Goal: Task Accomplishment & Management: Manage account settings

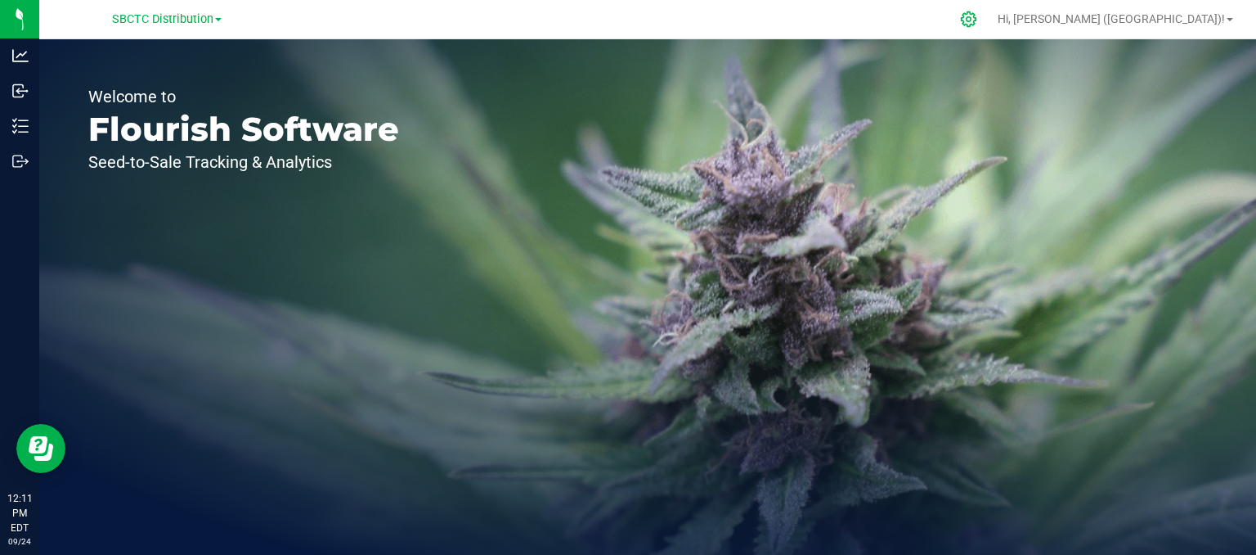
click at [977, 24] on icon at bounding box center [968, 19] width 17 height 17
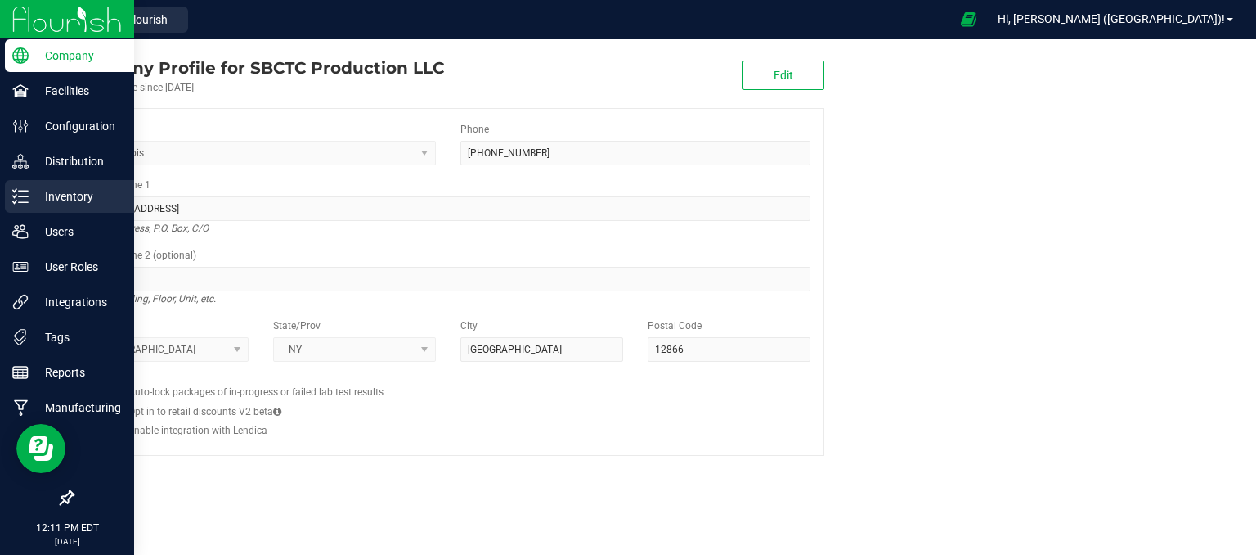
click at [71, 197] on p "Inventory" at bounding box center [78, 196] width 98 height 20
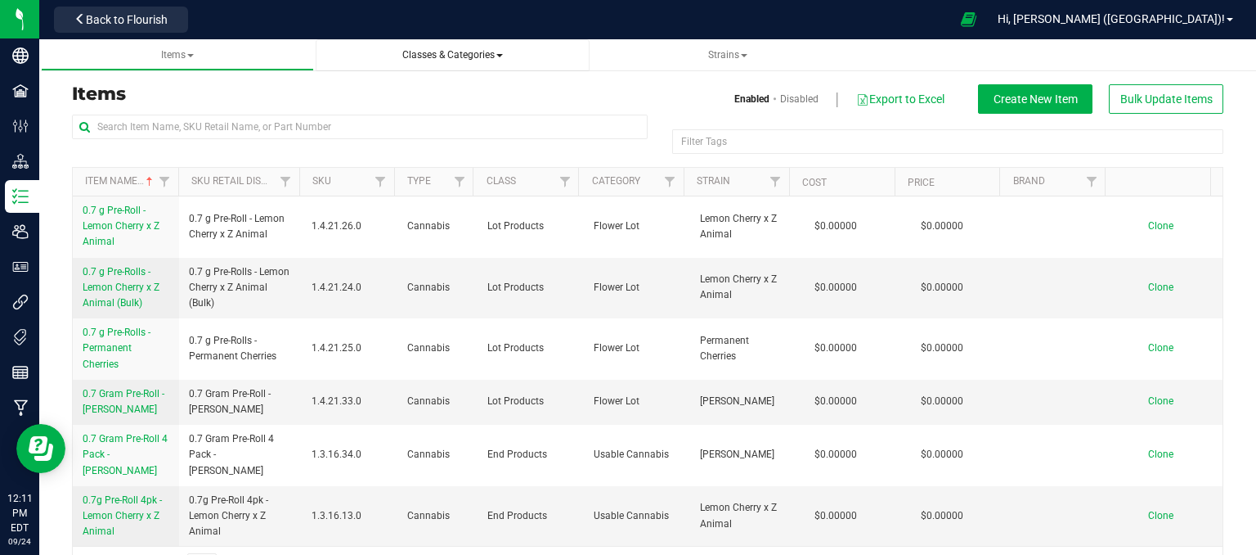
click at [385, 55] on span "Classes & Categories" at bounding box center [453, 55] width 248 height 14
click at [466, 54] on span "Classes & Categories" at bounding box center [452, 54] width 101 height 11
click at [466, 99] on li "All classes" at bounding box center [453, 100] width 248 height 24
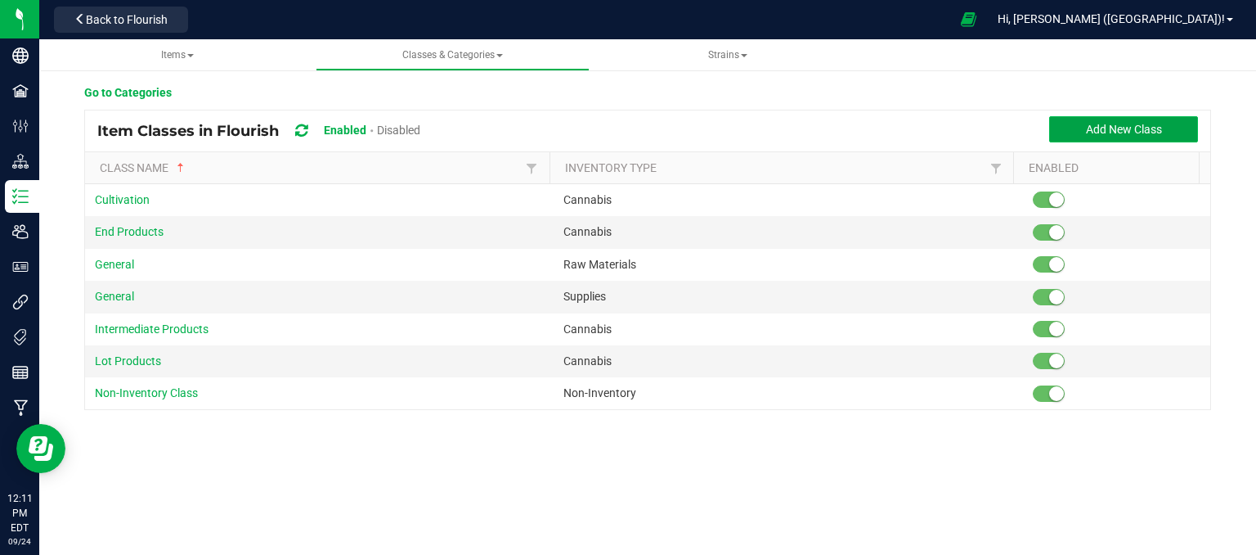
click at [1176, 134] on button "Add New Class" at bounding box center [1123, 129] width 149 height 26
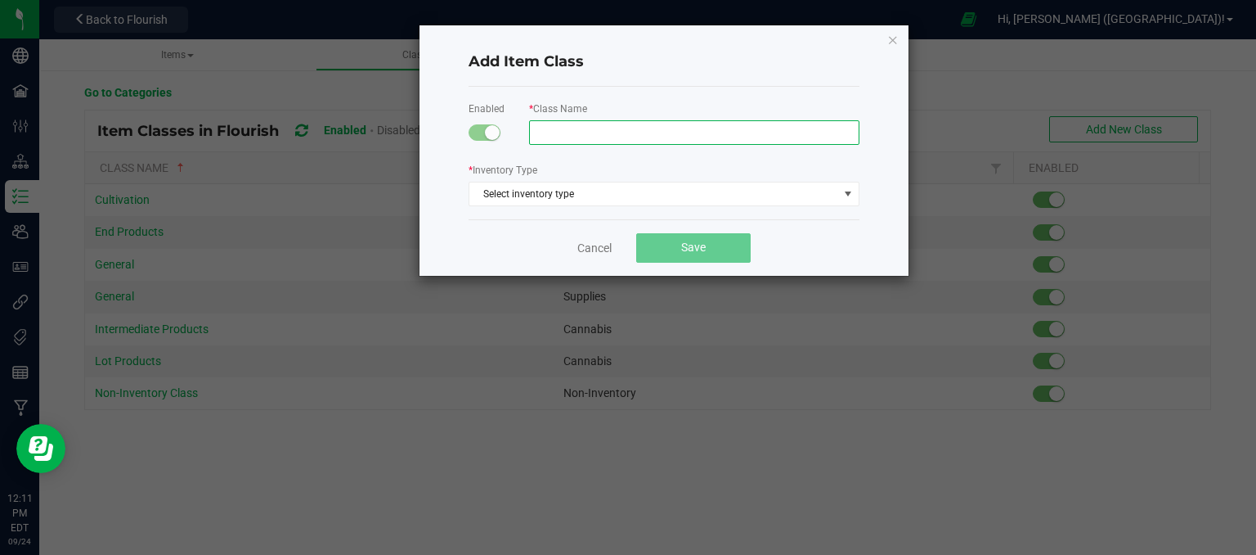
click at [764, 134] on input "text" at bounding box center [694, 132] width 330 height 25
type input "Infused Beverages"
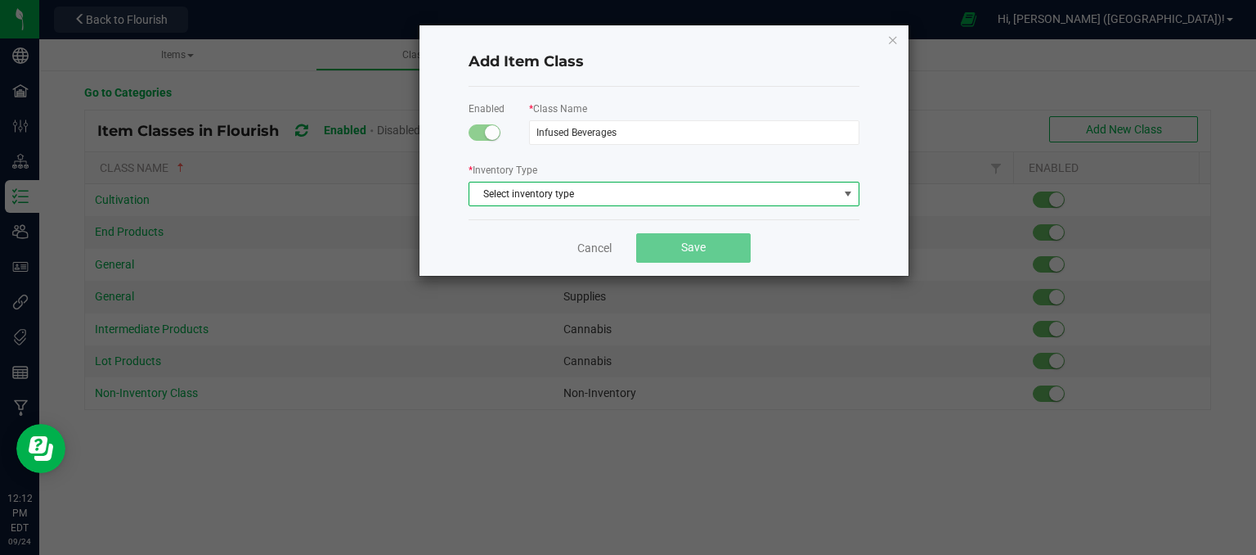
click at [749, 185] on span "Select inventory type" at bounding box center [654, 193] width 369 height 23
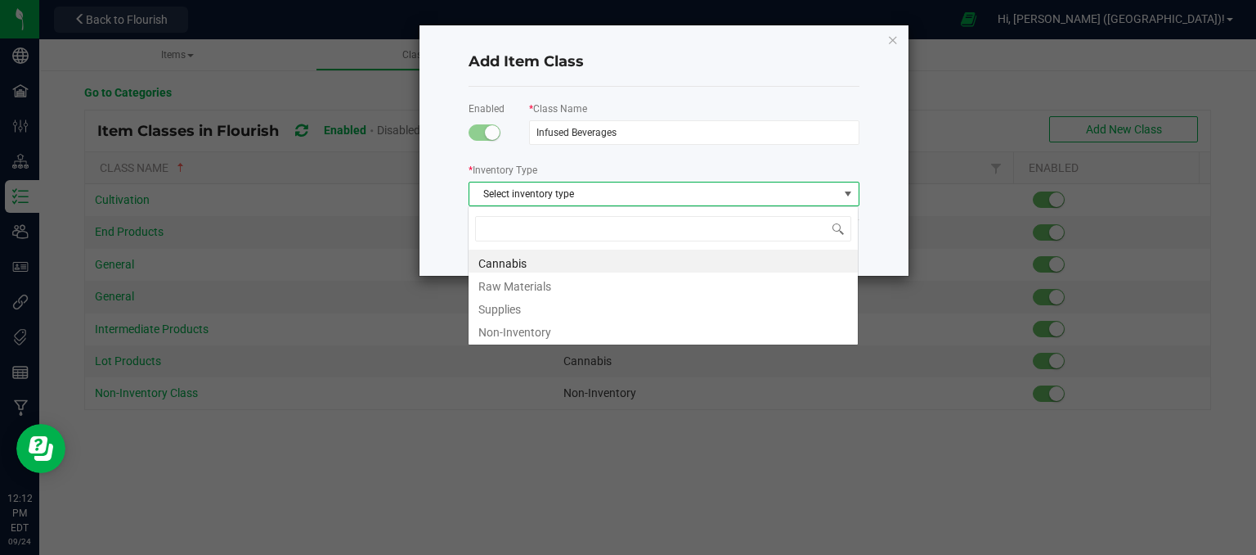
scroll to position [24, 391]
click at [687, 287] on li "Raw Materials" at bounding box center [663, 283] width 389 height 23
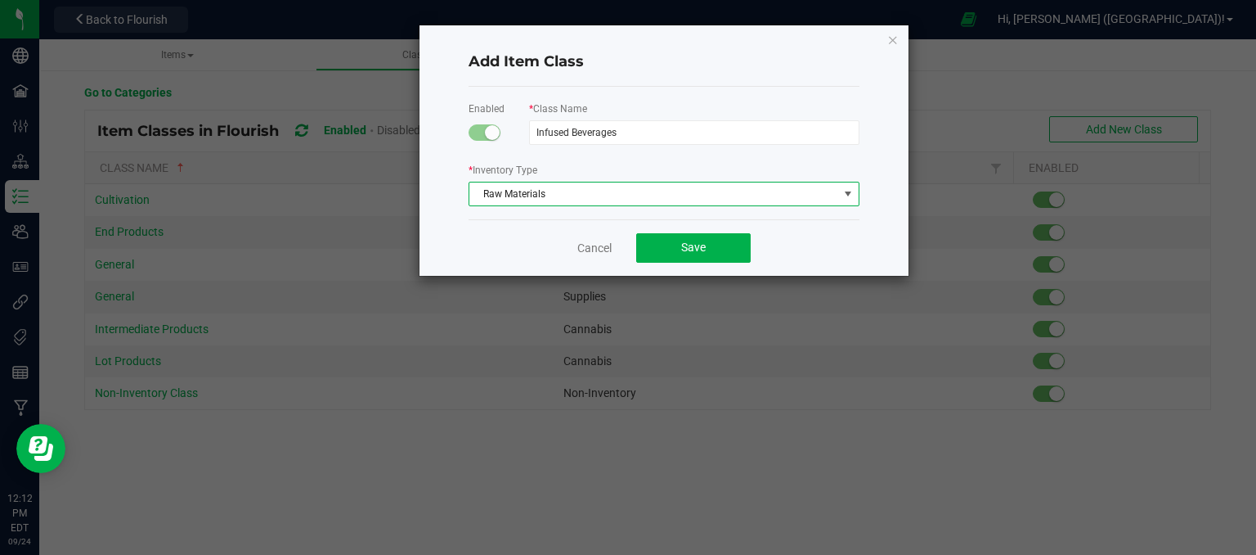
click at [706, 198] on span "Raw Materials" at bounding box center [654, 193] width 369 height 23
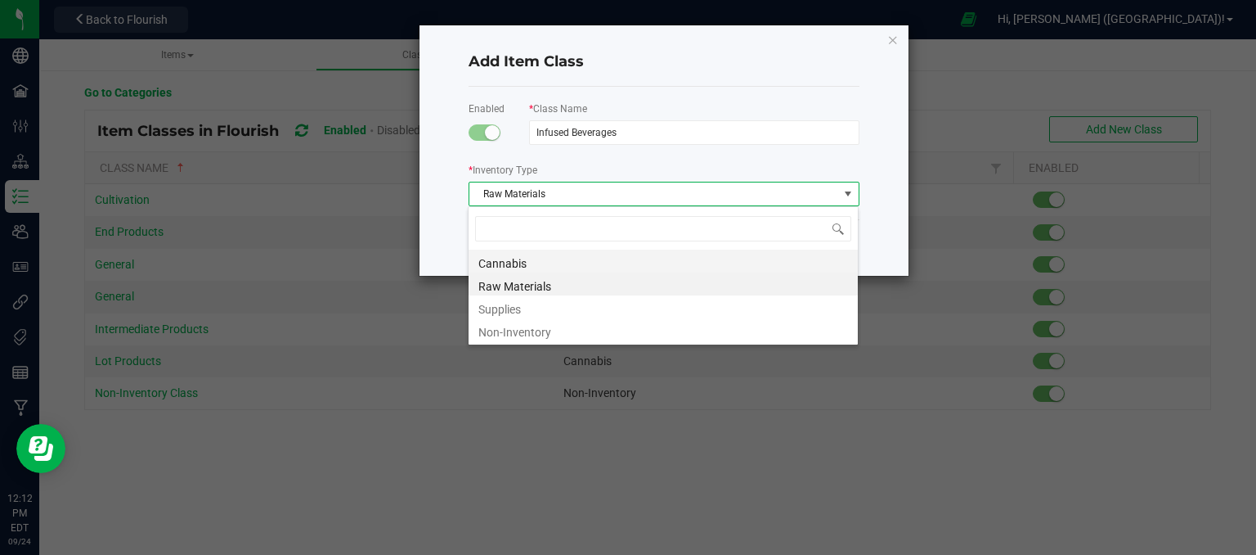
click at [669, 267] on li "Cannabis" at bounding box center [663, 260] width 389 height 23
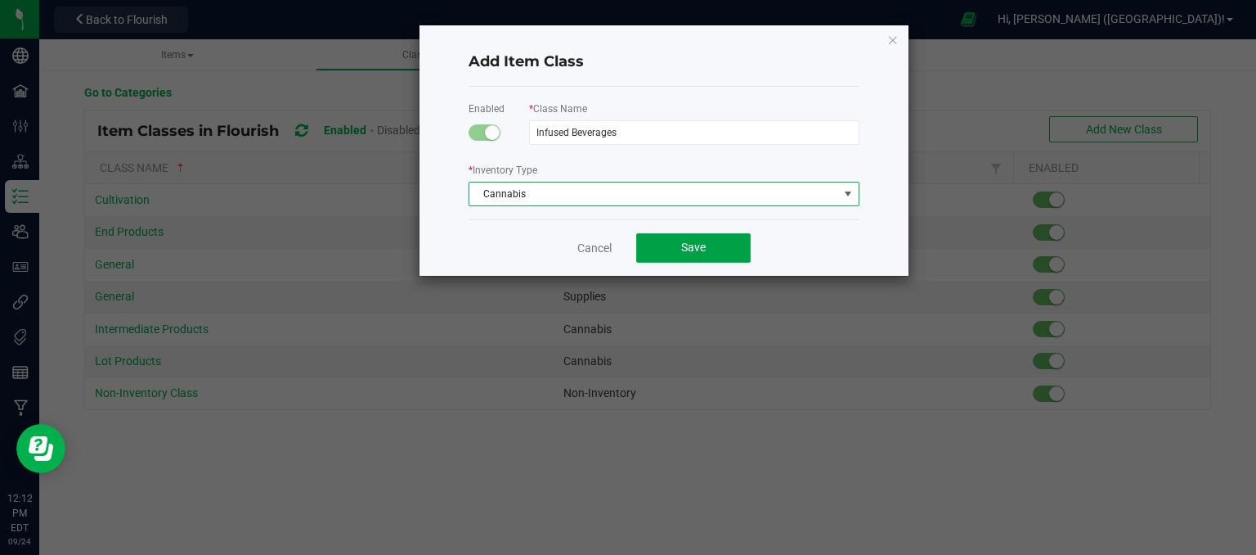
click at [678, 245] on button "Save" at bounding box center [693, 247] width 115 height 29
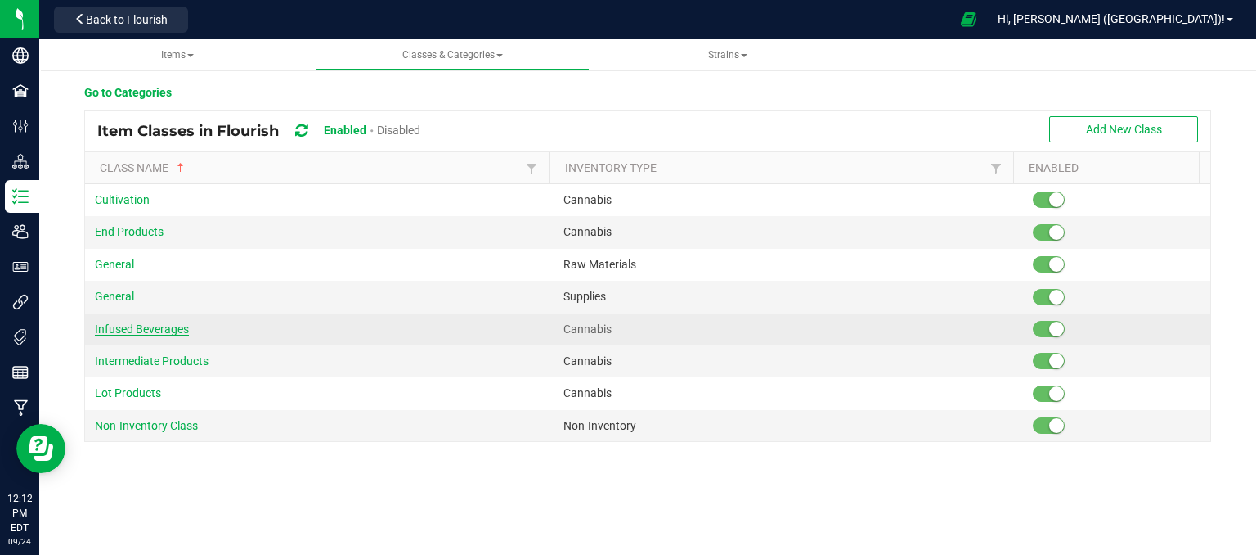
click at [132, 328] on span "Infused Beverages" at bounding box center [142, 328] width 94 height 13
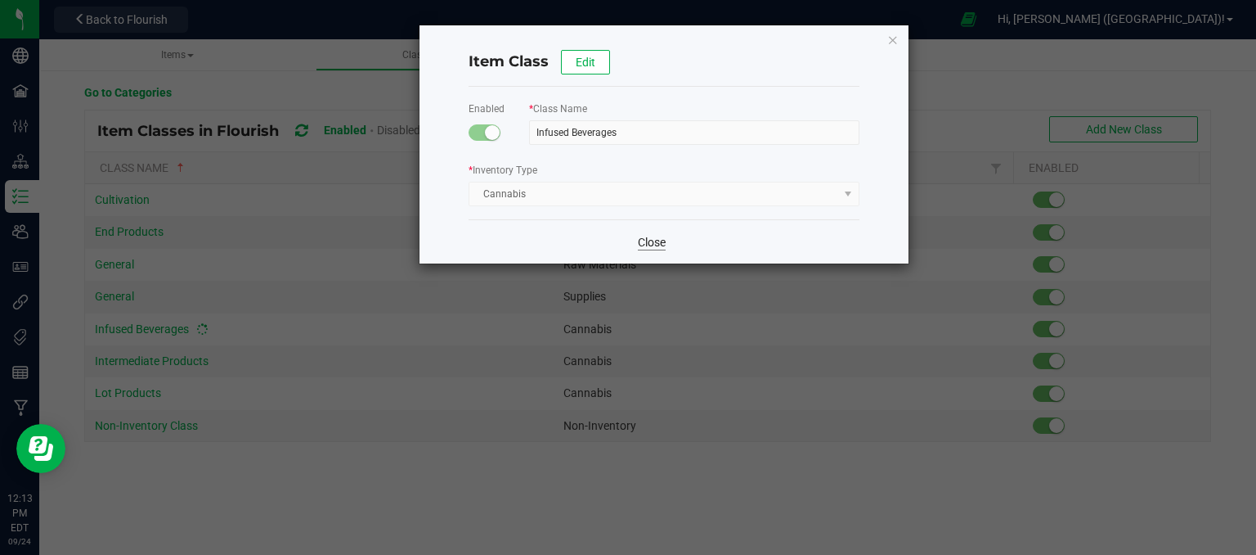
click at [658, 240] on link "Close" at bounding box center [652, 242] width 28 height 16
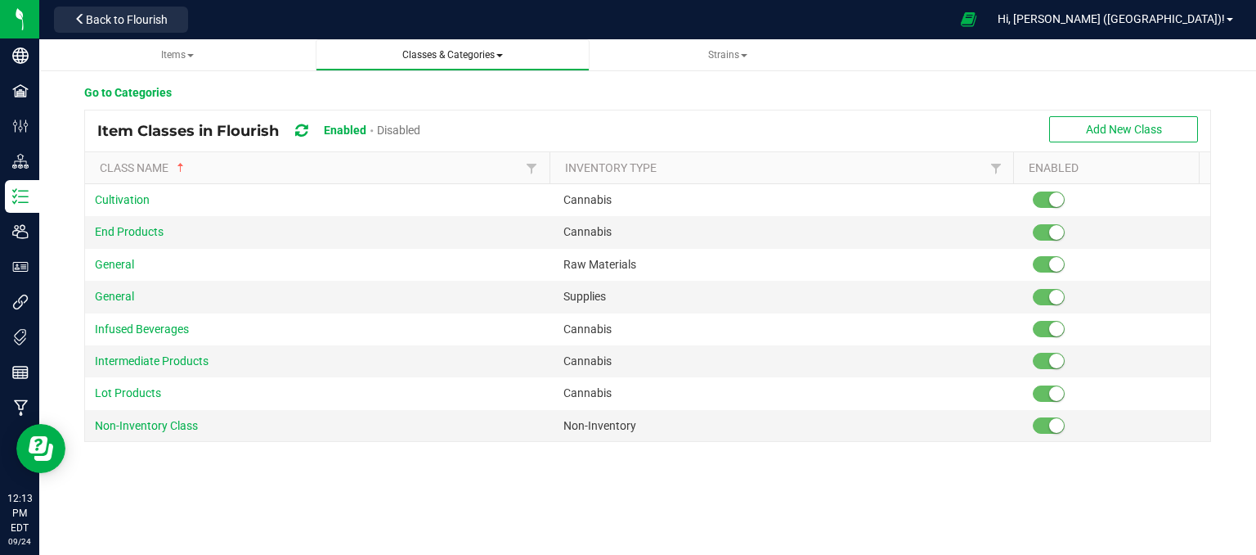
click at [486, 49] on span "Classes & Categories" at bounding box center [452, 54] width 101 height 11
click at [461, 119] on li "All categories" at bounding box center [453, 123] width 248 height 24
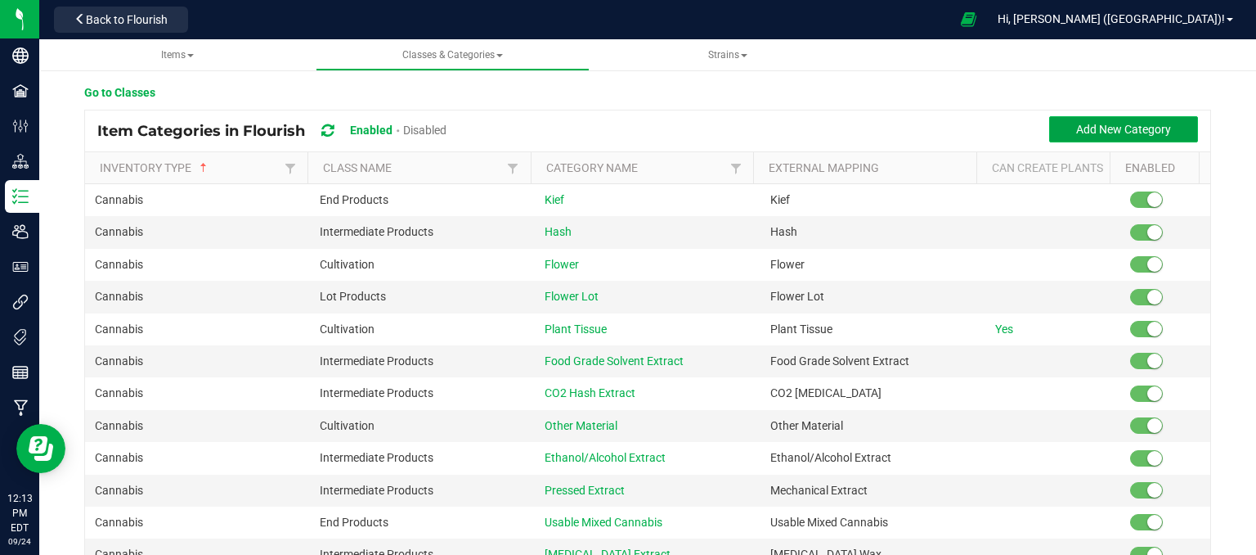
click at [1135, 129] on span "Add New Category" at bounding box center [1123, 129] width 95 height 13
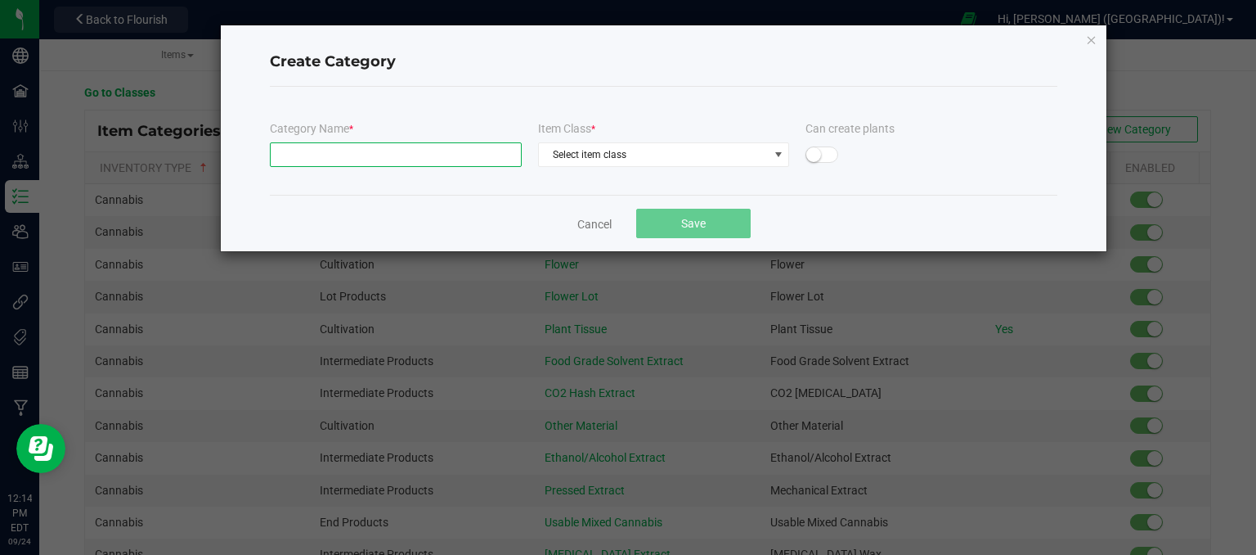
click at [480, 153] on input "text" at bounding box center [396, 154] width 252 height 25
type input "Non-Nano Infused Bulk Gummies"
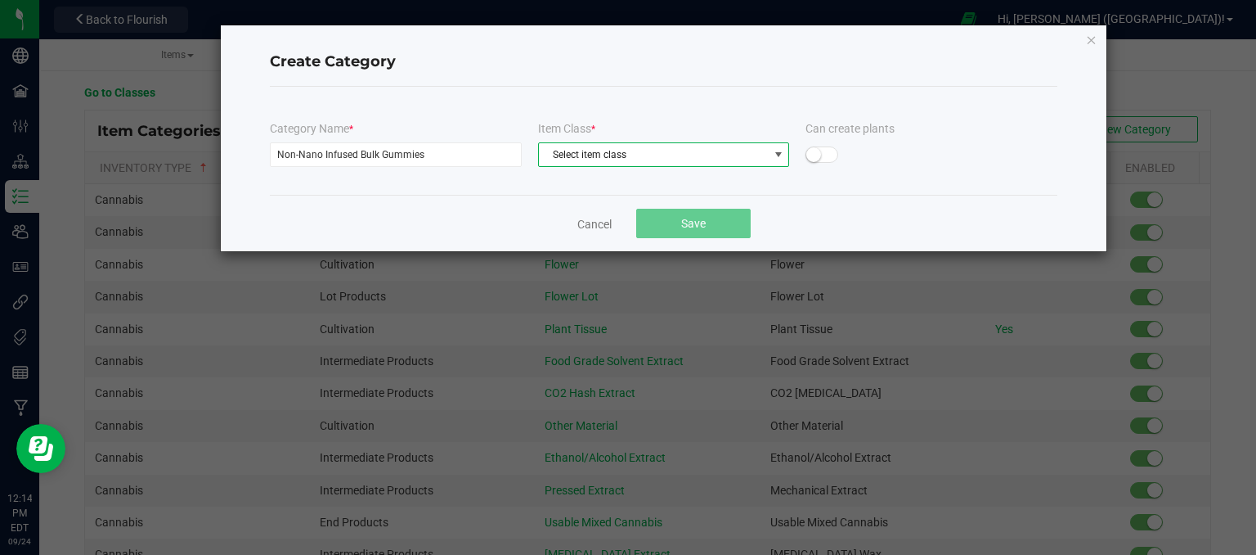
click at [573, 158] on span "Select item class" at bounding box center [654, 154] width 230 height 23
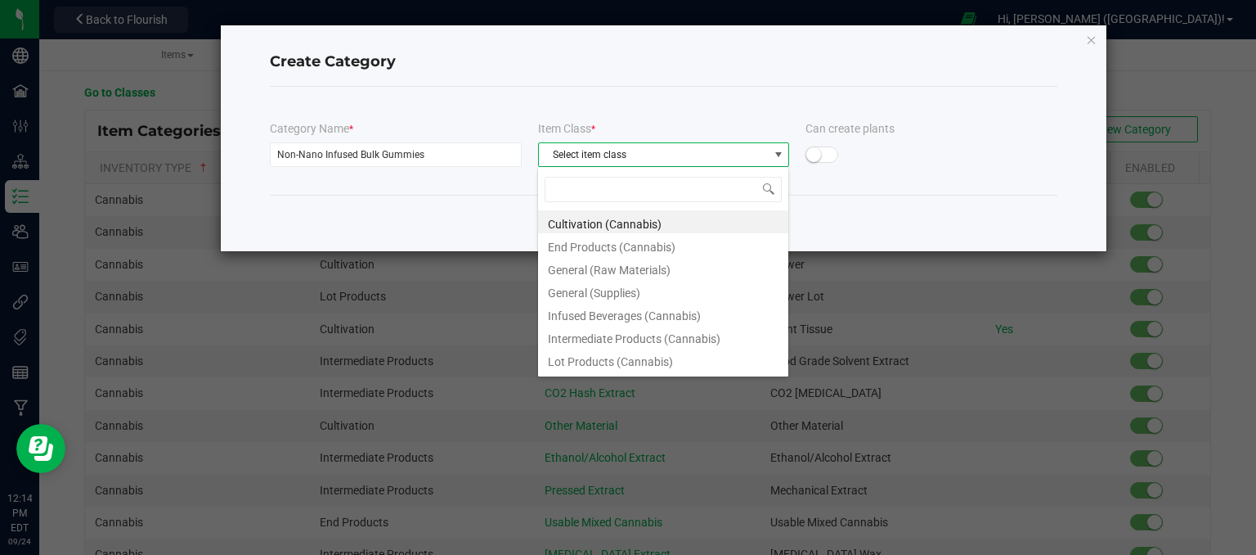
scroll to position [24, 252]
click at [622, 340] on li "Intermediate Products (Cannabis)" at bounding box center [663, 336] width 250 height 23
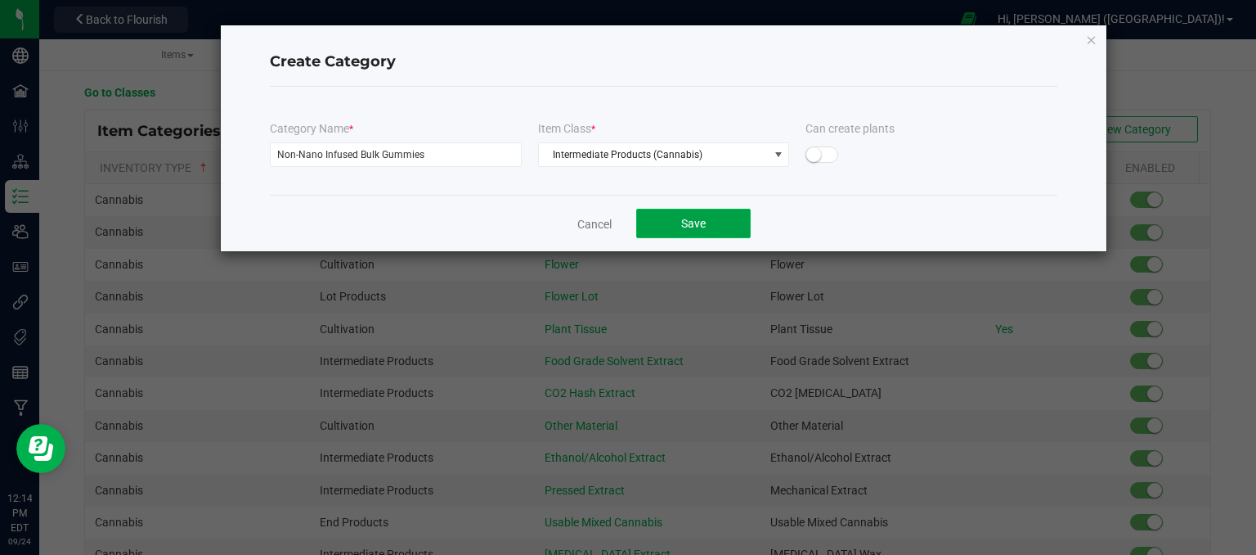
click at [715, 230] on button "Save" at bounding box center [693, 223] width 115 height 29
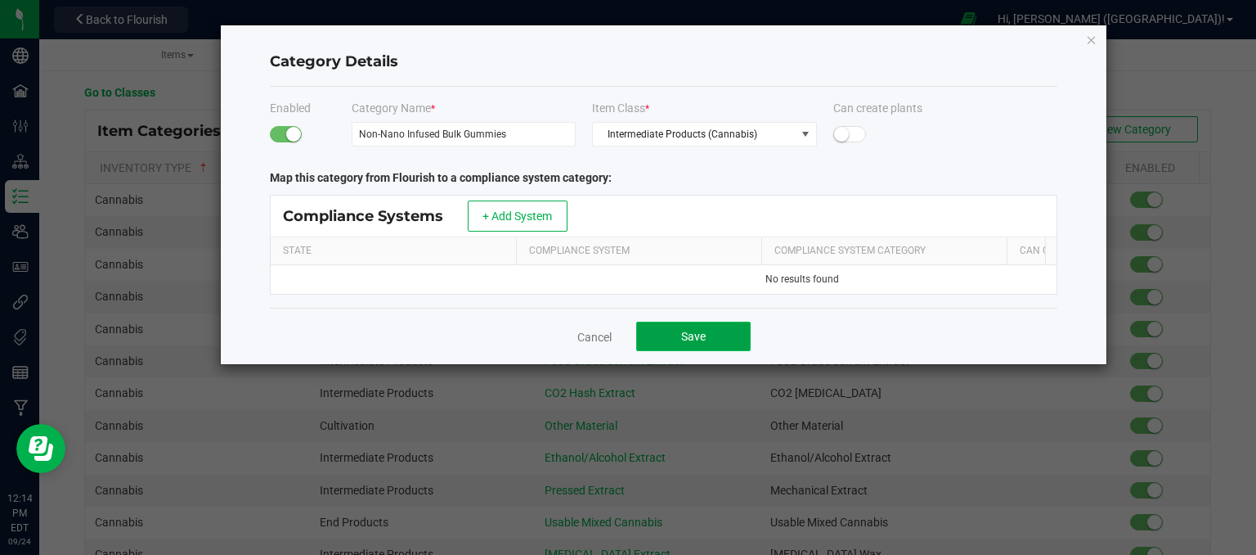
click at [681, 351] on button "Save" at bounding box center [693, 335] width 115 height 29
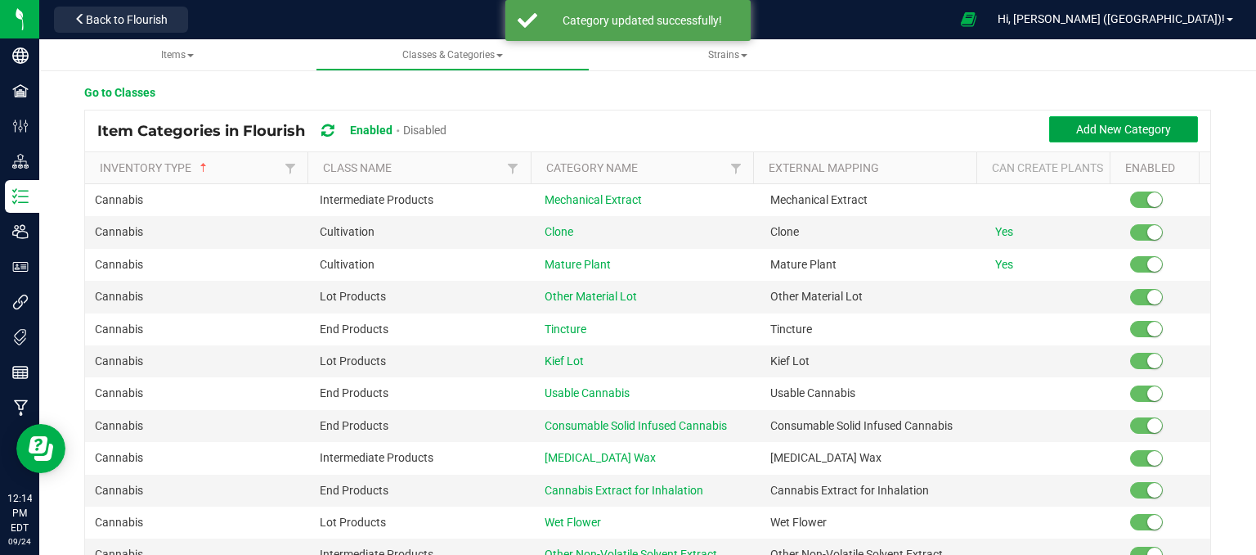
click at [1088, 125] on span "Add New Category" at bounding box center [1123, 129] width 95 height 13
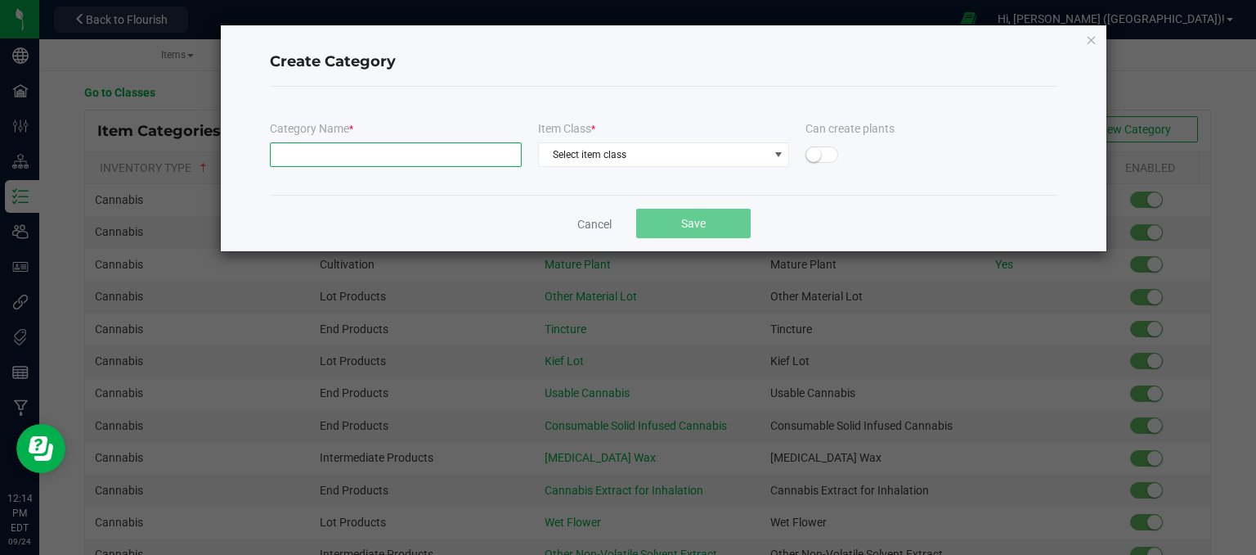
click at [454, 154] on input "text" at bounding box center [396, 154] width 252 height 25
type input "Non-Nano Infused Gummies- 10ct"
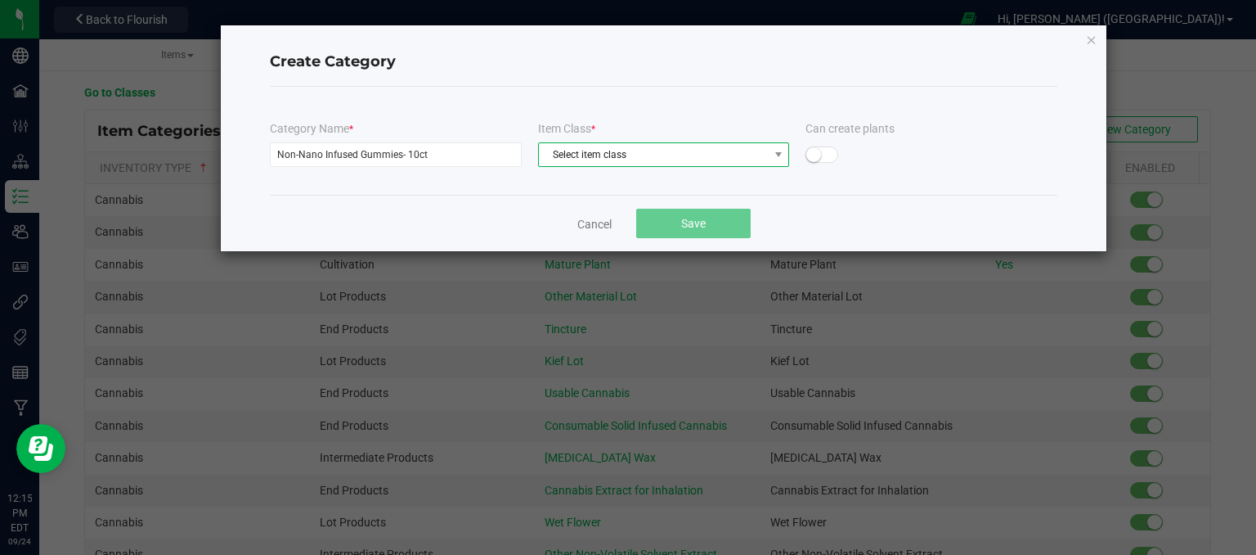
click at [656, 155] on span "Select item class" at bounding box center [654, 154] width 230 height 23
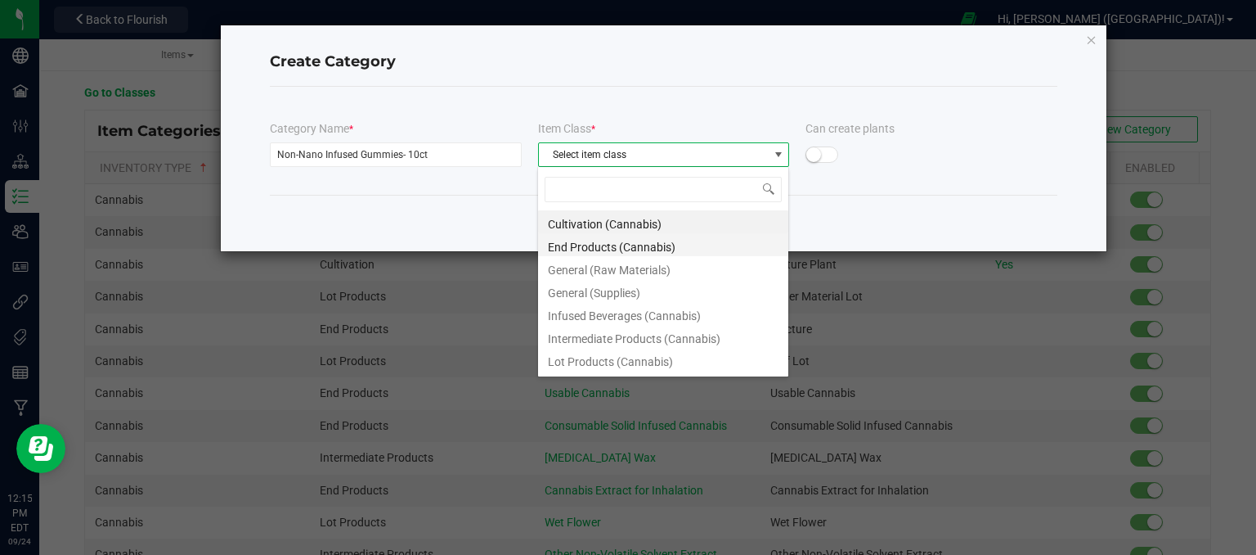
click at [656, 251] on li "End Products (Cannabis)" at bounding box center [663, 244] width 250 height 23
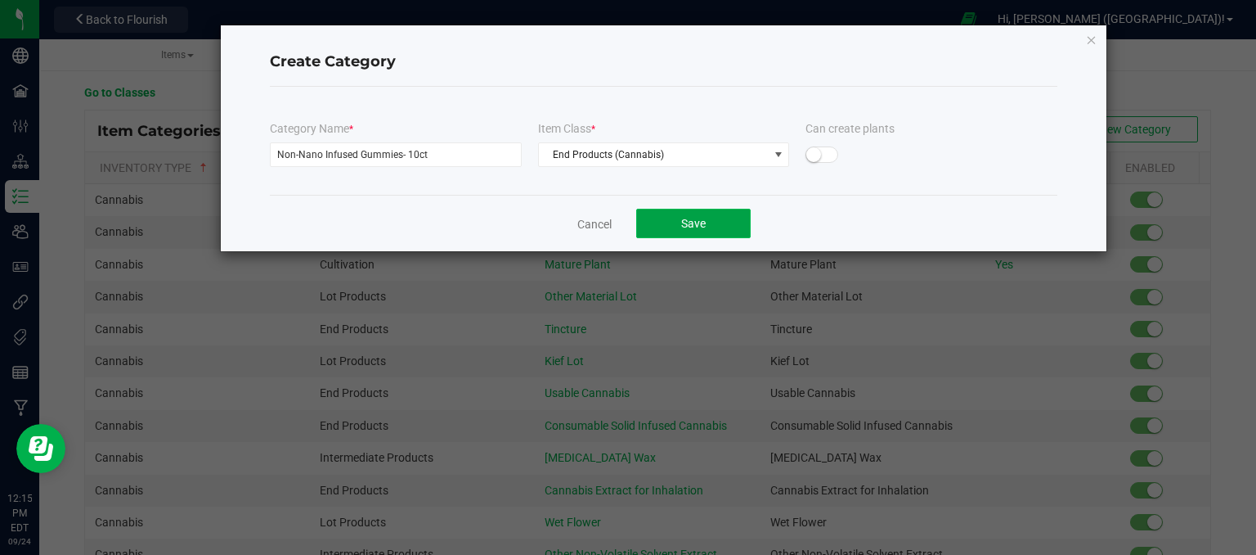
click at [652, 214] on button "Save" at bounding box center [693, 223] width 115 height 29
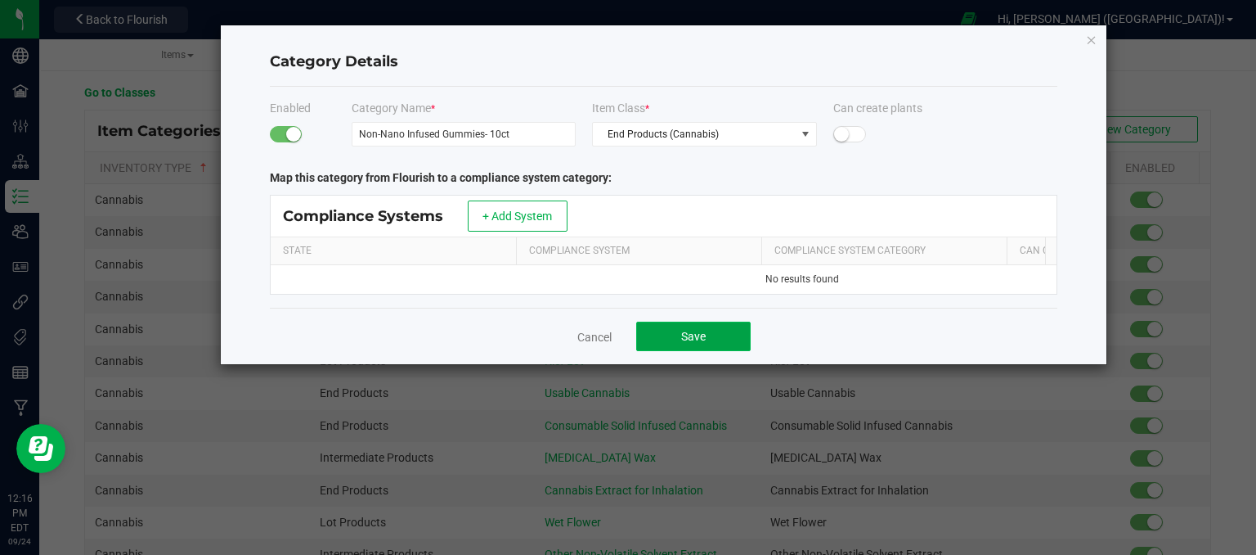
click at [703, 343] on span "Save" at bounding box center [693, 336] width 25 height 13
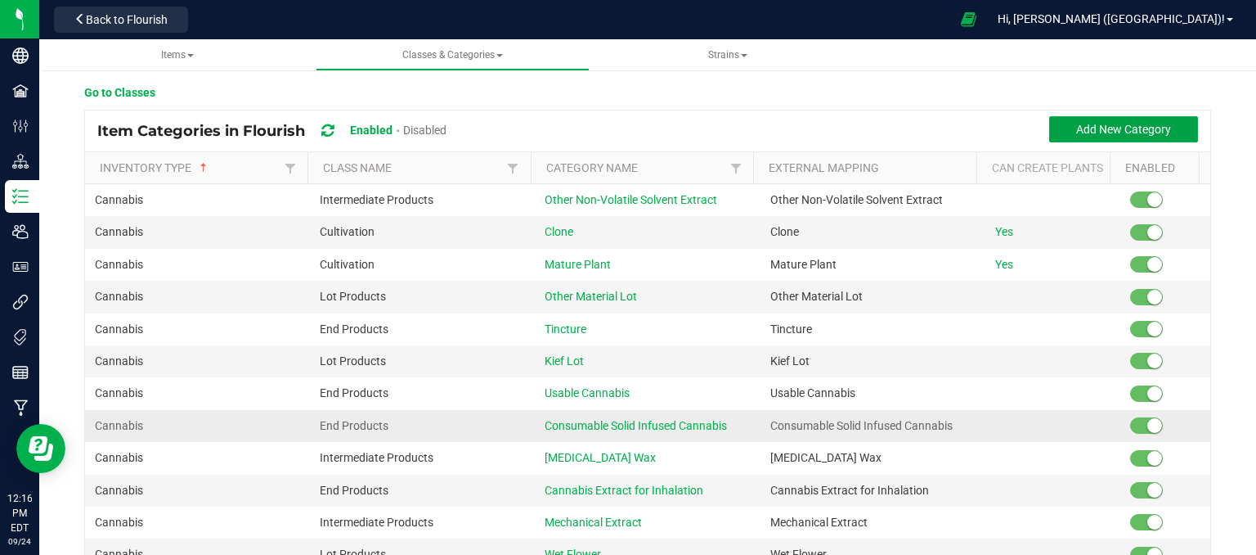
scroll to position [327, 0]
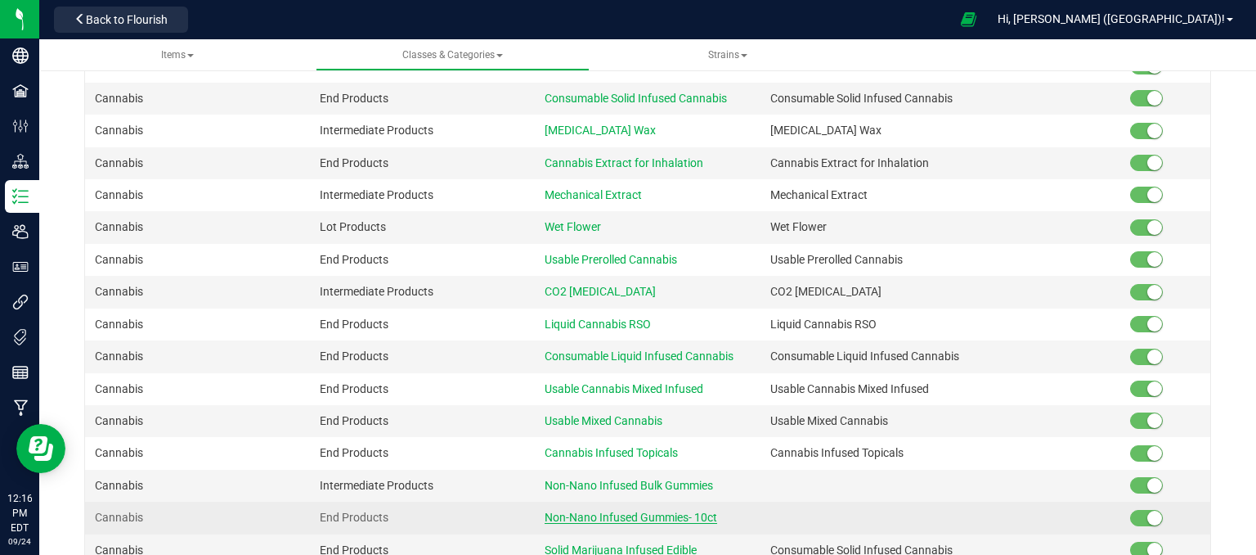
click at [645, 511] on span "Non-Nano Infused Gummies- 10ct" at bounding box center [631, 516] width 173 height 13
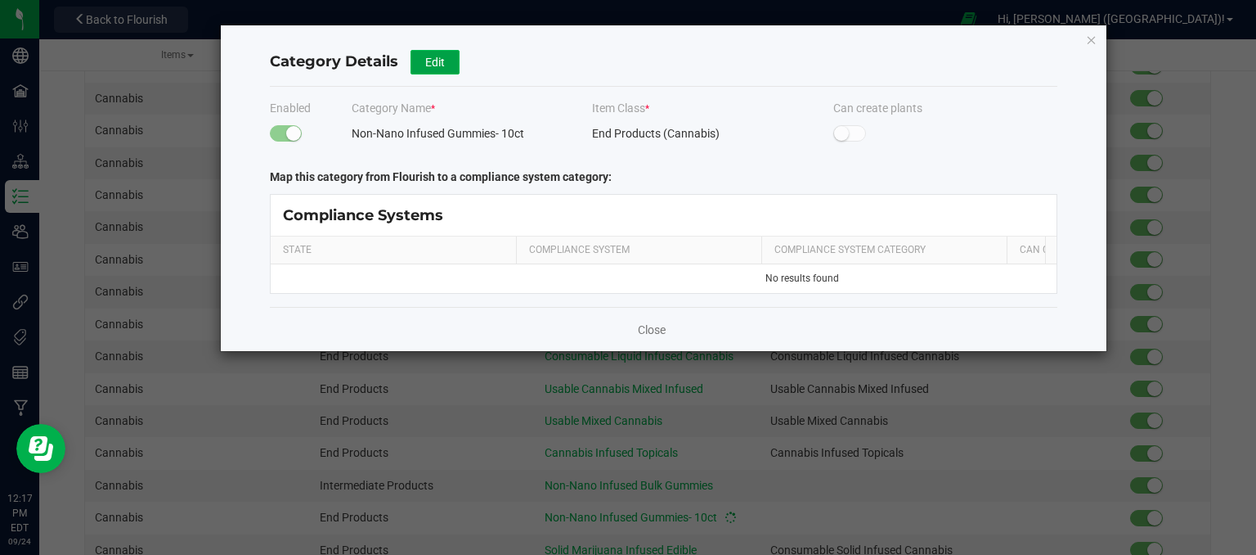
click at [429, 56] on span "Edit" at bounding box center [435, 62] width 20 height 13
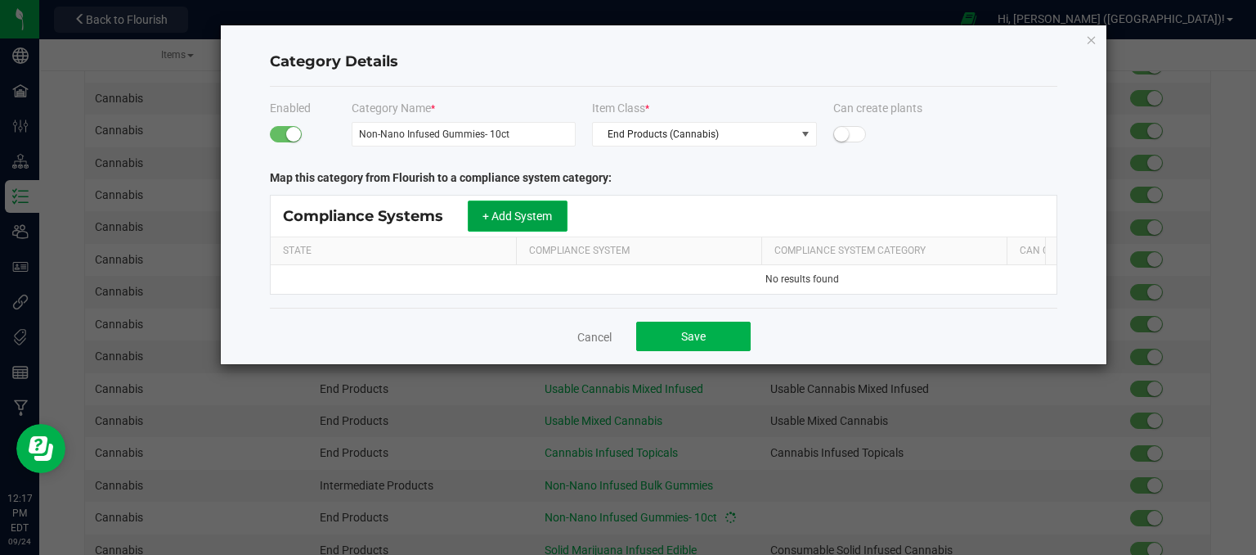
click at [553, 216] on button "+ Add System" at bounding box center [518, 215] width 100 height 31
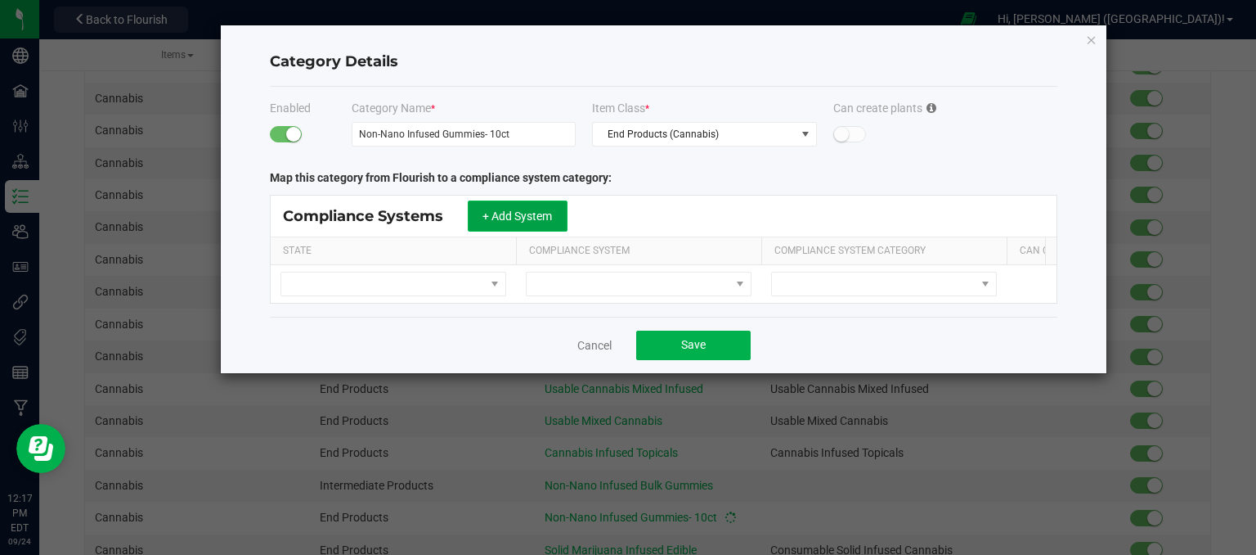
click at [523, 215] on span "+ Add System" at bounding box center [518, 215] width 70 height 13
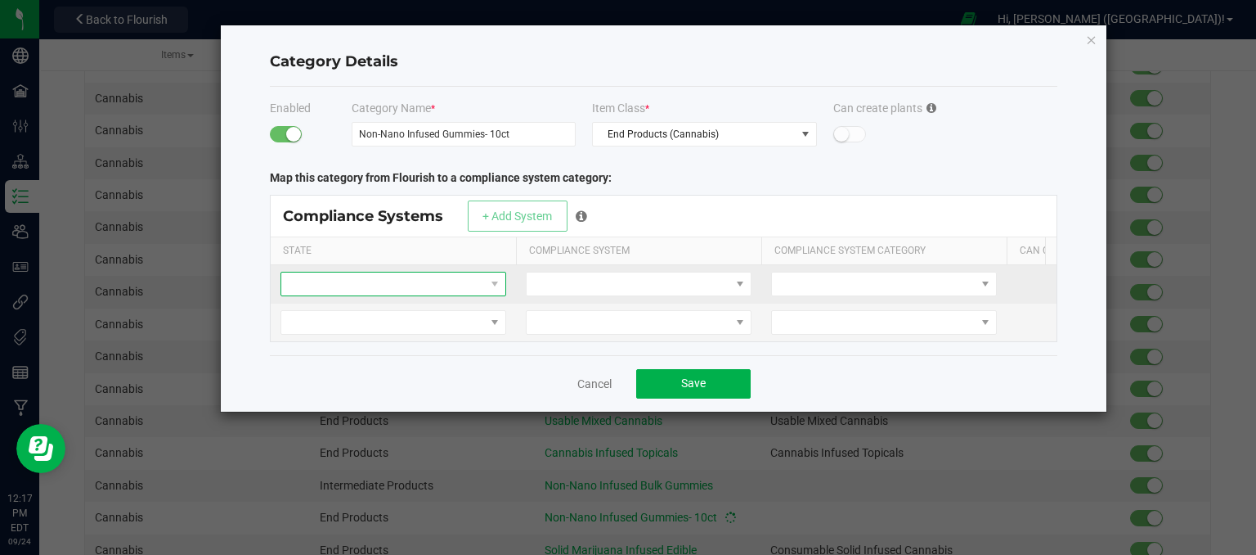
click at [470, 290] on span at bounding box center [383, 283] width 204 height 23
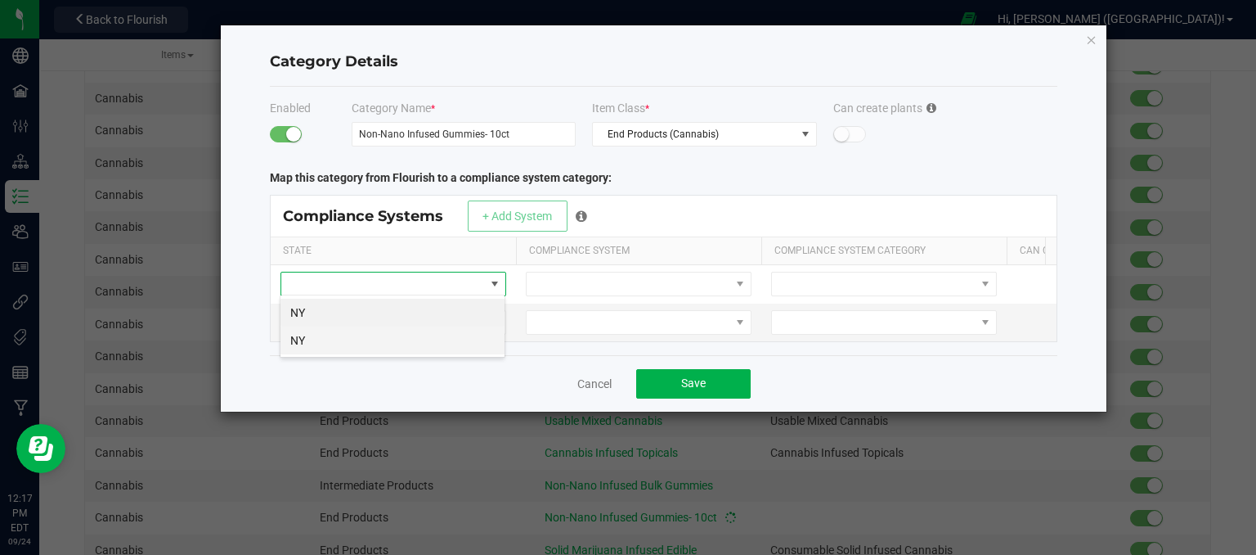
click at [460, 347] on li "NY" at bounding box center [393, 340] width 224 height 28
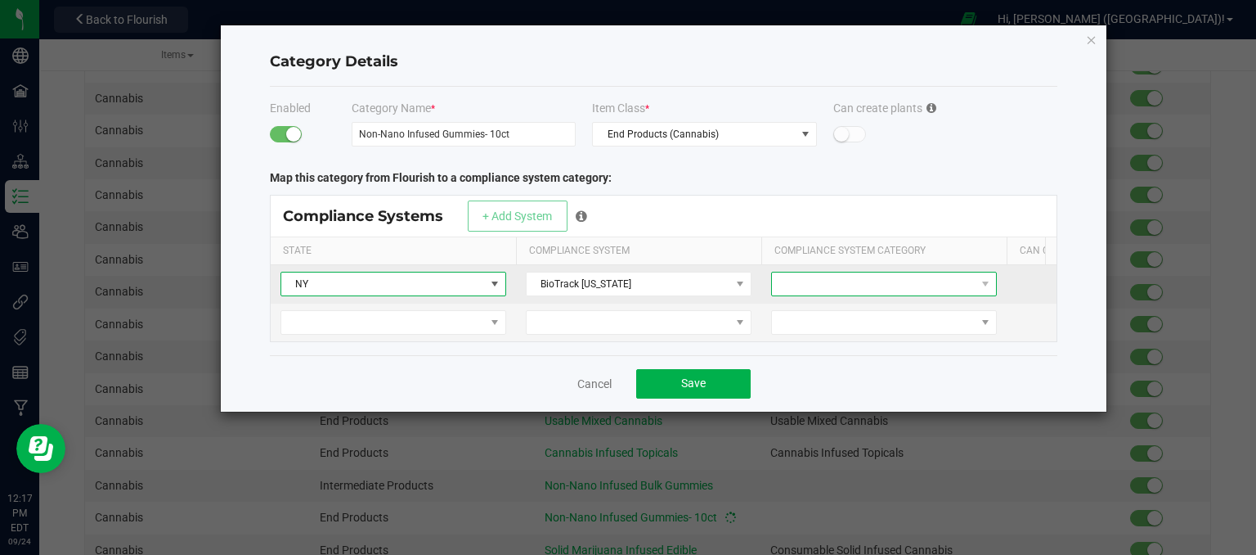
click at [838, 279] on span at bounding box center [874, 283] width 204 height 23
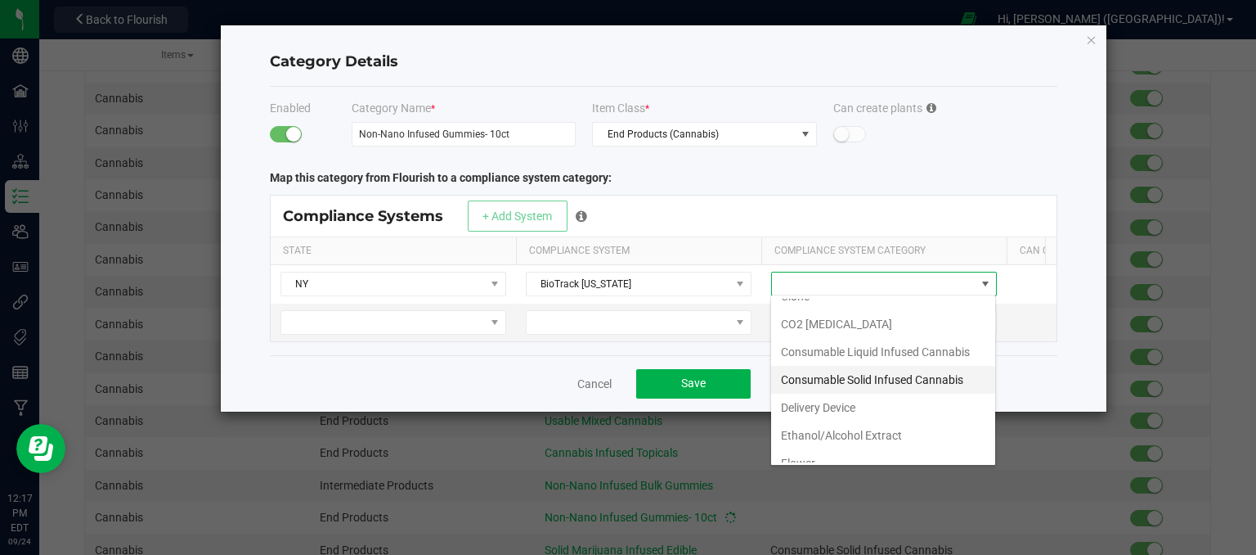
scroll to position [89, 0]
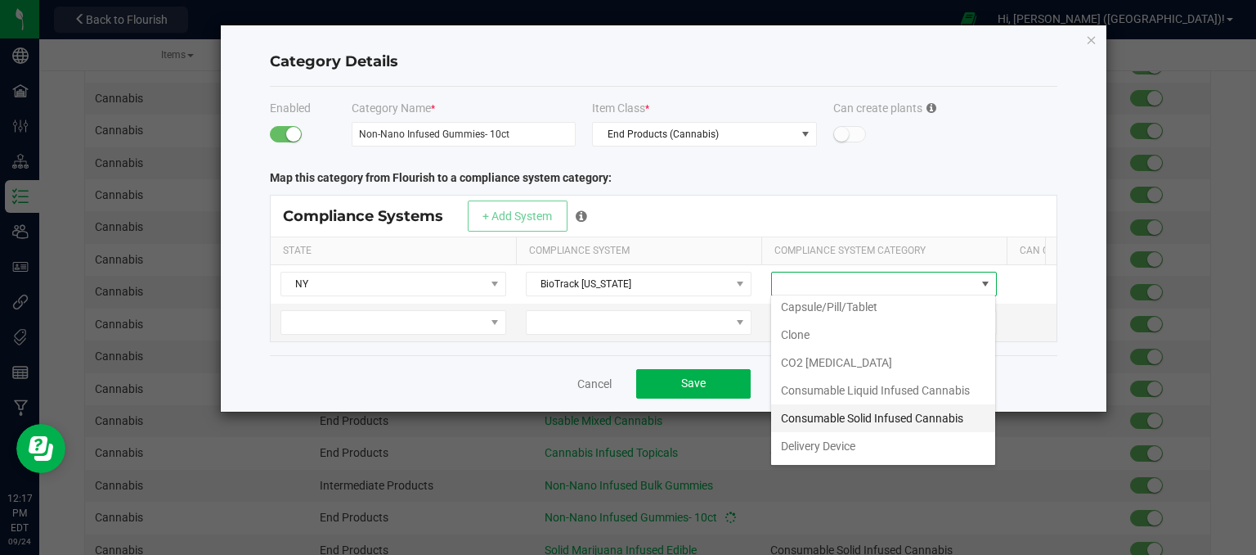
click at [954, 412] on li "Consumable Solid Infused Cannabis" at bounding box center [883, 418] width 224 height 28
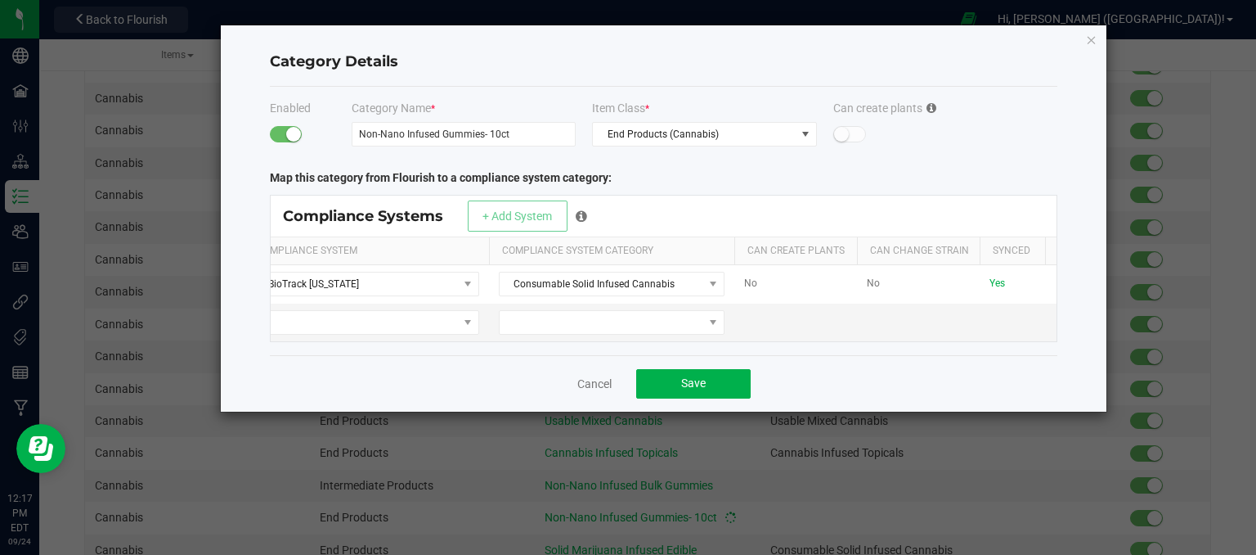
scroll to position [0, 287]
click at [696, 389] on span "Save" at bounding box center [693, 382] width 25 height 13
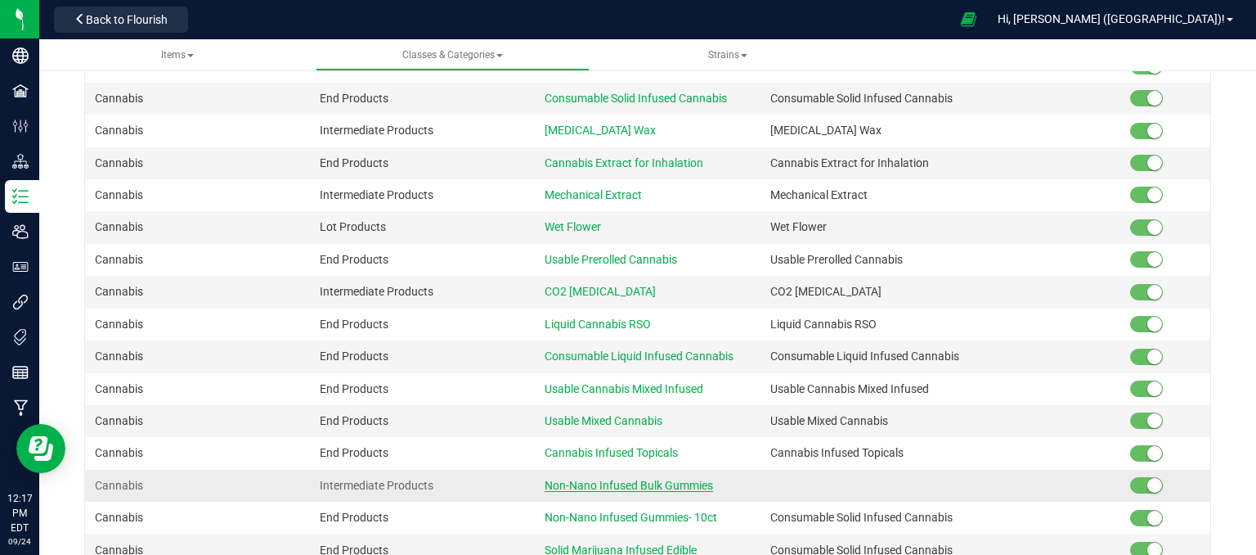
click at [687, 479] on span "Non-Nano Infused Bulk Gummies" at bounding box center [629, 485] width 169 height 13
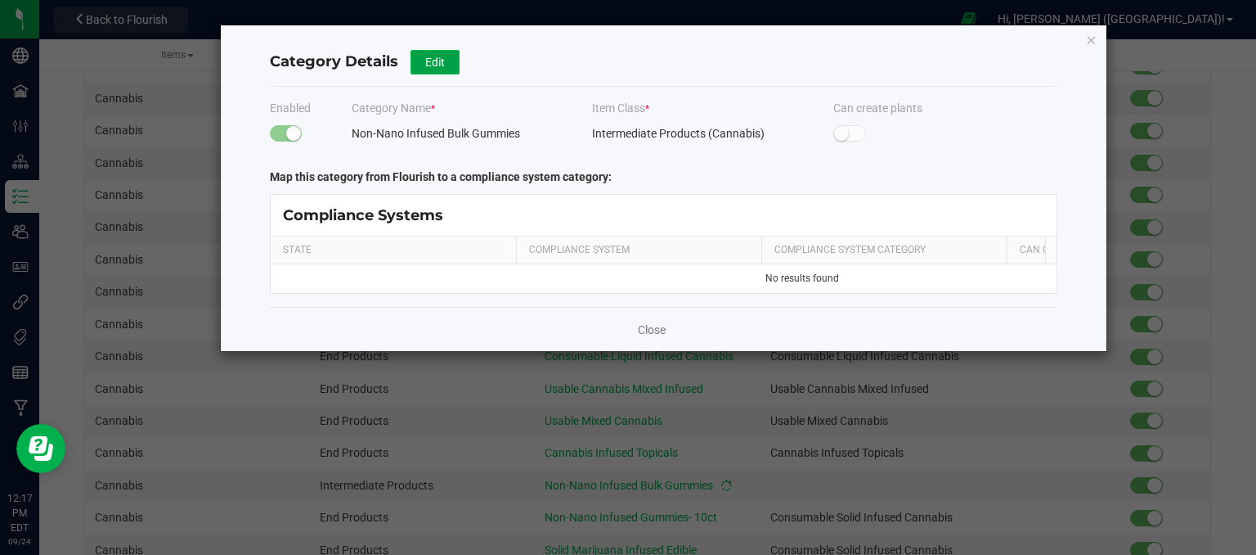
click at [448, 60] on button "Edit" at bounding box center [435, 62] width 49 height 25
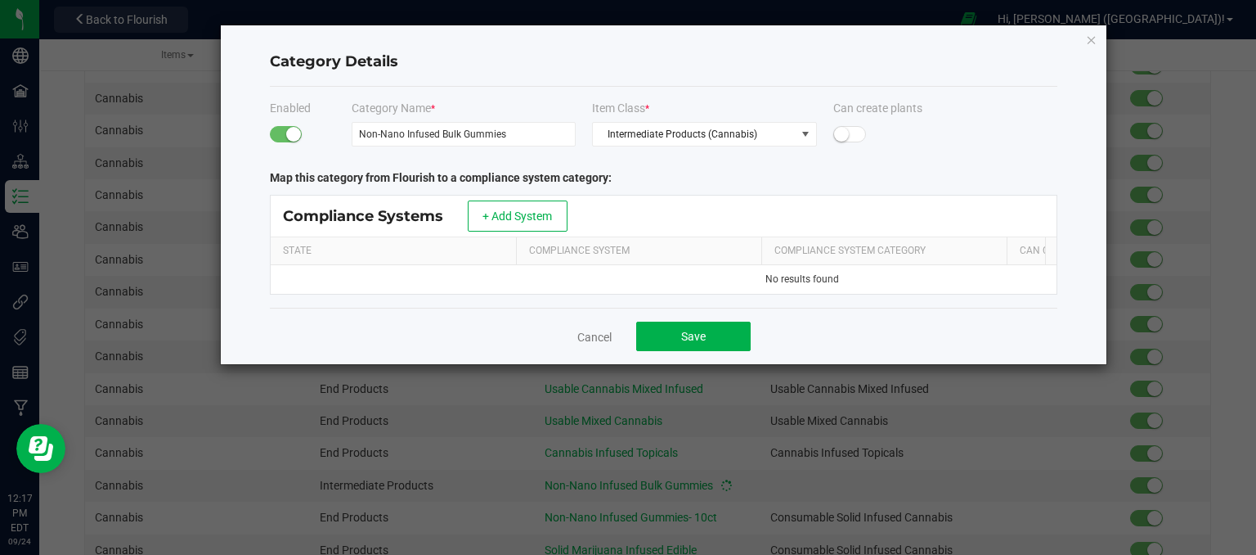
click at [497, 231] on div "Compliance Systems + Add System" at bounding box center [664, 215] width 787 height 41
click at [500, 223] on button "+ Add System" at bounding box center [518, 215] width 100 height 31
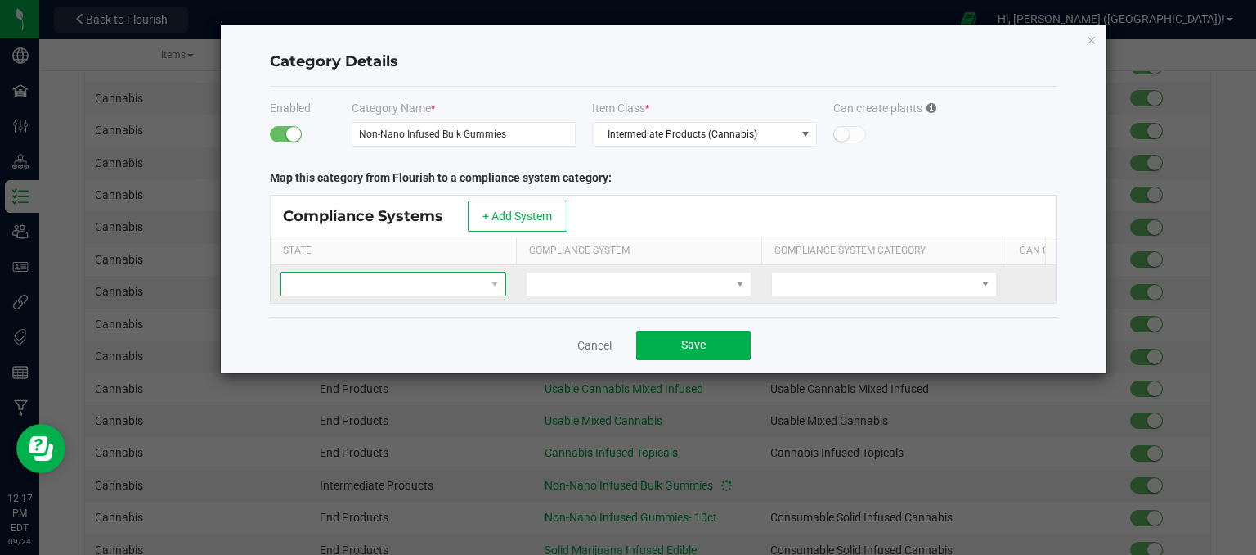
click at [465, 276] on span at bounding box center [383, 283] width 204 height 23
click at [434, 335] on li "NY" at bounding box center [393, 340] width 224 height 28
click at [826, 280] on span at bounding box center [874, 283] width 204 height 23
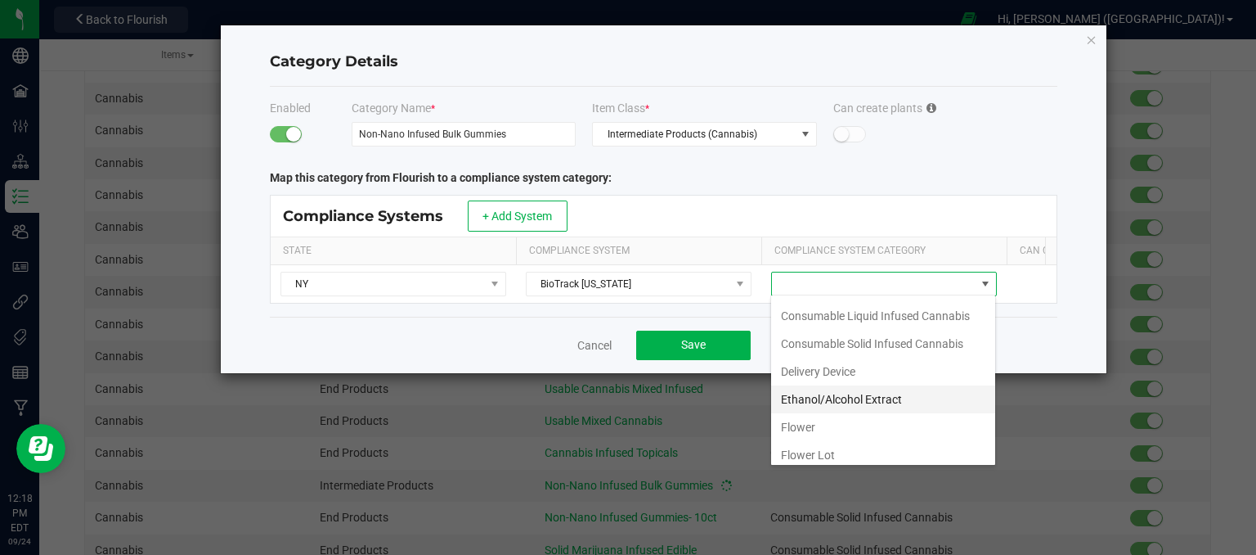
scroll to position [0, 0]
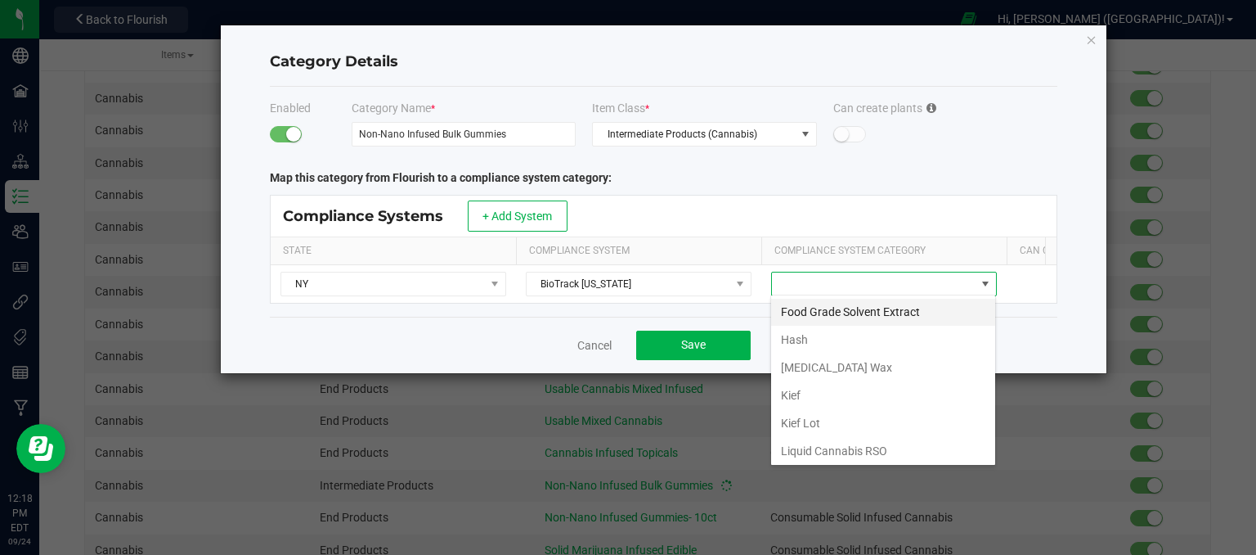
click at [905, 302] on li "Food Grade Solvent Extract" at bounding box center [883, 312] width 224 height 28
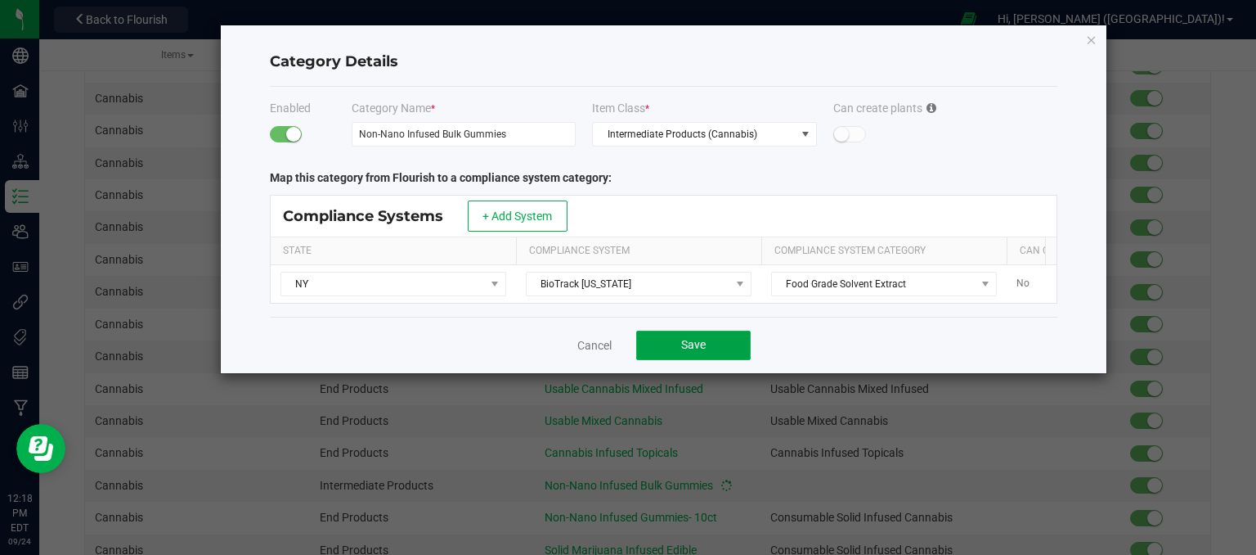
click at [708, 359] on button "Save" at bounding box center [693, 344] width 115 height 29
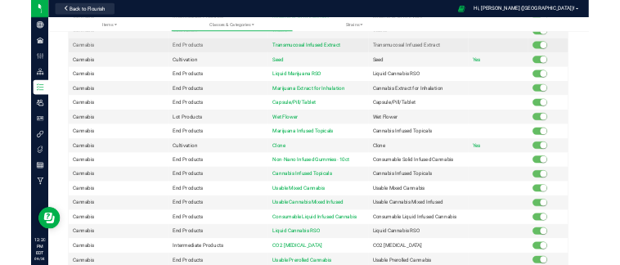
scroll to position [573, 0]
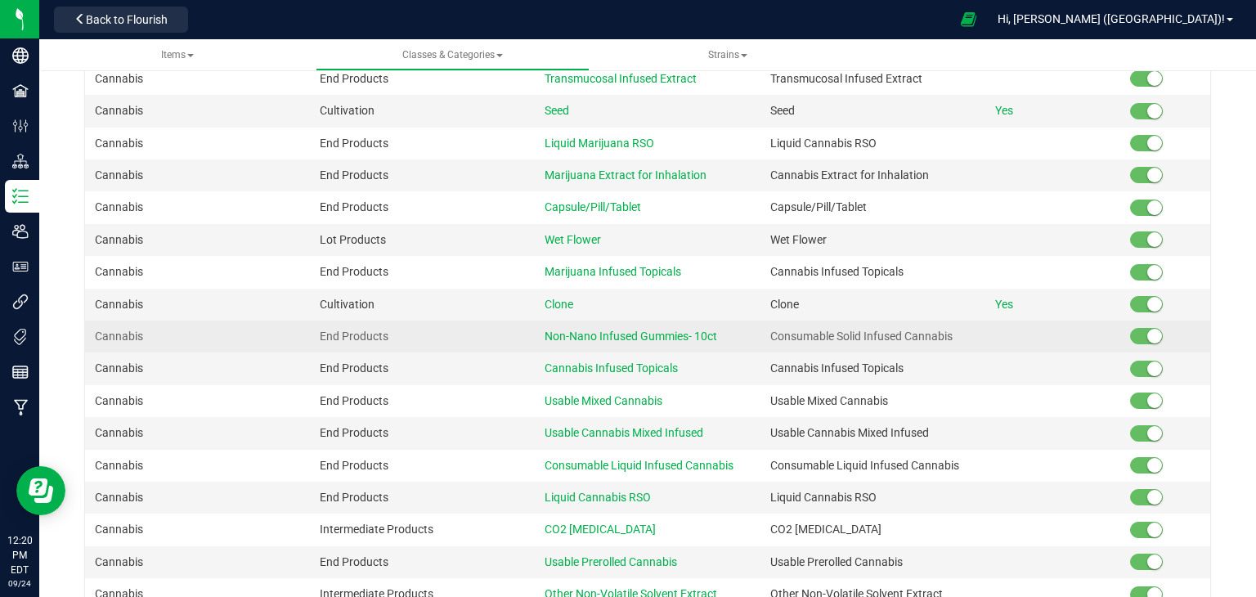
drag, startPoint x: 726, startPoint y: 334, endPoint x: 536, endPoint y: 341, distance: 190.7
click at [536, 341] on td "Non-Nano Infused Gummies- 10ct" at bounding box center [647, 337] width 225 height 32
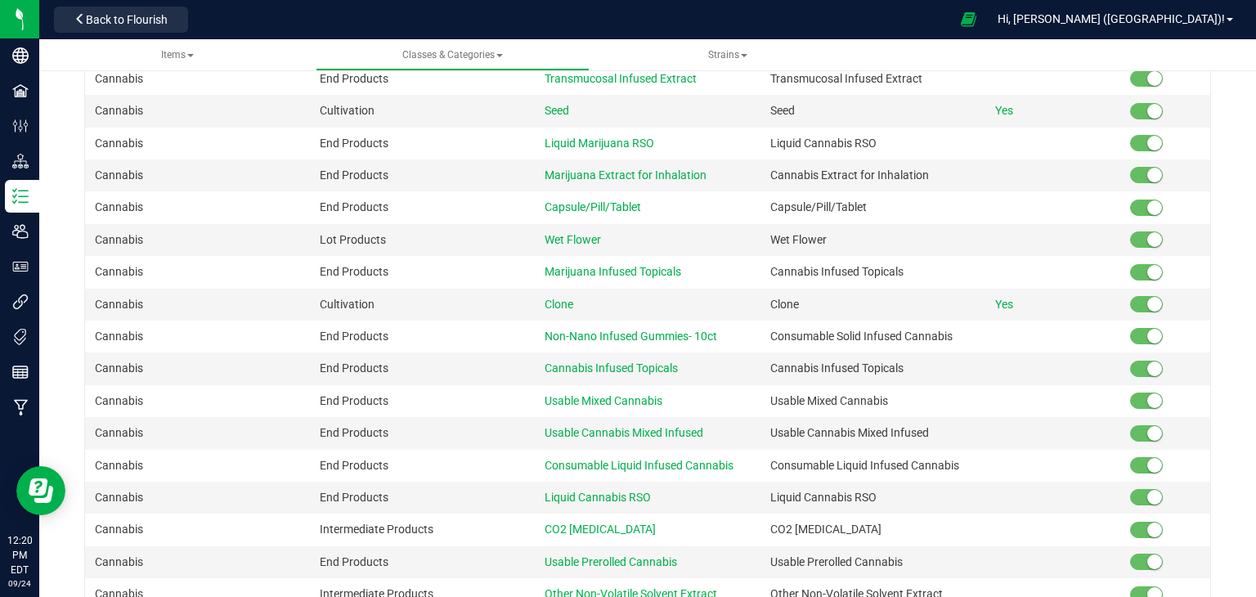
copy span "Non-Nano Infused Gummies- 10ct"
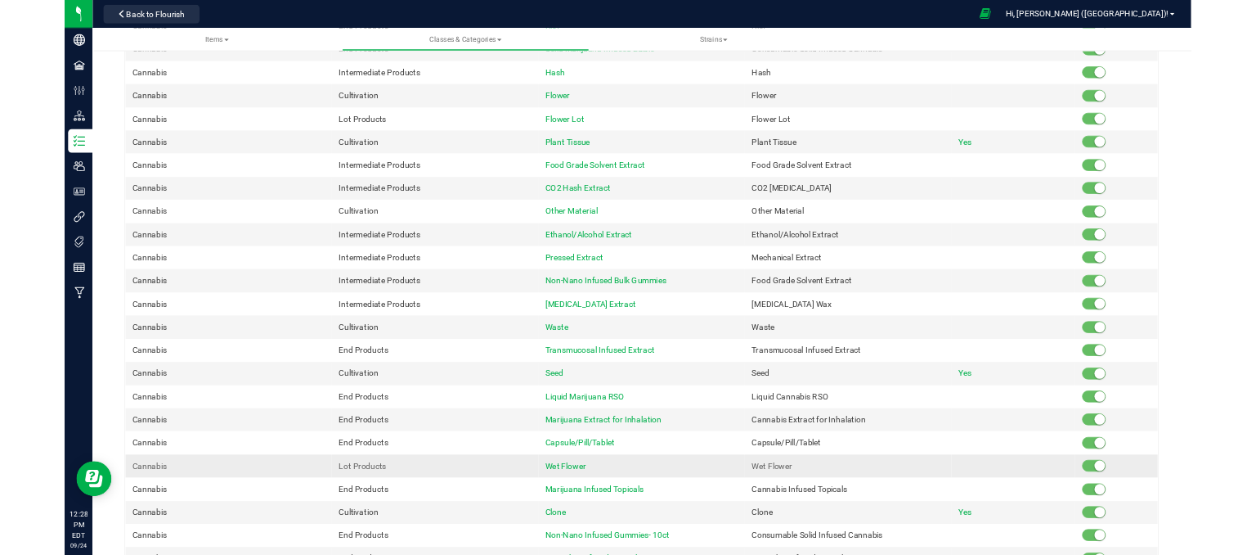
scroll to position [0, 0]
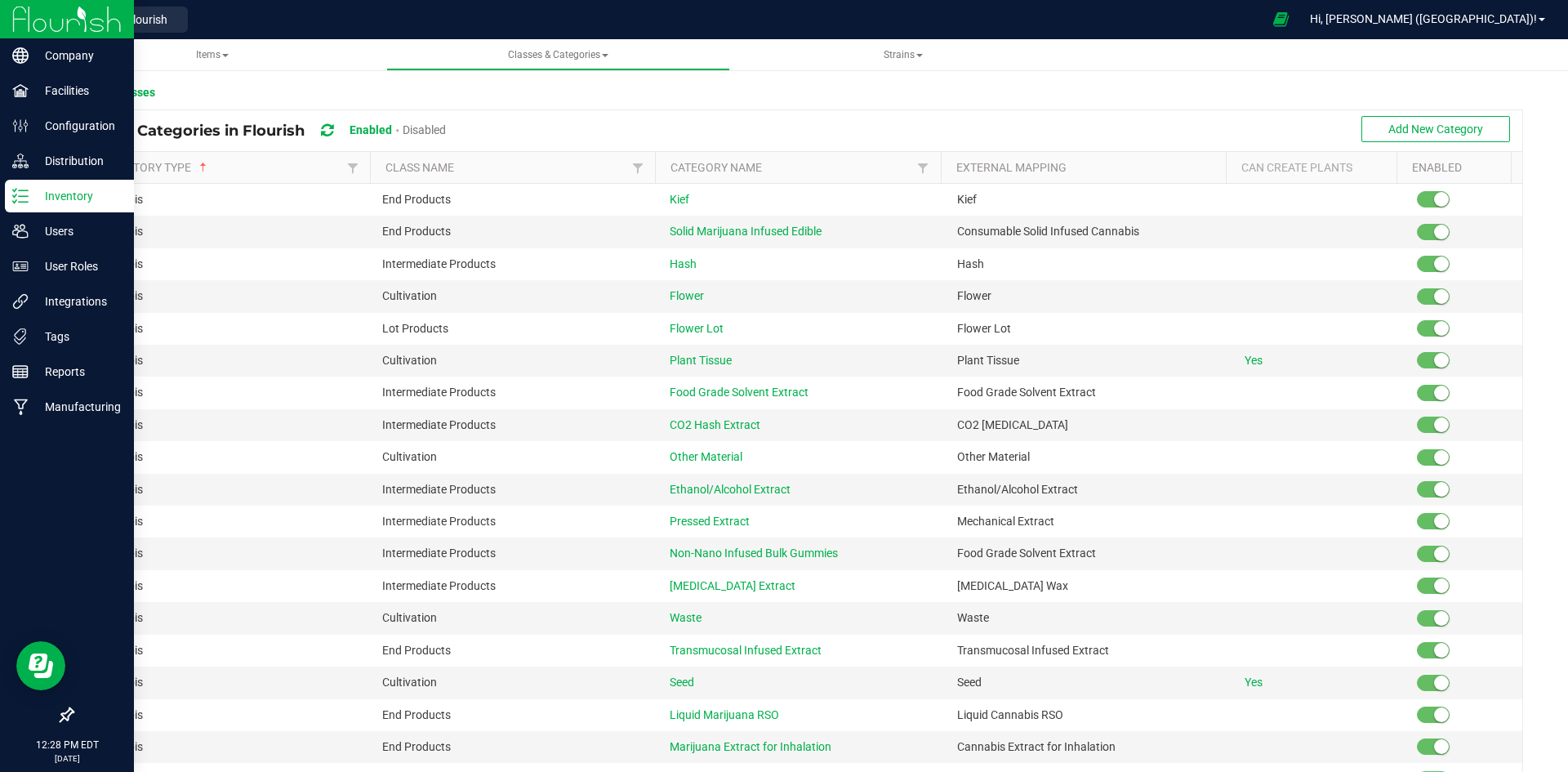
click at [60, 195] on p "Inventory" at bounding box center [78, 196] width 98 height 20
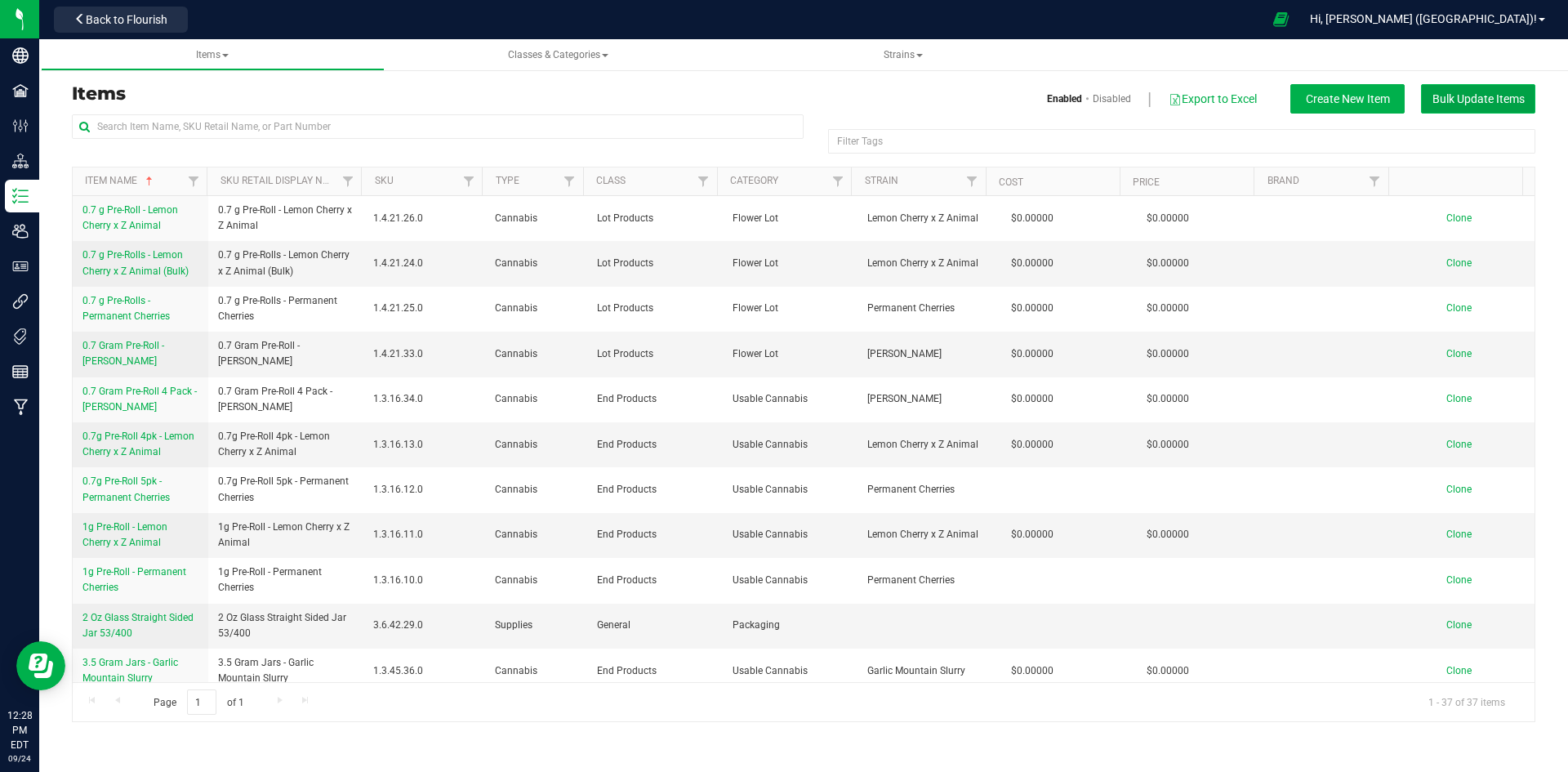
click at [1254, 100] on span "Bulk Update Items" at bounding box center [1479, 98] width 92 height 13
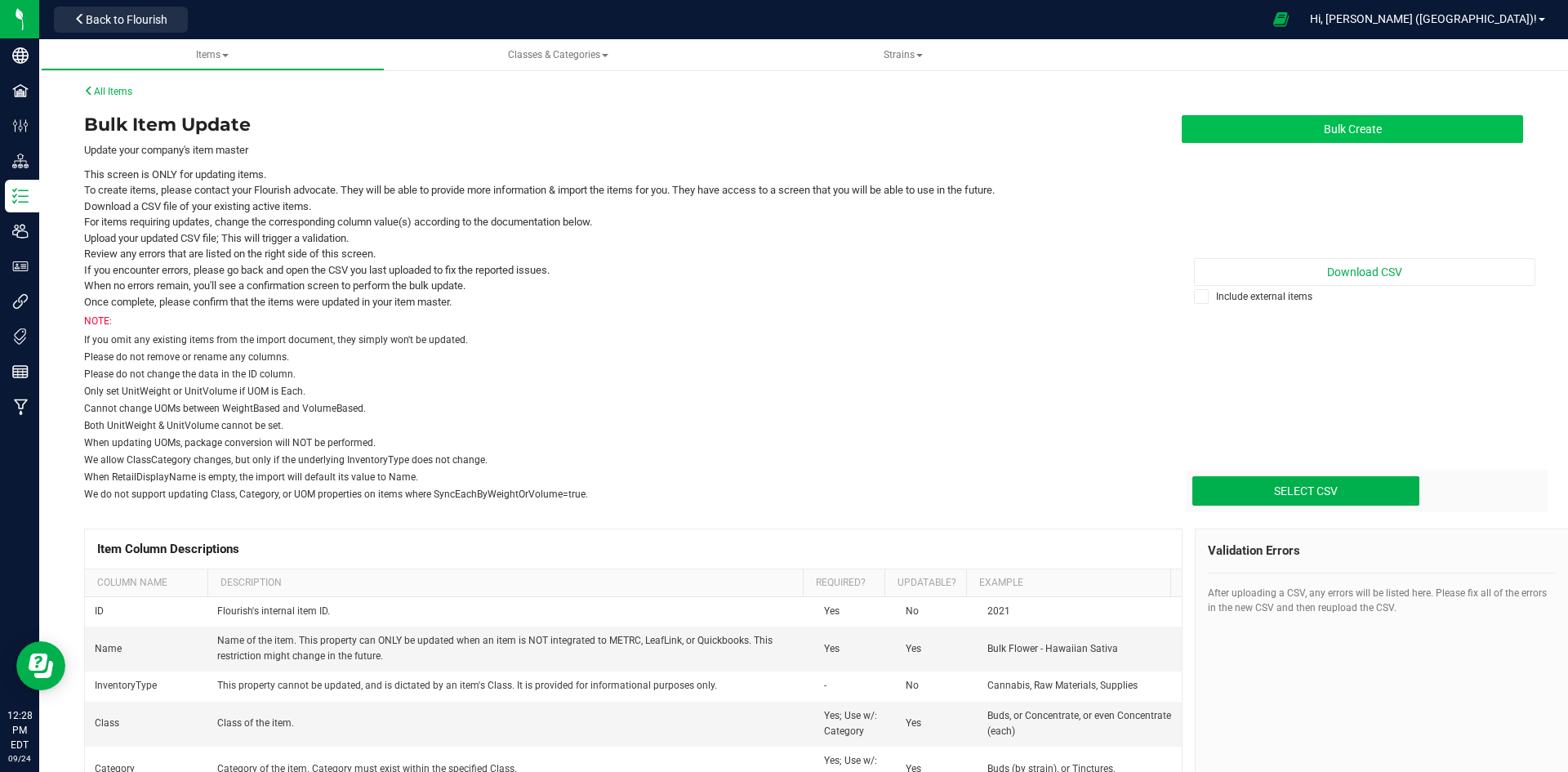
click at [1254, 134] on button "Bulk Create" at bounding box center [1353, 129] width 342 height 28
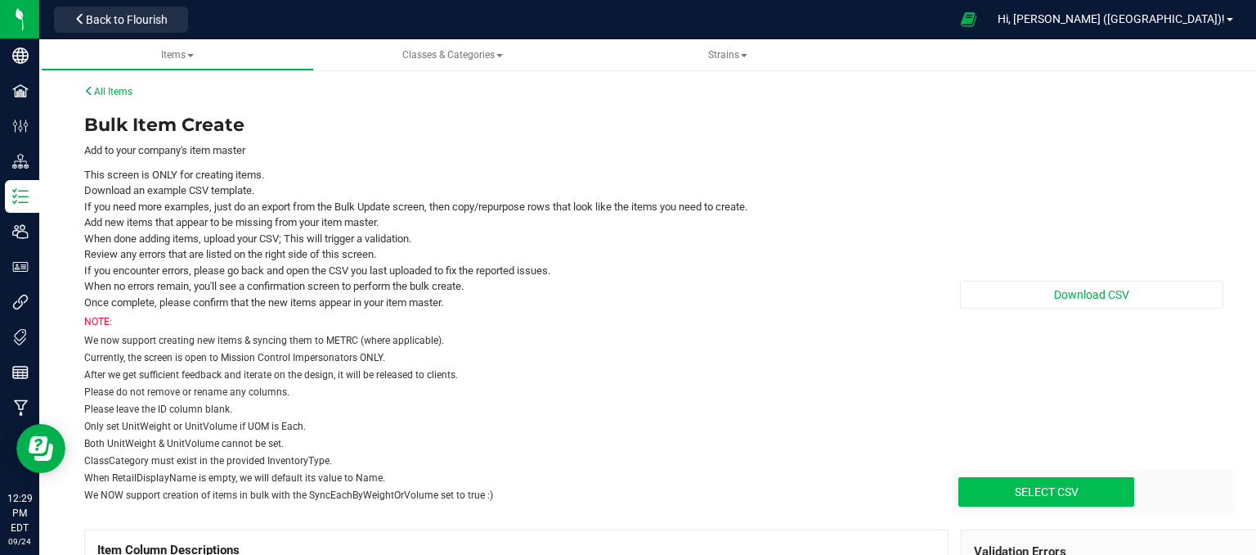
type input "C:\fakepath\update-items_[DATE].csv"
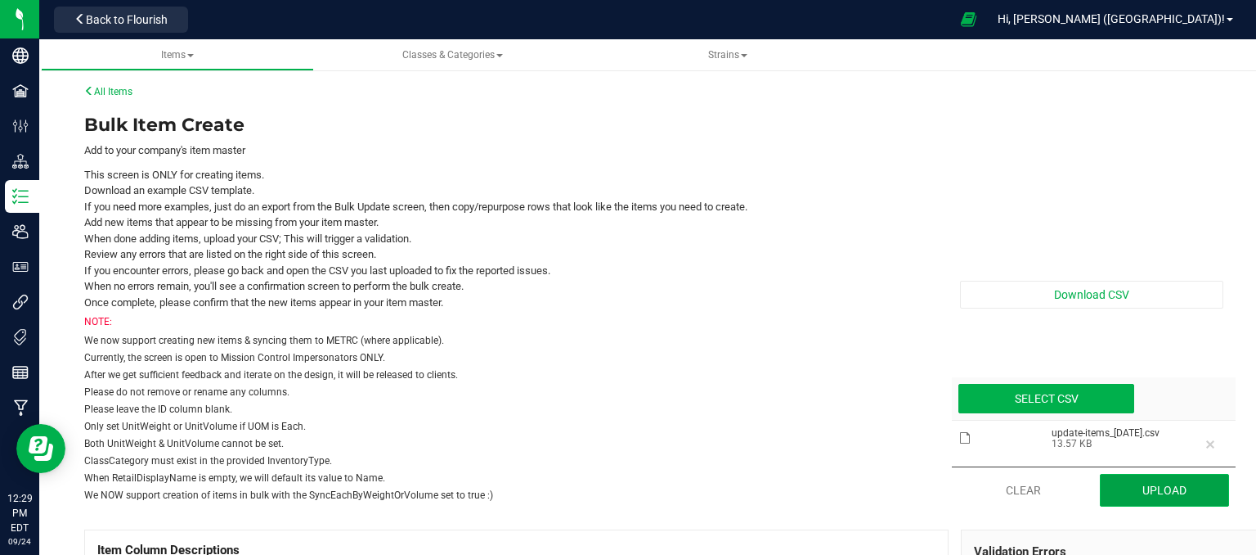
click at [1135, 492] on button "Upload" at bounding box center [1165, 490] width 130 height 33
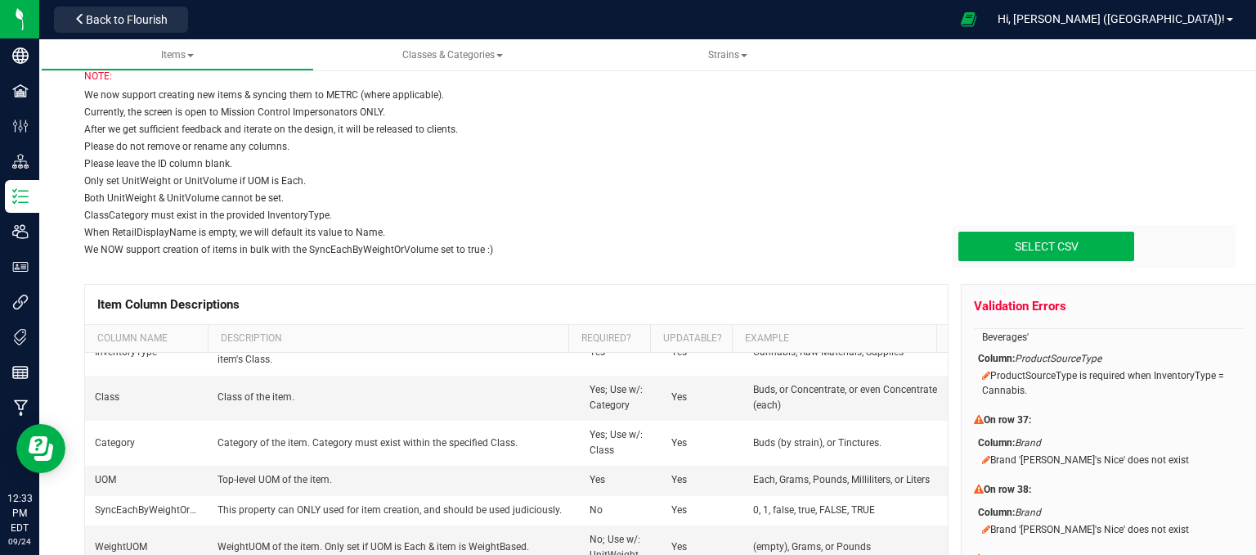
scroll to position [2781, 0]
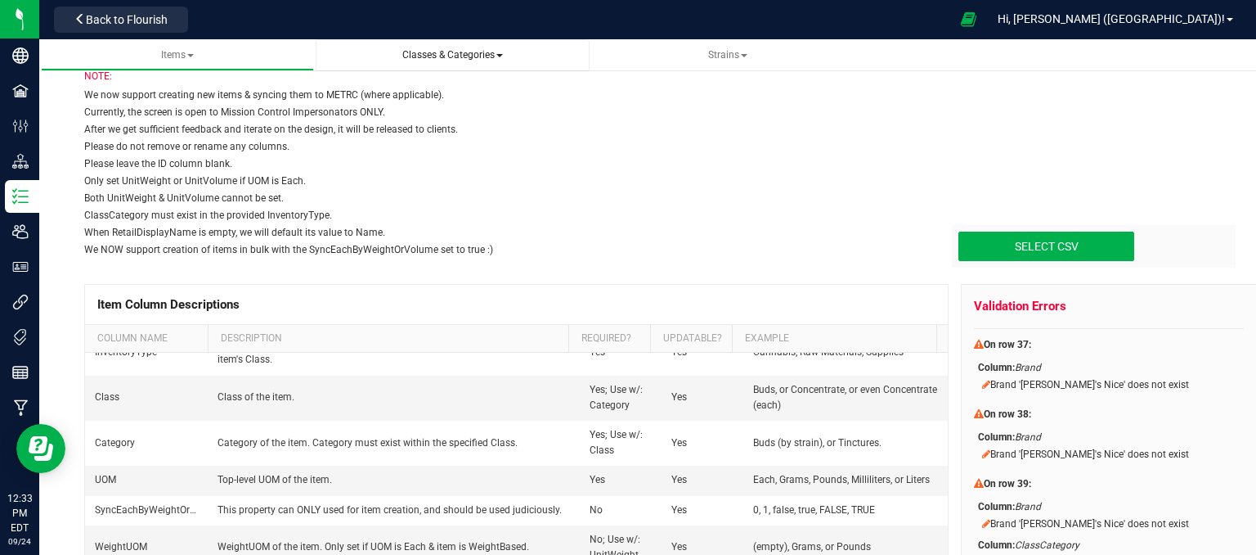
click at [484, 60] on span "Classes & Categories" at bounding box center [452, 54] width 101 height 11
click at [424, 119] on li "All categories" at bounding box center [453, 123] width 248 height 24
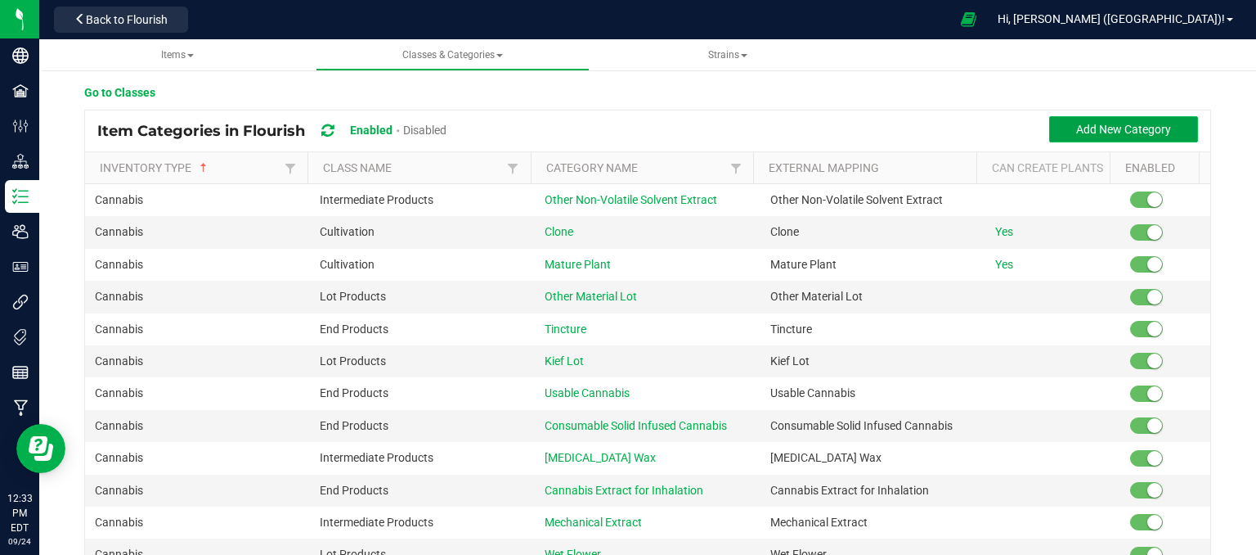
click at [1108, 137] on button "Add New Category" at bounding box center [1123, 129] width 149 height 26
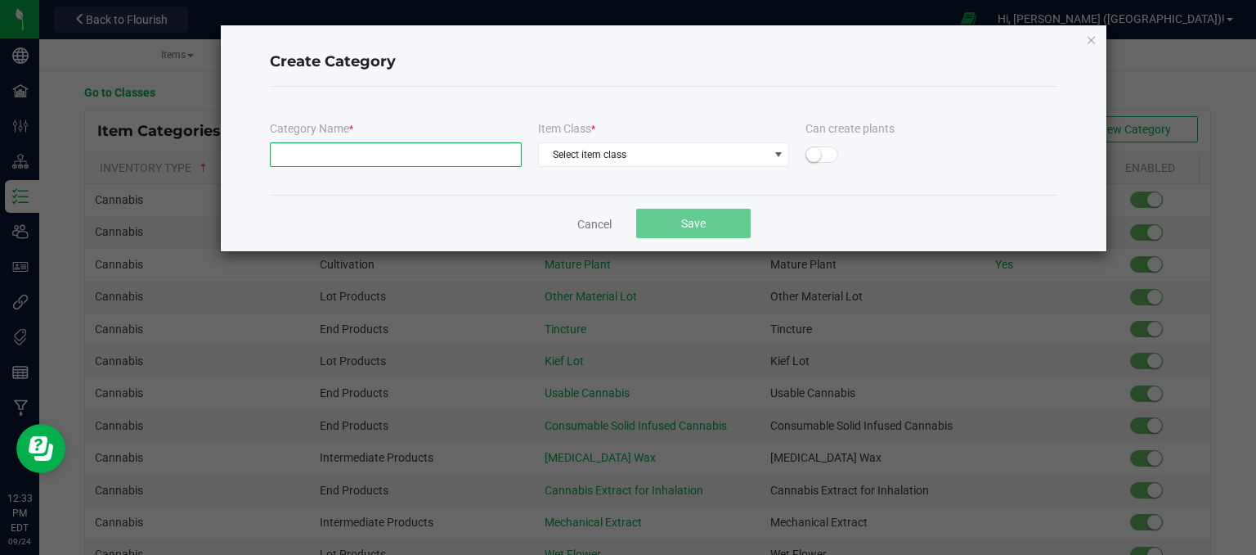
click at [461, 161] on input "text" at bounding box center [396, 154] width 252 height 25
type input "Infused Beverages"
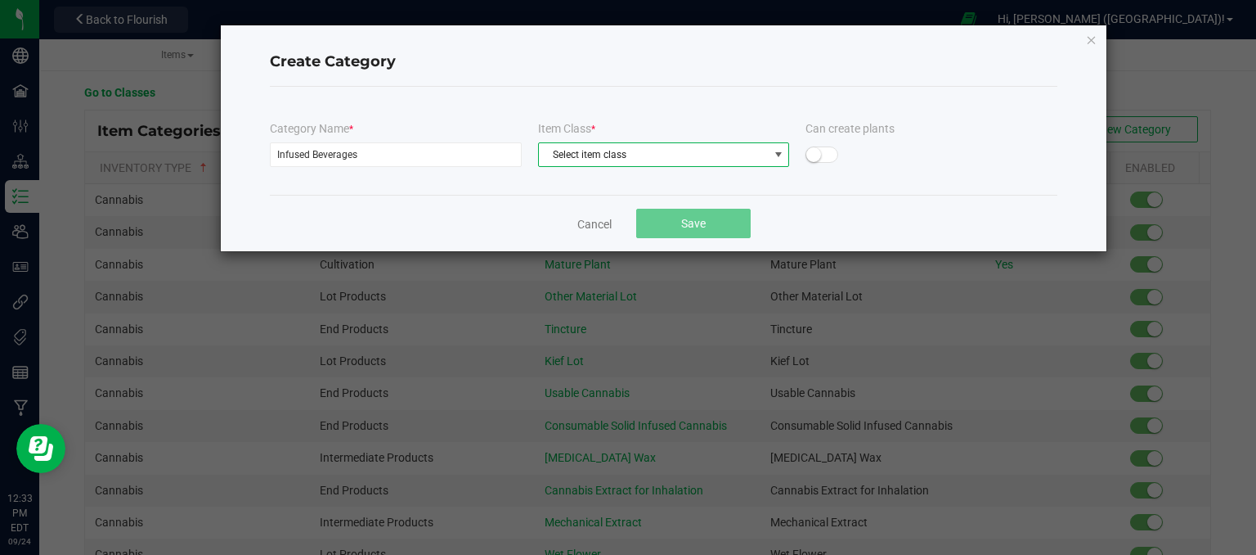
click at [603, 156] on span "Select item class" at bounding box center [654, 154] width 230 height 23
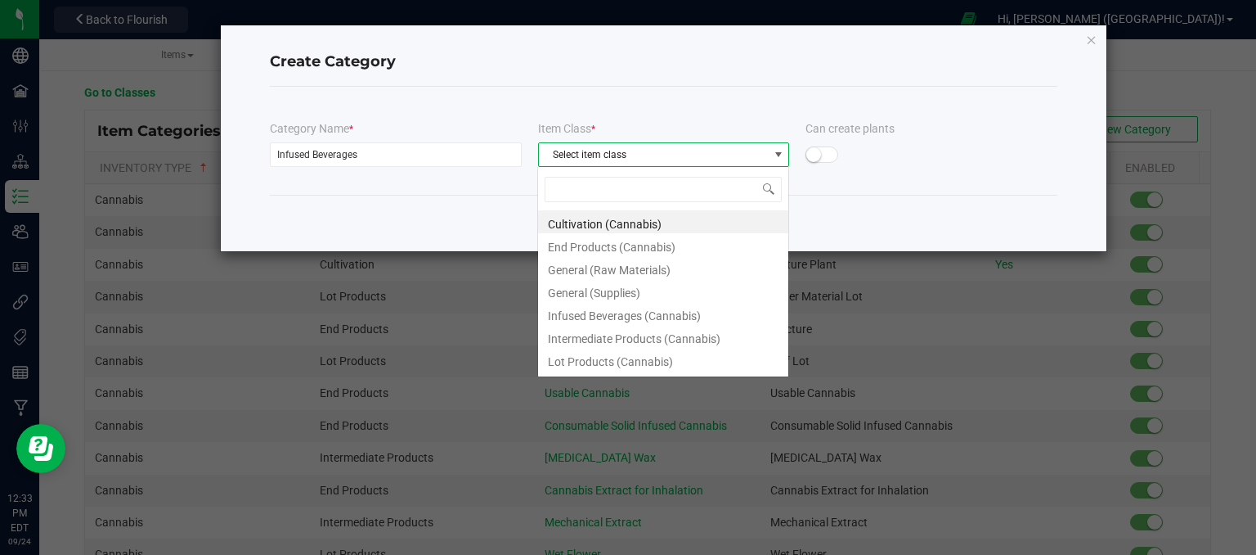
scroll to position [24, 252]
click at [682, 325] on li "Intermediate Products (Cannabis)" at bounding box center [663, 336] width 250 height 23
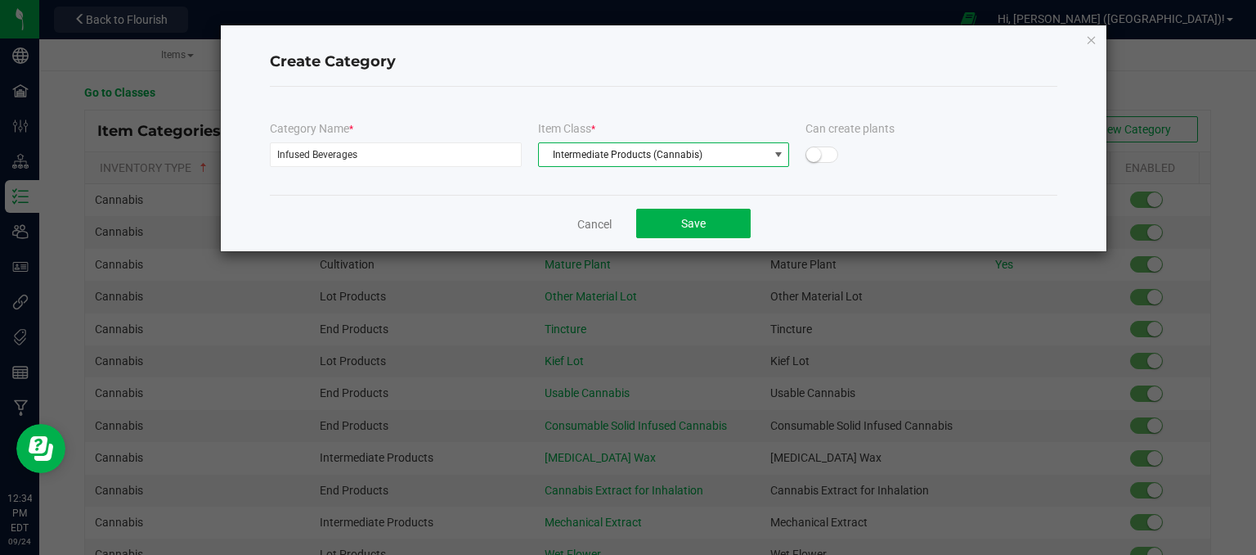
click at [661, 155] on span "Intermediate Products (Cannabis)" at bounding box center [654, 154] width 230 height 23
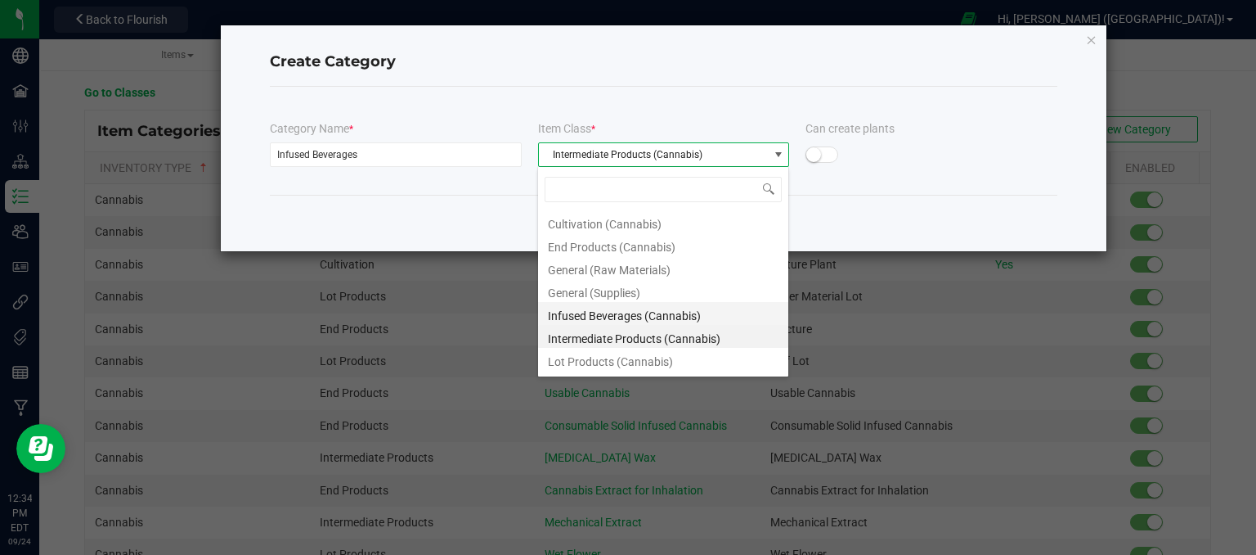
click at [653, 307] on li "Infused Beverages (Cannabis)" at bounding box center [663, 313] width 250 height 23
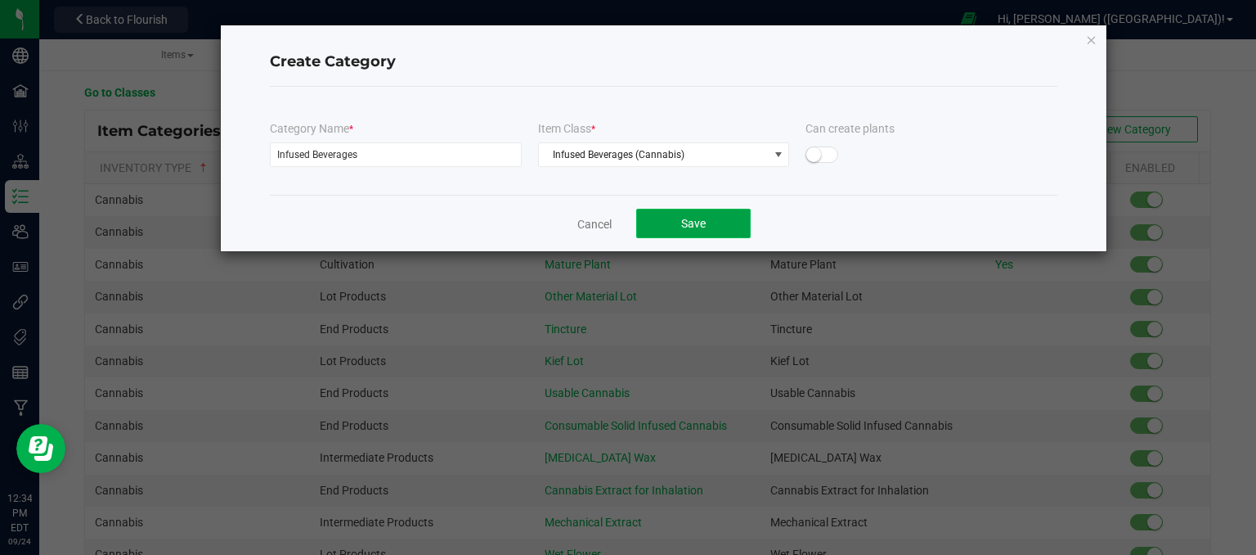
click at [679, 223] on button "Save" at bounding box center [693, 223] width 115 height 29
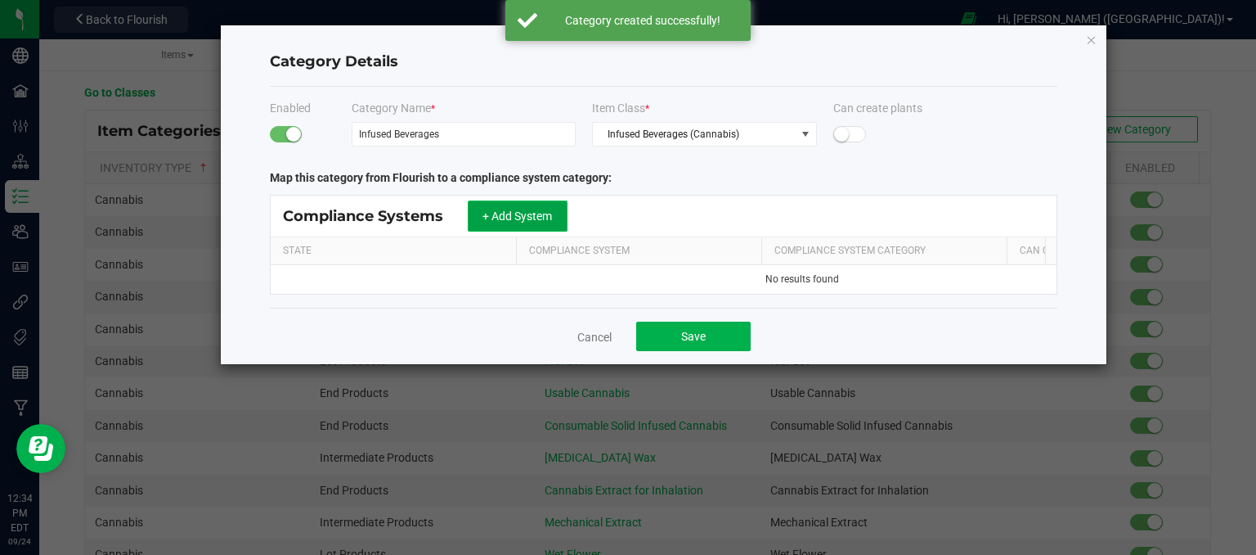
click at [546, 218] on span "+ Add System" at bounding box center [518, 215] width 70 height 13
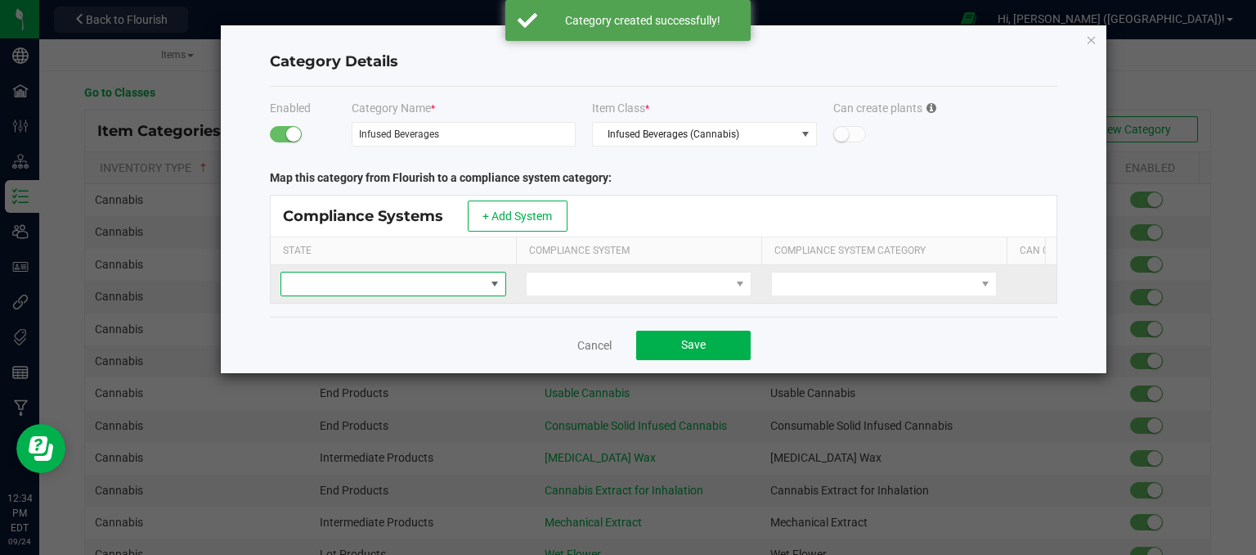
click at [488, 287] on span at bounding box center [494, 283] width 13 height 13
click at [438, 341] on li "NY" at bounding box center [393, 340] width 224 height 28
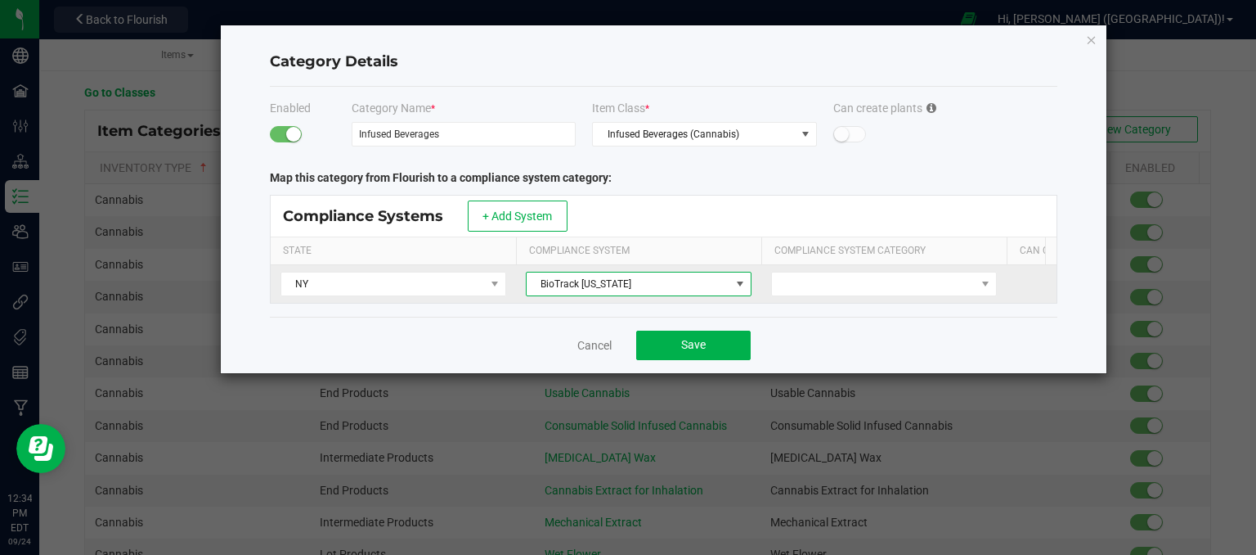
click at [582, 283] on span "BioTrack [US_STATE]" at bounding box center [629, 283] width 204 height 23
click at [586, 283] on span "BioTrack [US_STATE]" at bounding box center [629, 283] width 204 height 23
click at [796, 280] on span at bounding box center [874, 283] width 204 height 23
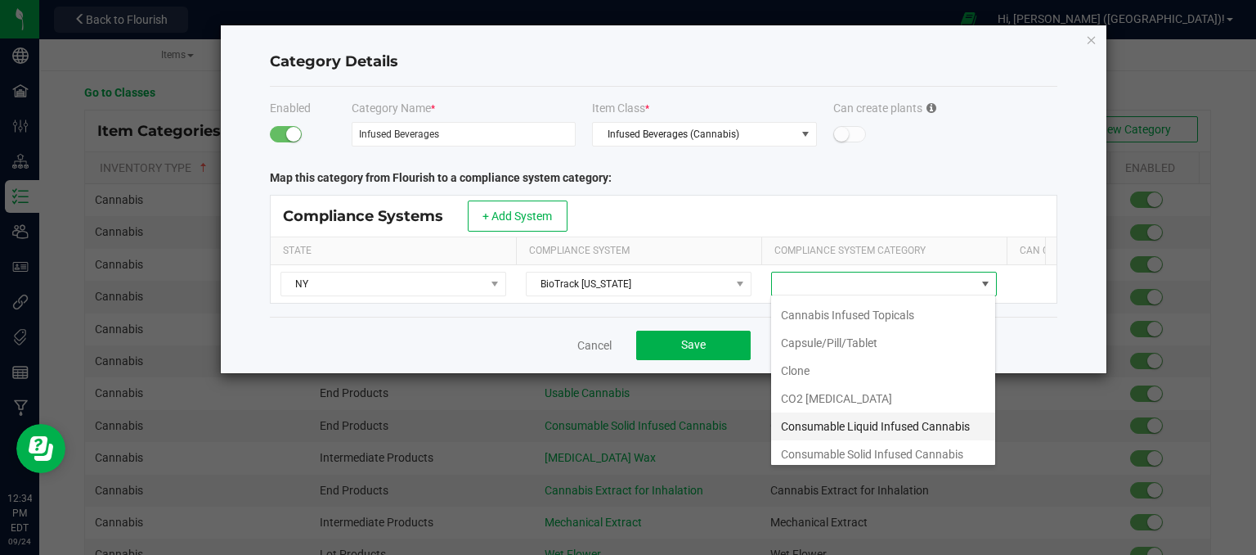
scroll to position [82, 0]
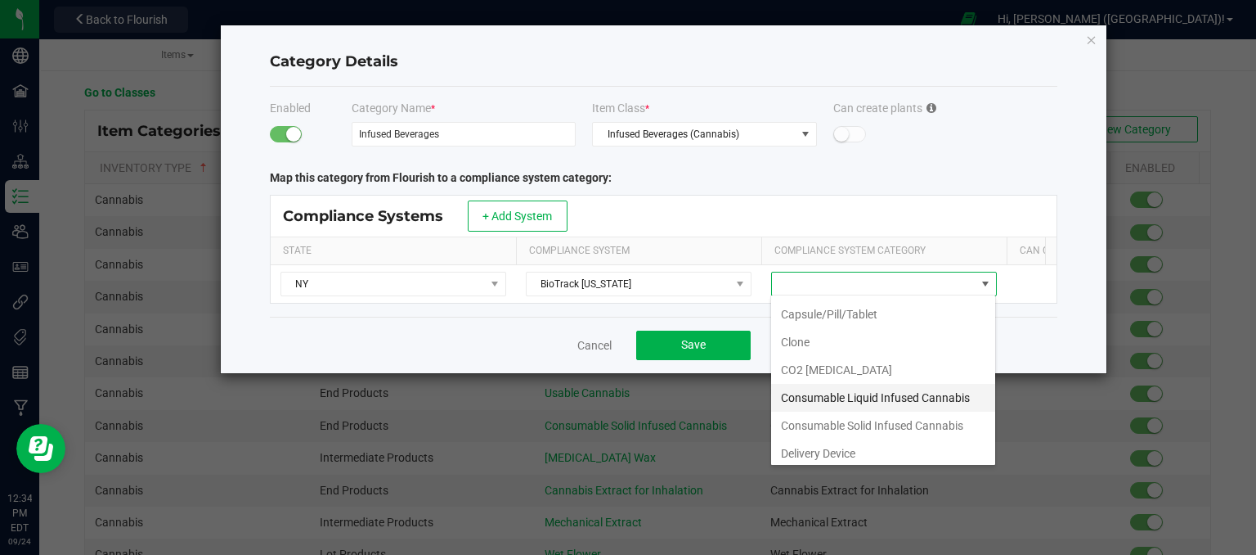
click at [909, 402] on li "Consumable Liquid Infused Cannabis" at bounding box center [883, 398] width 224 height 28
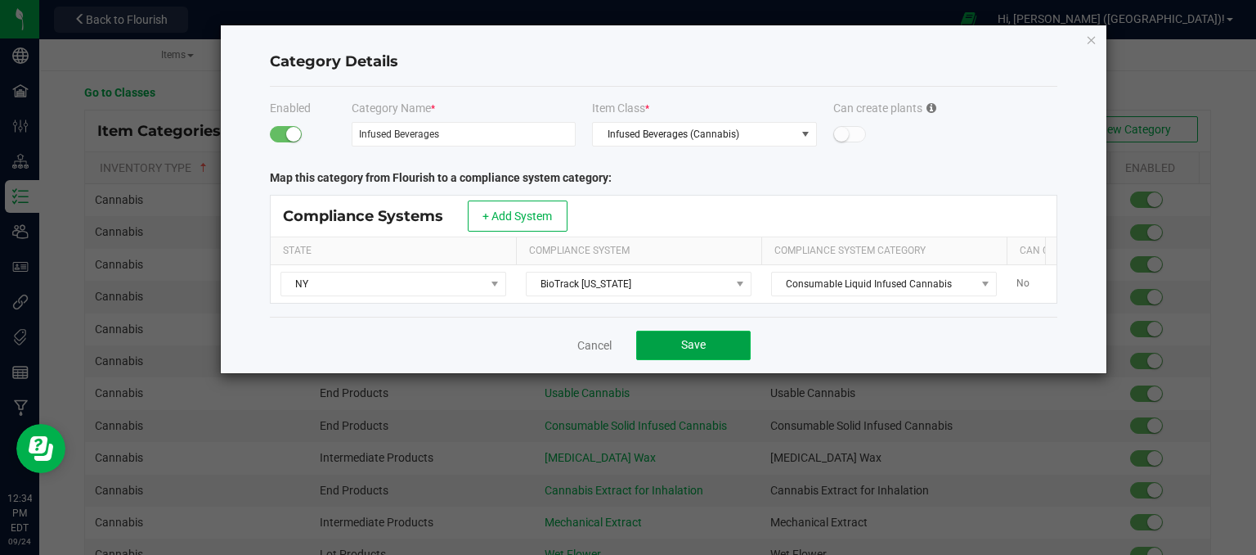
click at [718, 356] on button "Save" at bounding box center [693, 344] width 115 height 29
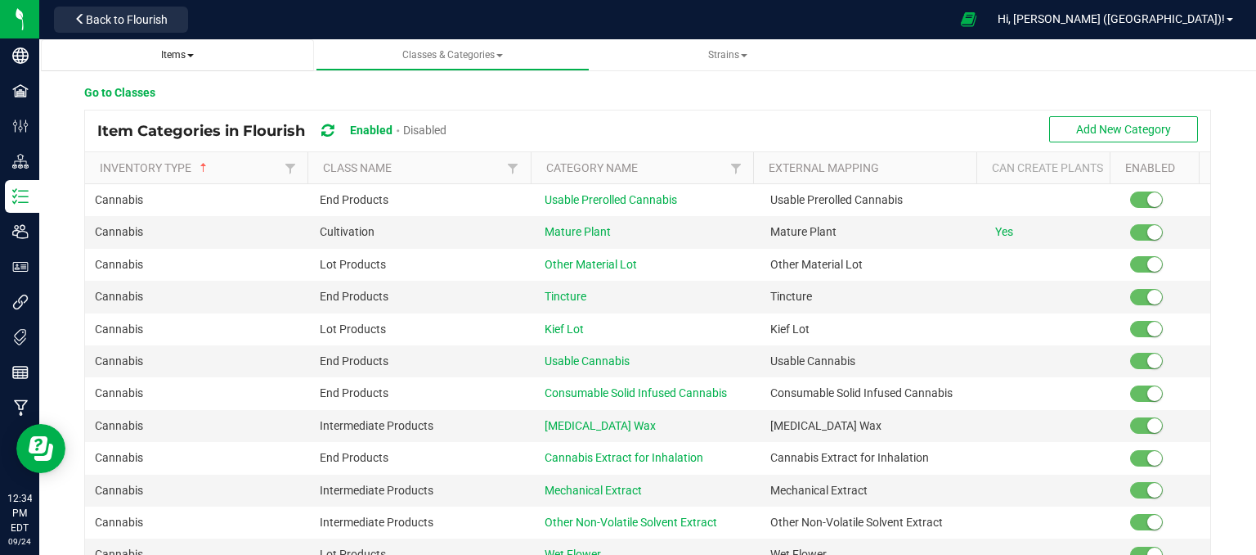
click at [180, 47] on link "Items" at bounding box center [178, 55] width 274 height 32
click at [178, 53] on span "Items" at bounding box center [177, 54] width 33 height 11
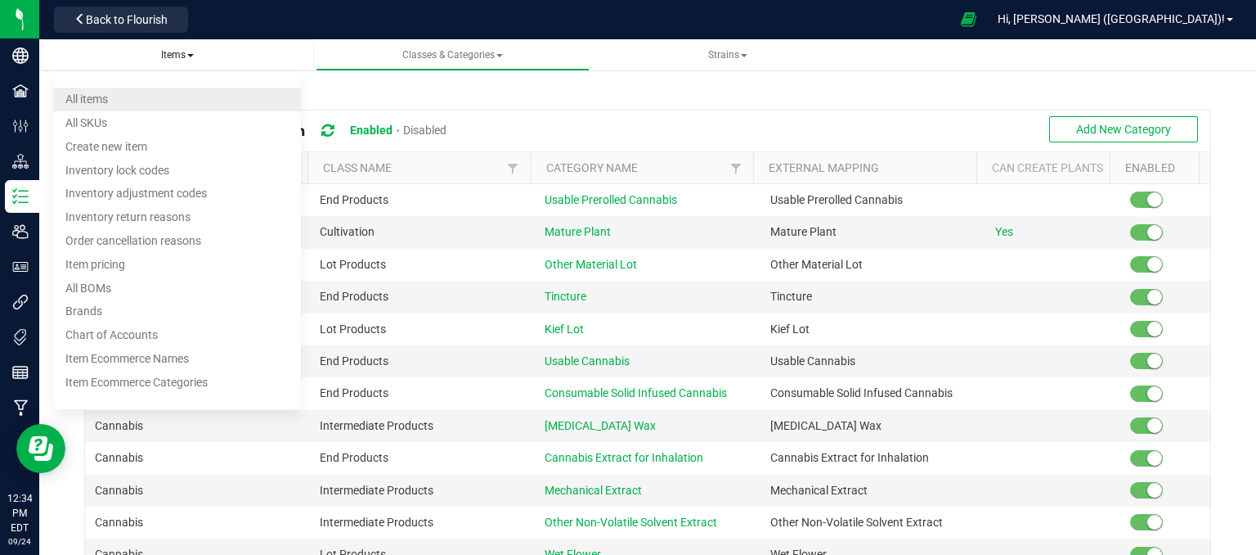
click at [151, 97] on li "All items" at bounding box center [178, 100] width 248 height 24
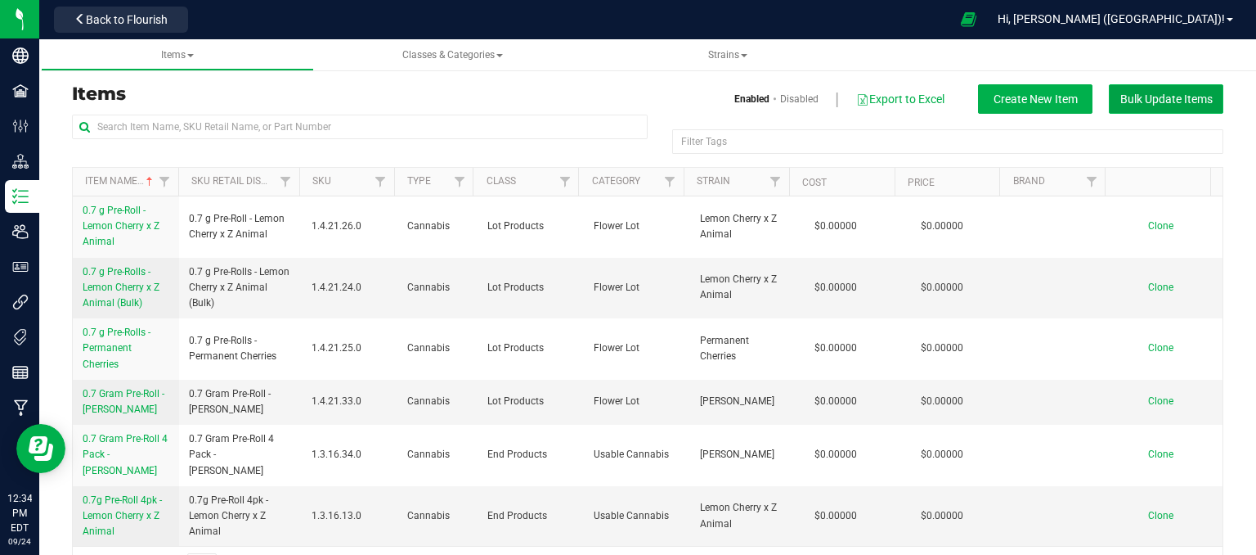
click at [1155, 99] on span "Bulk Update Items" at bounding box center [1167, 98] width 92 height 13
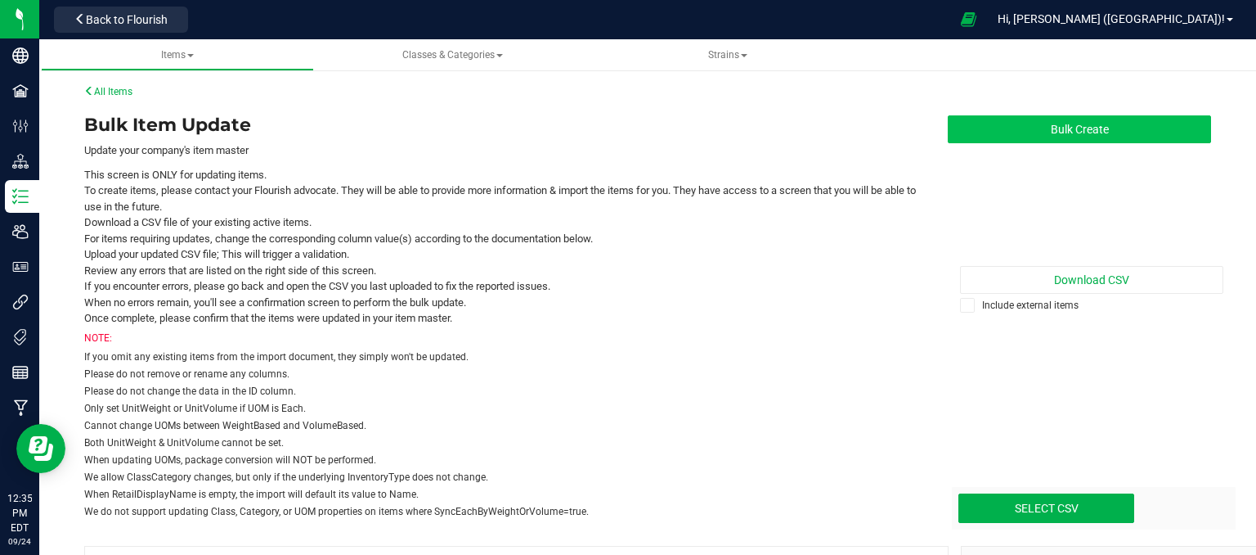
click at [1054, 124] on button "Bulk Create" at bounding box center [1079, 129] width 263 height 28
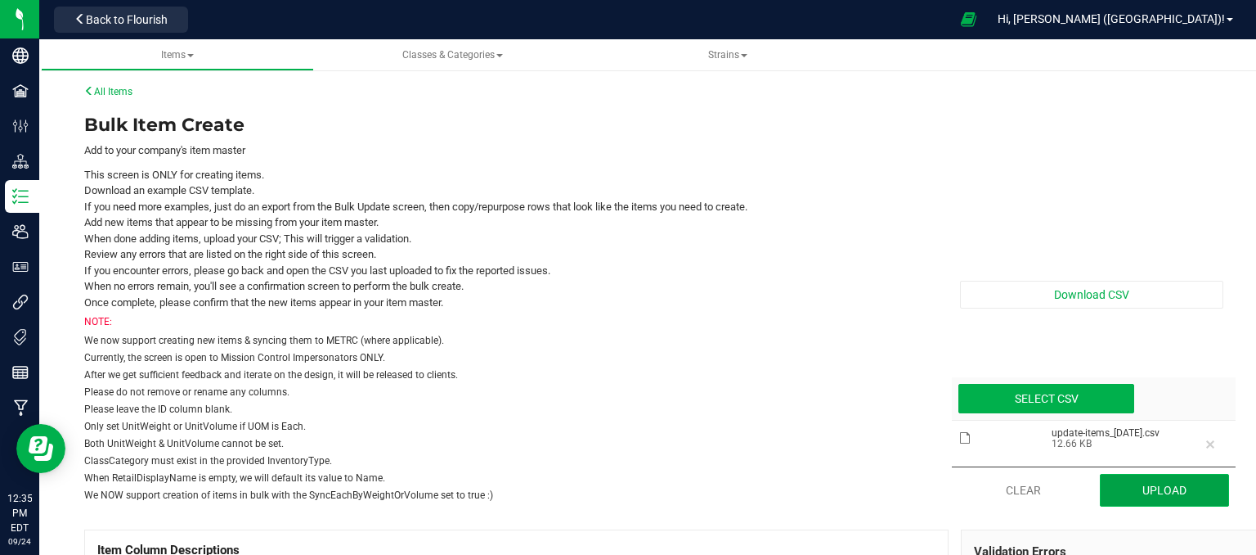
click at [1138, 488] on button "Upload" at bounding box center [1165, 490] width 130 height 33
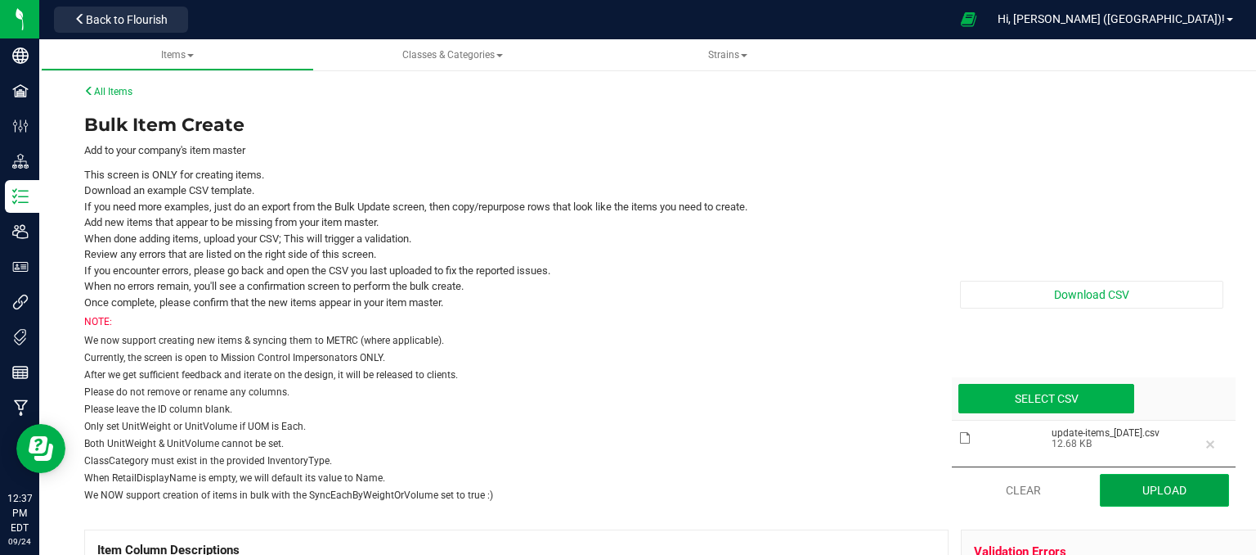
click at [1129, 493] on button "Upload" at bounding box center [1165, 490] width 130 height 33
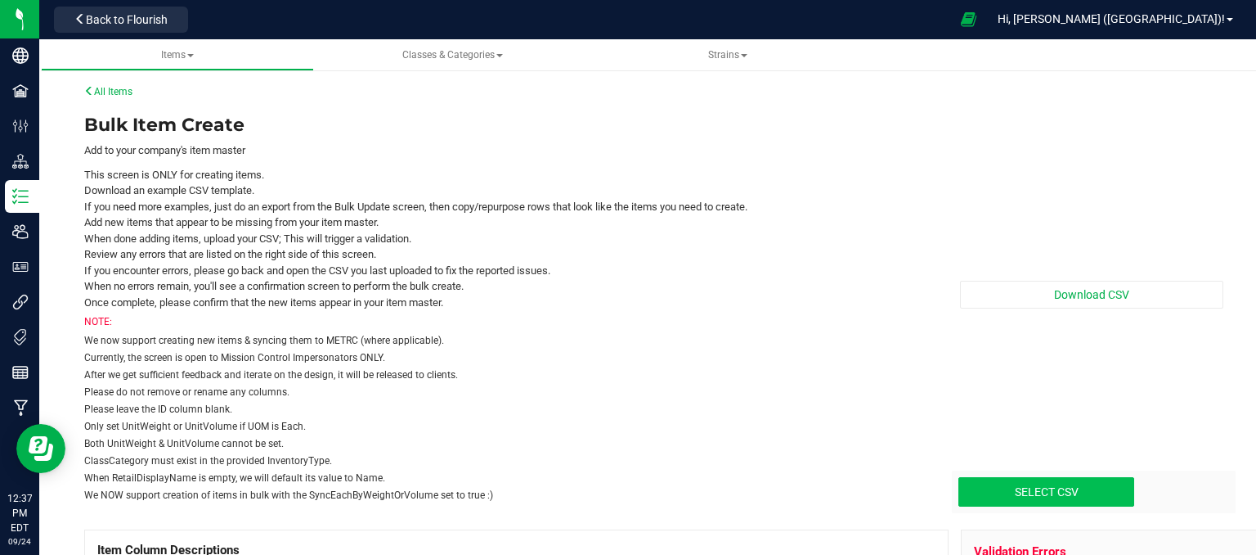
type input "C:\fakepath\update-items_[DATE].csv"
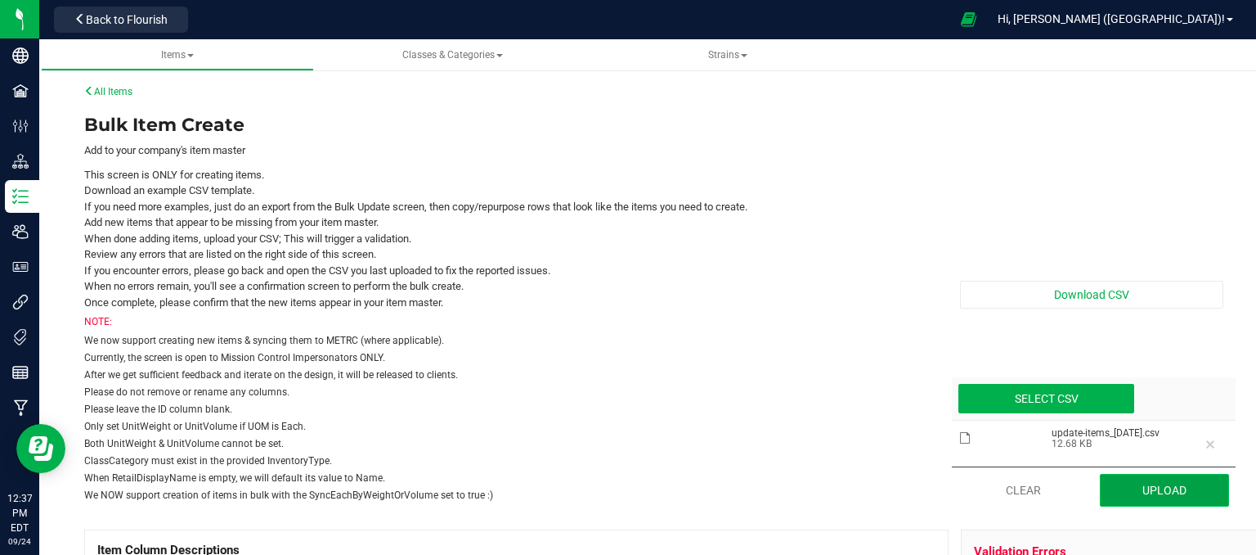
click at [1162, 498] on button "Upload" at bounding box center [1165, 490] width 130 height 33
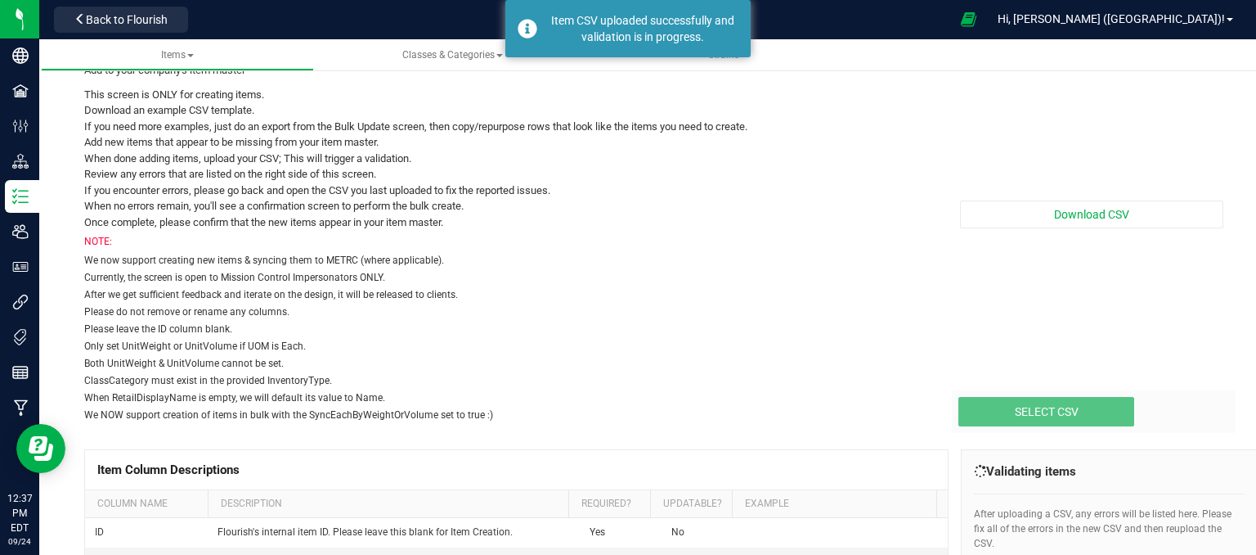
scroll to position [164, 0]
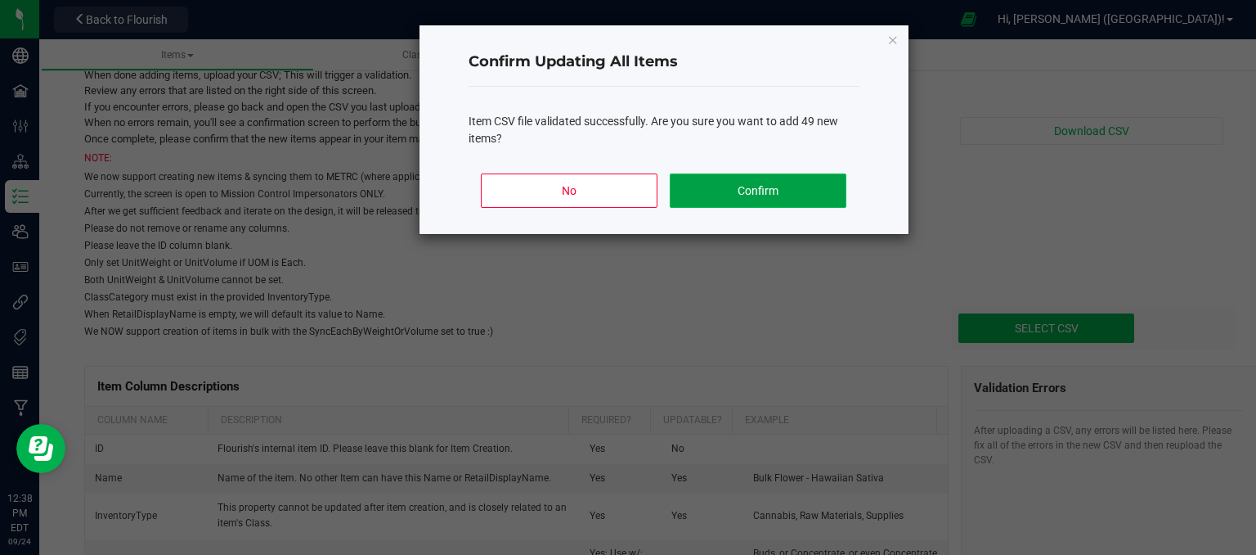
click at [794, 193] on button "Confirm" at bounding box center [758, 190] width 176 height 34
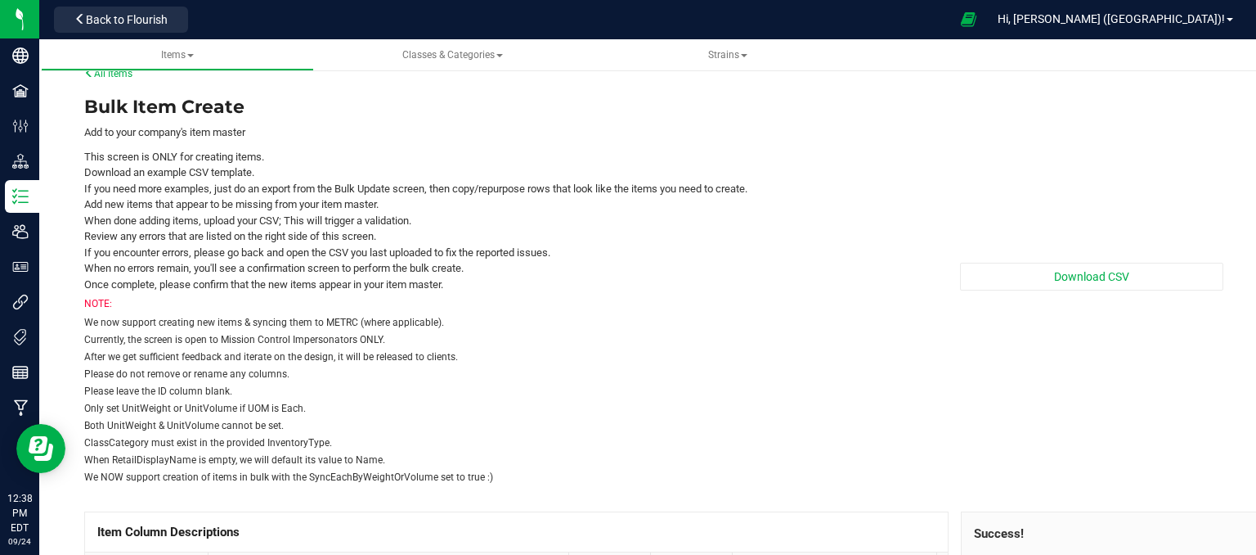
scroll to position [13, 0]
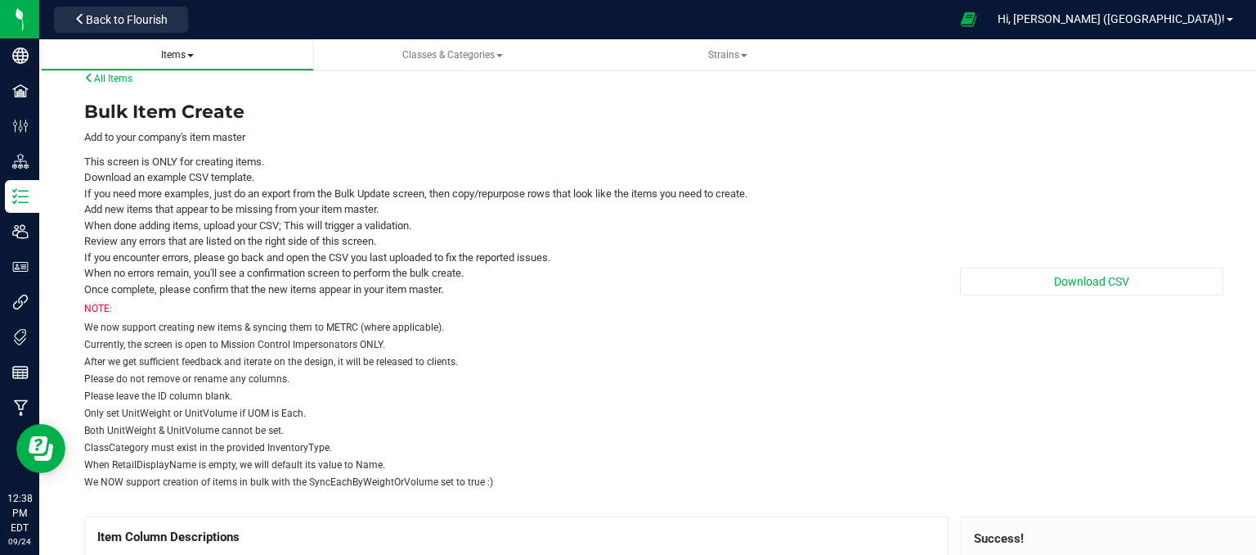
click at [200, 63] on link "Items All items All SKUs Create new item Inventory lock codes Inventory adjustm…" at bounding box center [178, 55] width 274 height 32
click at [189, 60] on span "Items" at bounding box center [177, 54] width 33 height 11
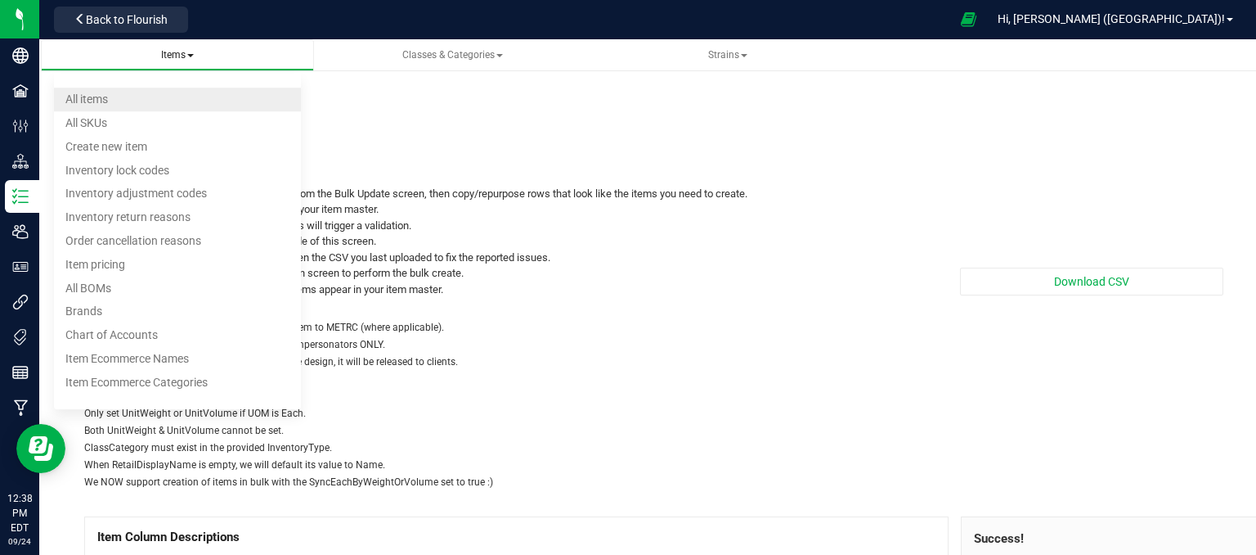
click at [185, 98] on li "All items" at bounding box center [178, 100] width 248 height 24
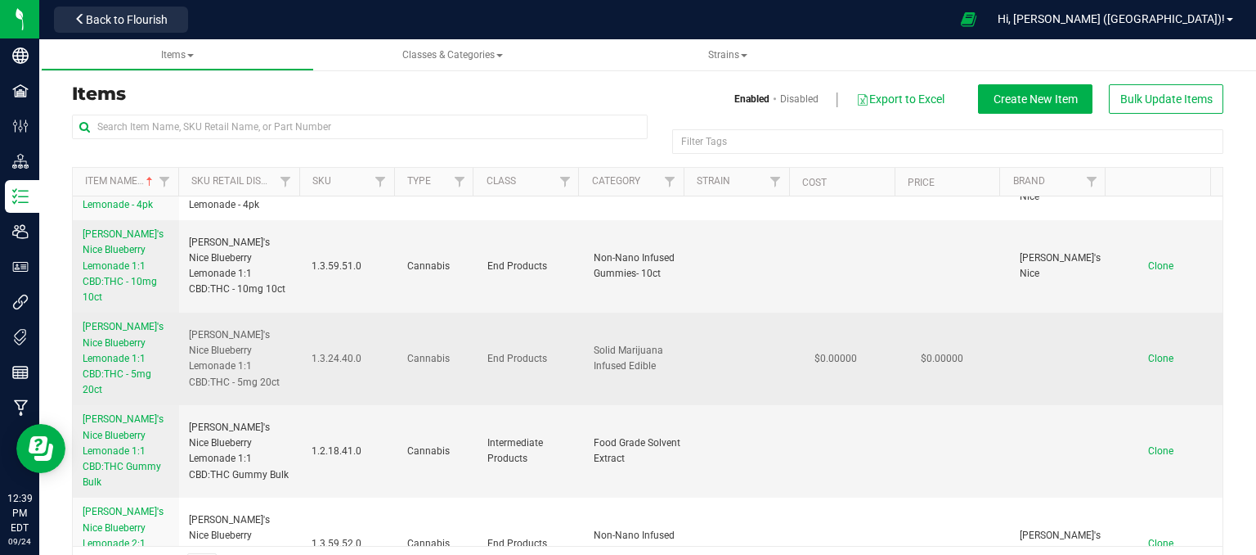
scroll to position [1800, 0]
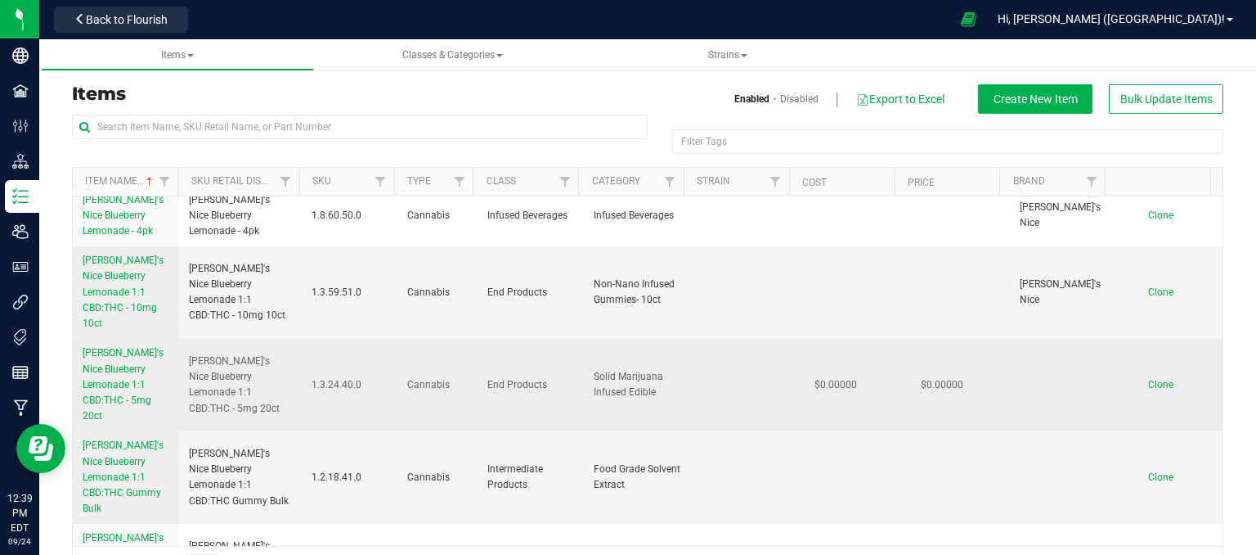
click at [121, 404] on span "[PERSON_NAME]'s Nice Blueberry Lemonade 1:1 CBD:THC - 5mg 20ct" at bounding box center [123, 384] width 81 height 74
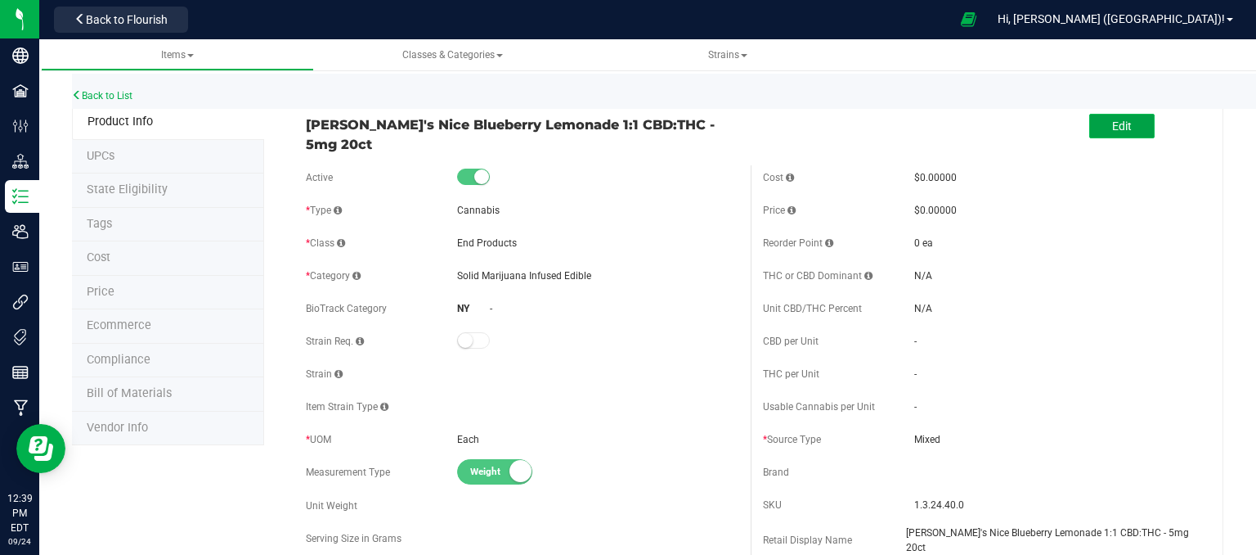
click at [1112, 124] on span "Edit" at bounding box center [1122, 125] width 20 height 13
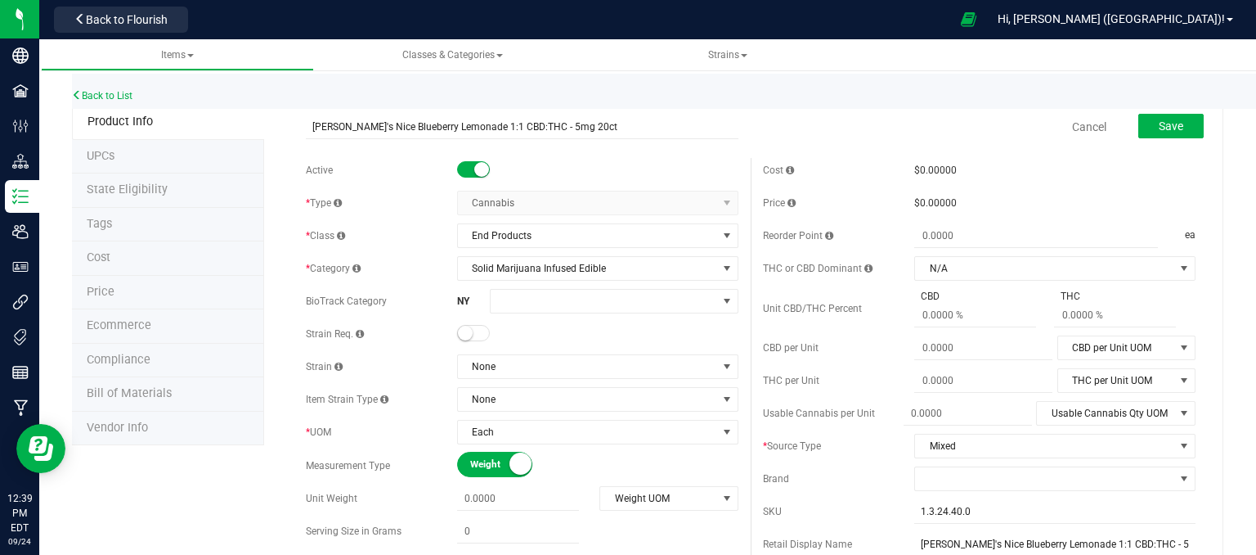
click at [1038, 213] on div "Price $0.00000" at bounding box center [979, 203] width 433 height 25
click at [117, 98] on link "Back to List" at bounding box center [102, 95] width 61 height 11
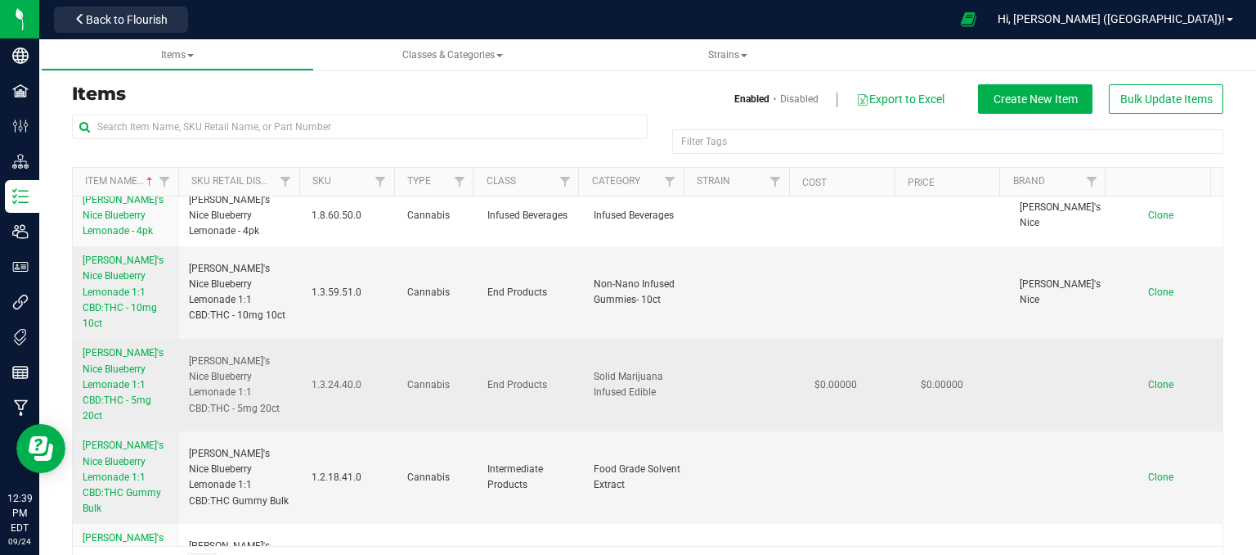
scroll to position [1881, 0]
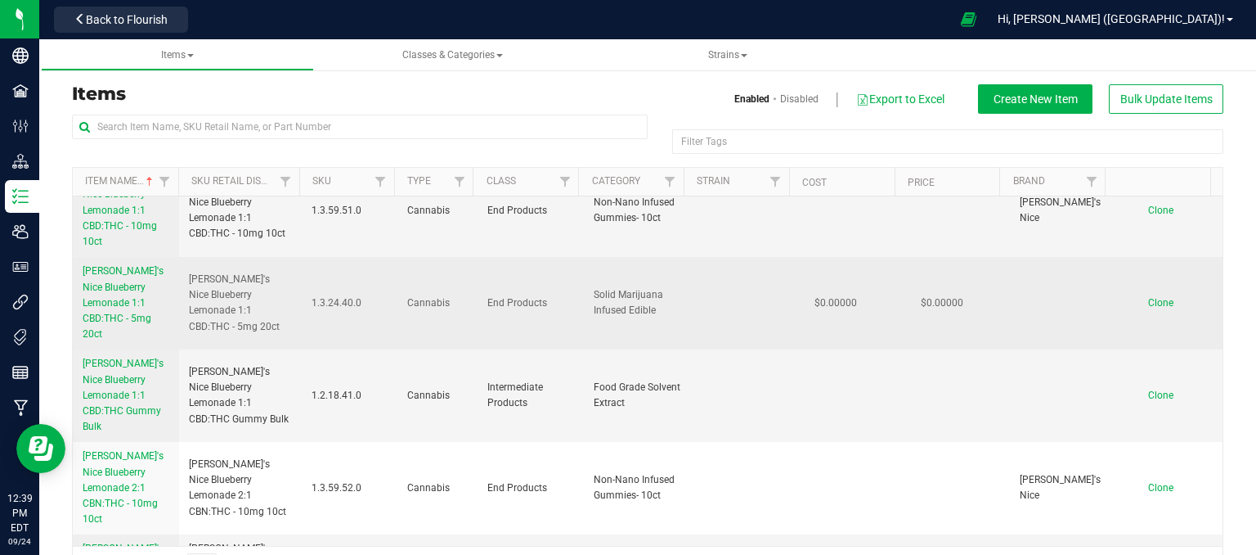
click at [118, 317] on span "[PERSON_NAME]'s Nice Blueberry Lemonade 1:1 CBD:THC - 5mg 20ct" at bounding box center [123, 302] width 81 height 74
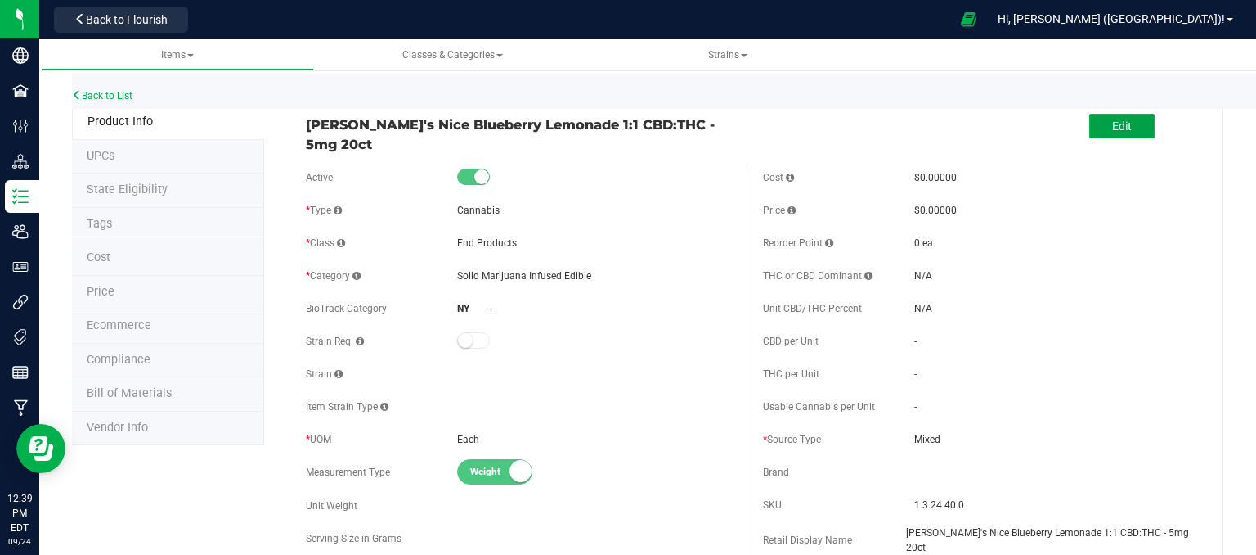
click at [1123, 119] on button "Edit" at bounding box center [1122, 126] width 65 height 25
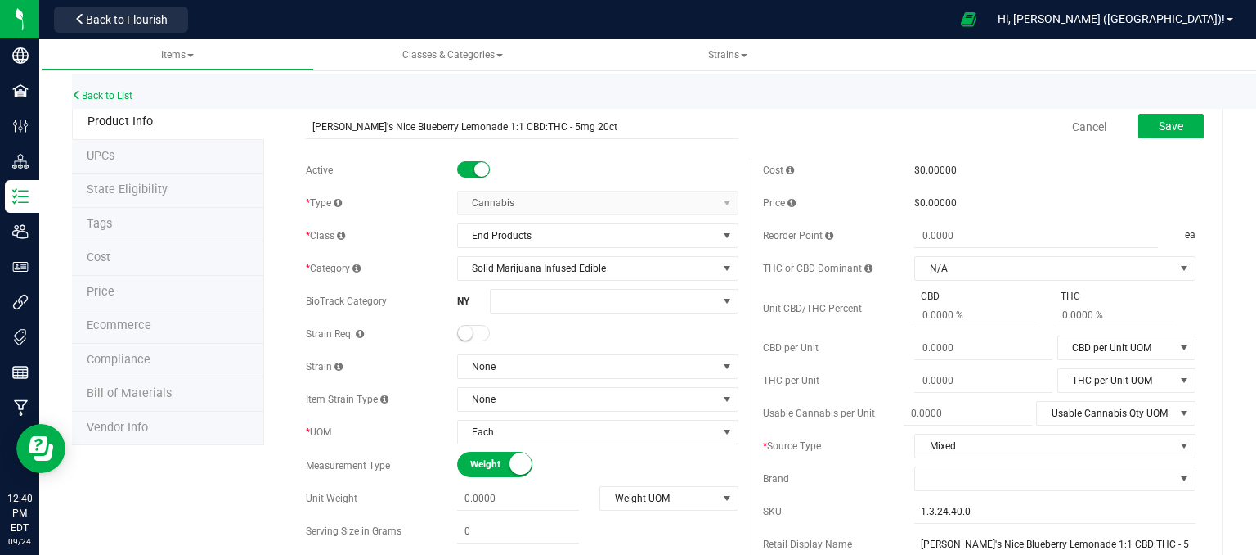
click at [457, 167] on span at bounding box center [473, 169] width 33 height 16
click at [1161, 131] on span "Save" at bounding box center [1171, 125] width 25 height 13
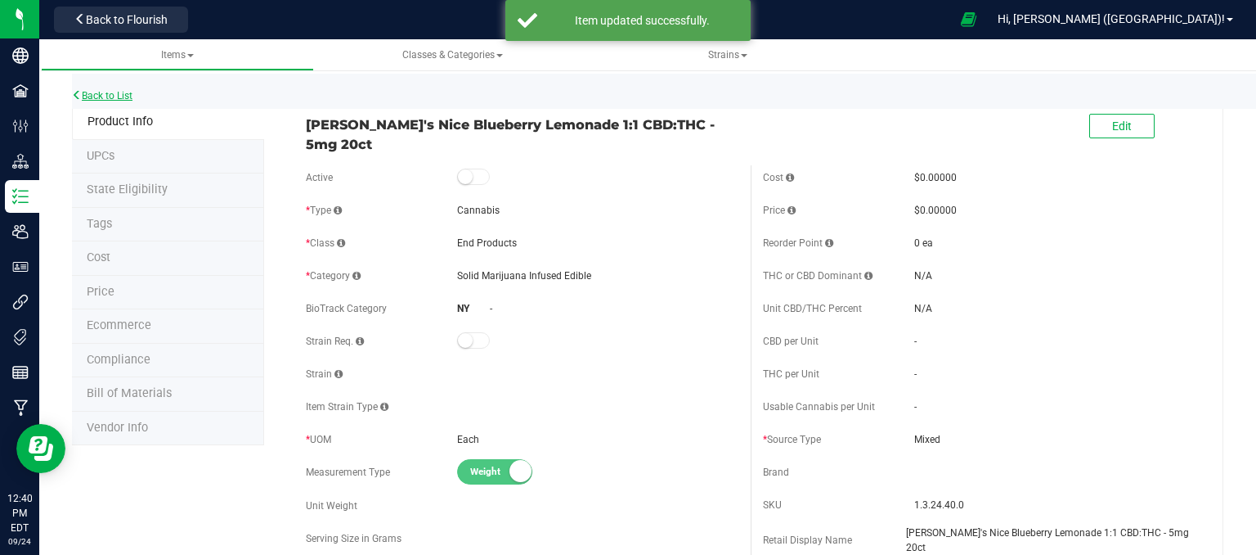
click at [114, 95] on link "Back to List" at bounding box center [102, 95] width 61 height 11
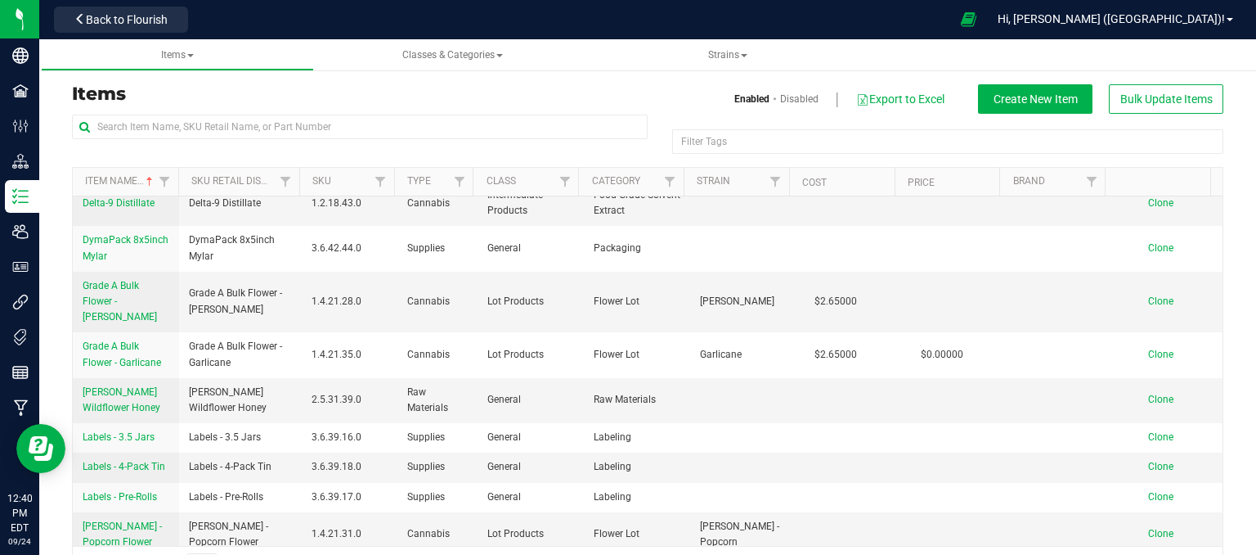
scroll to position [1472, 0]
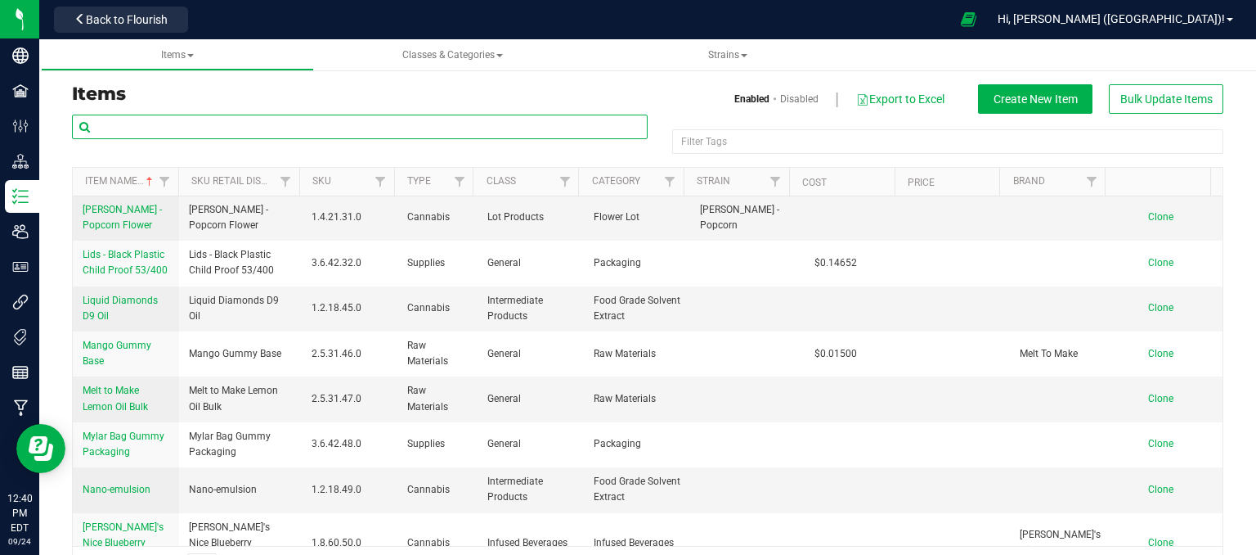
click at [182, 135] on input "text" at bounding box center [360, 127] width 576 height 25
type input "blueberry lemon"
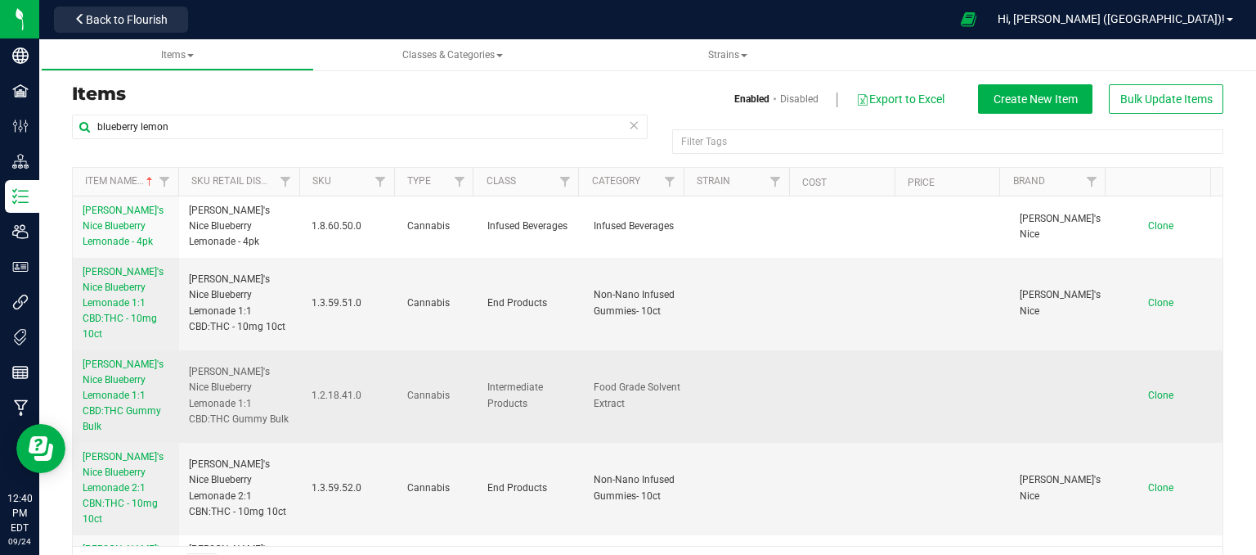
click at [107, 403] on link "[PERSON_NAME]'s Nice Blueberry Lemonade 1:1 CBD:THC Gummy Bulk" at bounding box center [126, 396] width 87 height 79
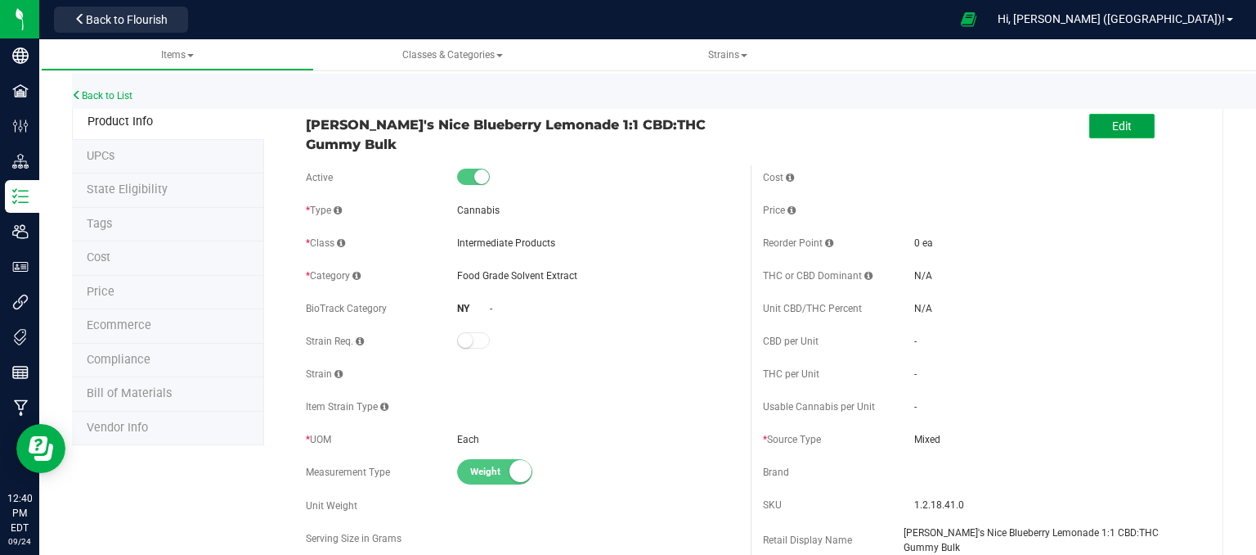
click at [1106, 134] on button "Edit" at bounding box center [1122, 126] width 65 height 25
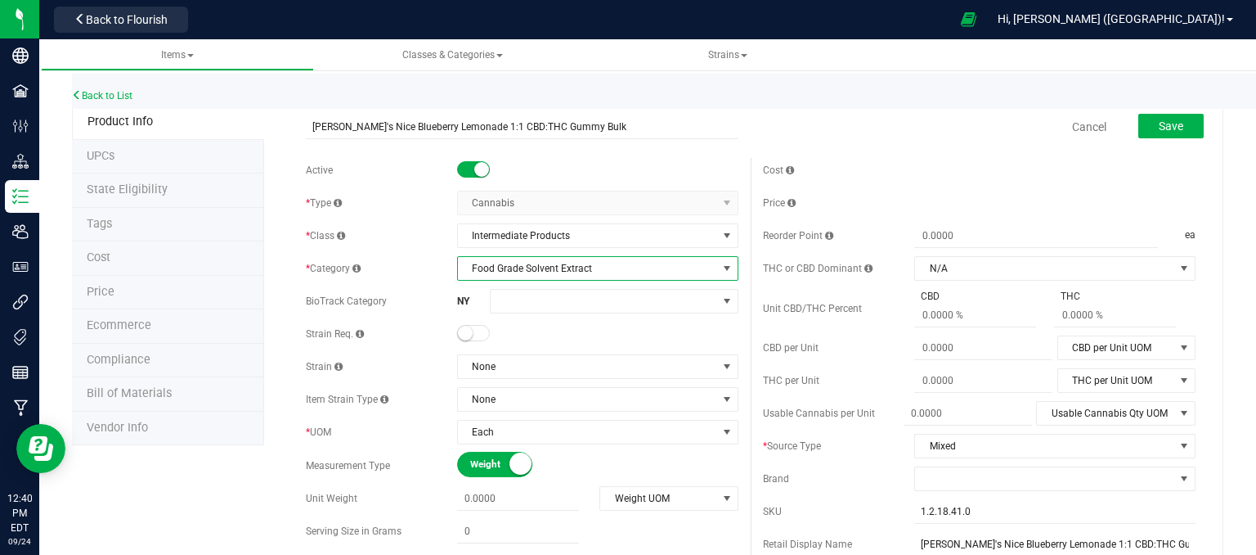
click at [648, 263] on span "Food Grade Solvent Extract" at bounding box center [587, 268] width 259 height 23
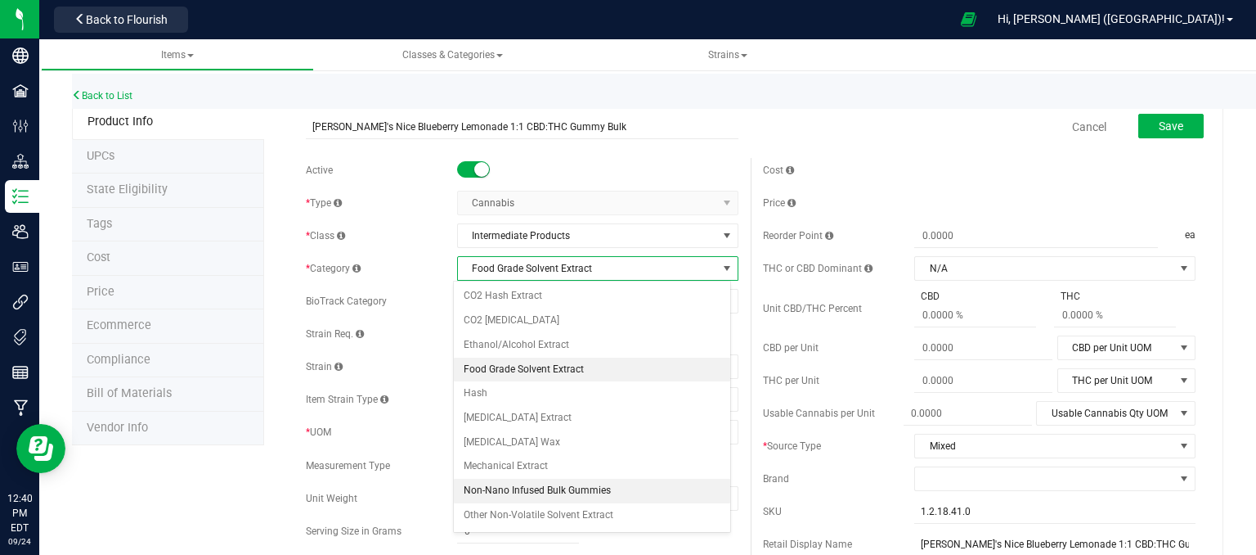
scroll to position [18, 0]
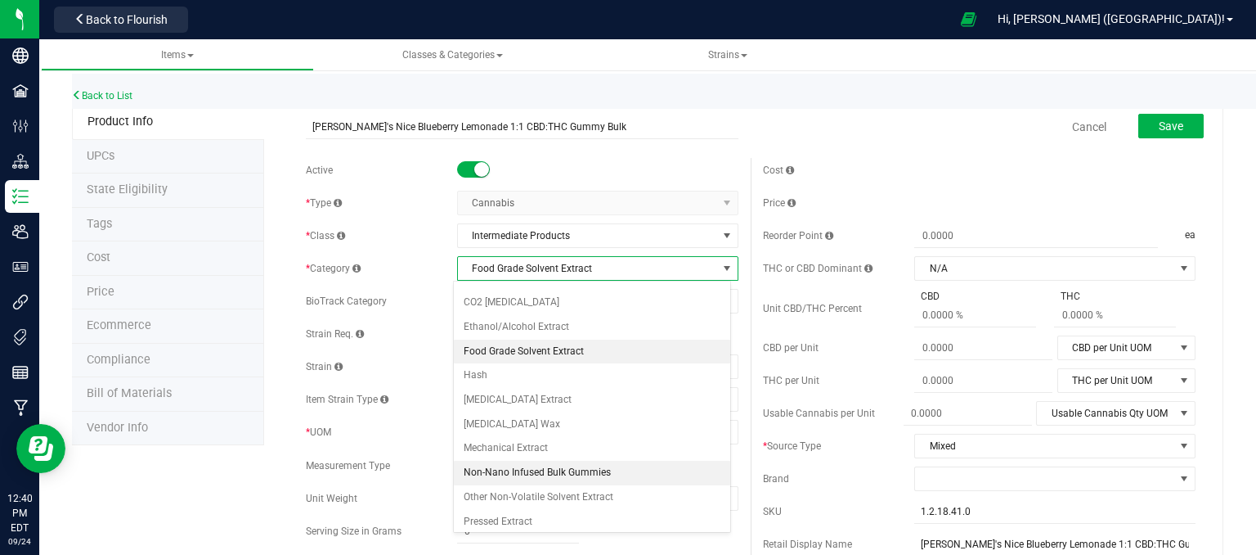
click at [604, 471] on li "Non-Nano Infused Bulk Gummies" at bounding box center [592, 473] width 276 height 25
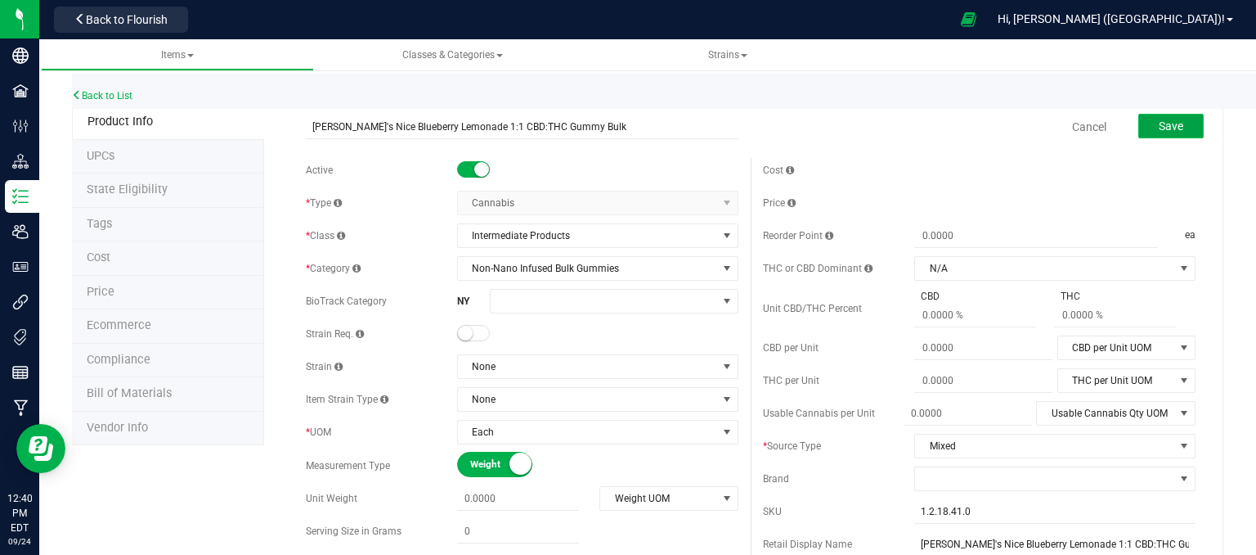
click at [1159, 131] on span "Save" at bounding box center [1171, 125] width 25 height 13
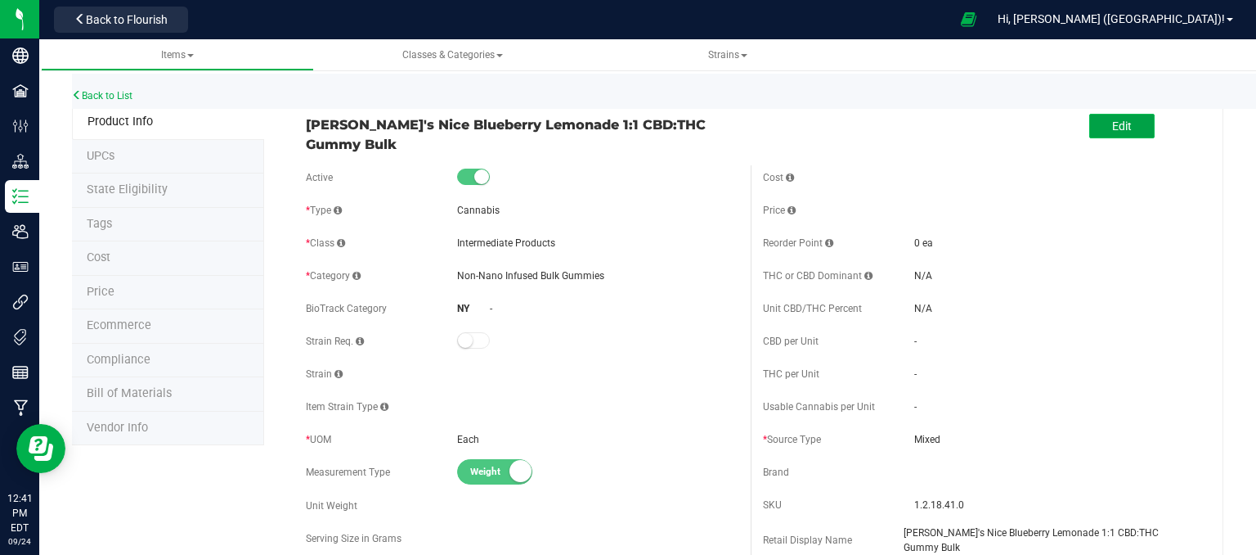
click at [1104, 132] on button "Edit" at bounding box center [1122, 126] width 65 height 25
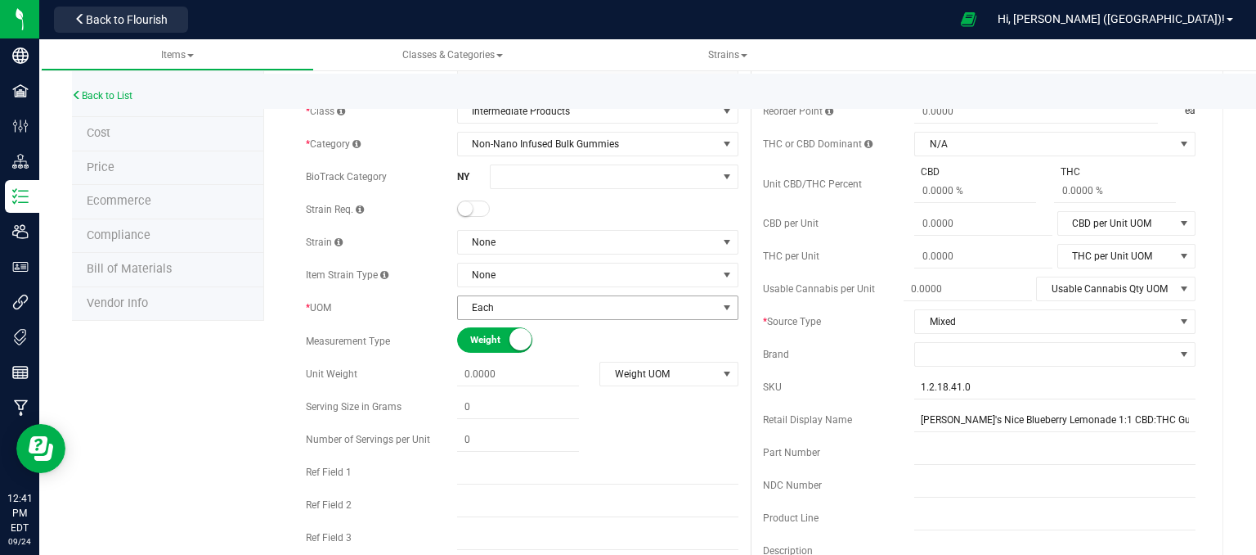
scroll to position [164, 0]
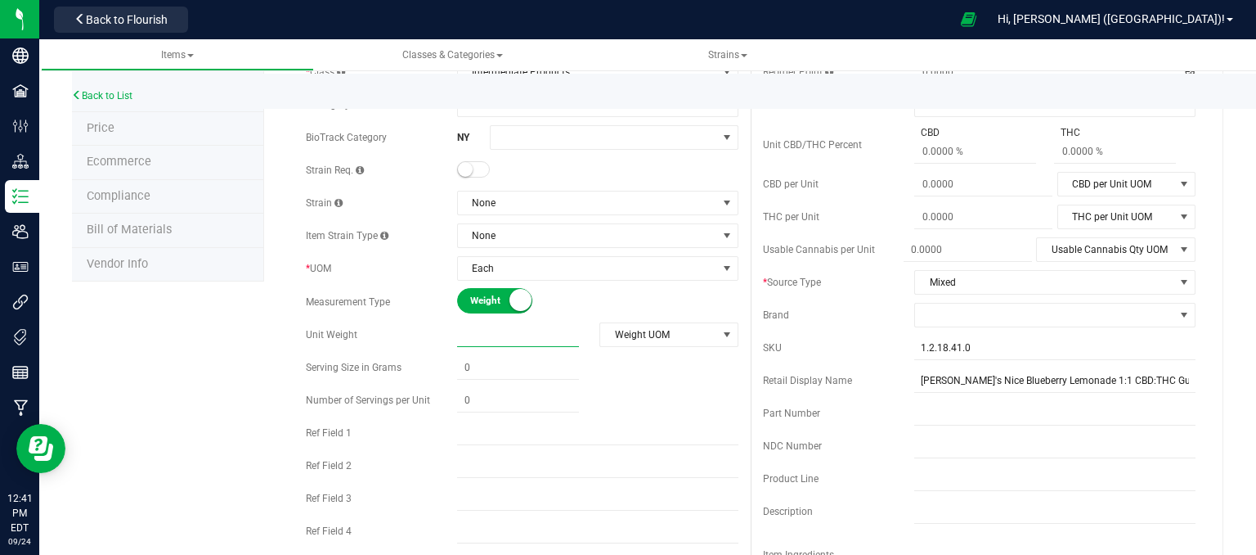
click at [491, 333] on span at bounding box center [518, 335] width 122 height 24
type input "2.5"
type input "2.5000"
click at [708, 343] on span "Weight UOM" at bounding box center [658, 334] width 116 height 23
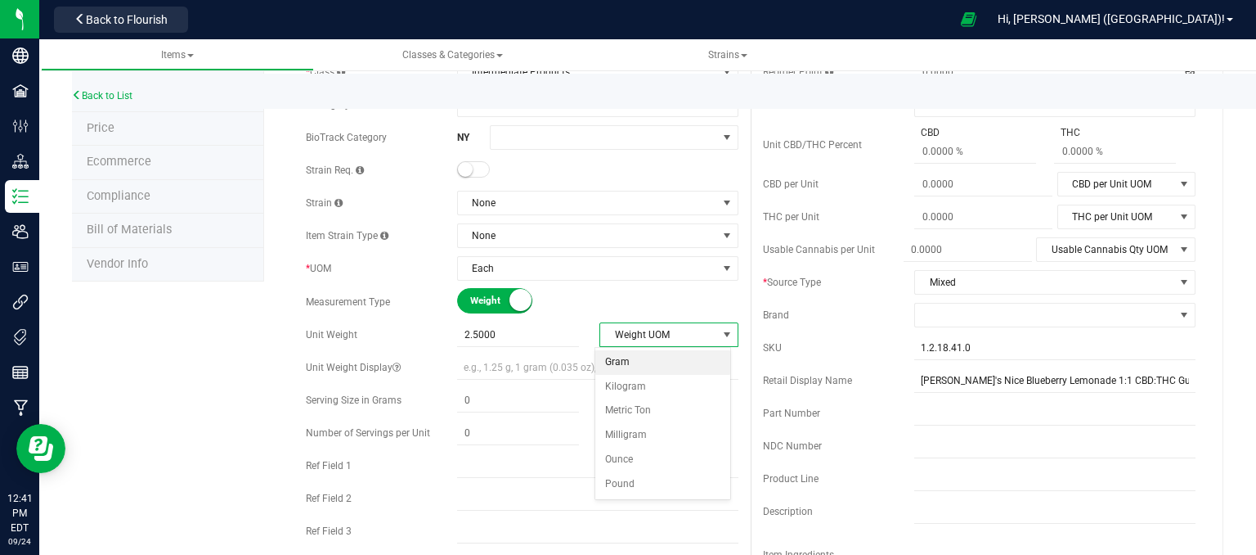
click at [694, 367] on li "Gram" at bounding box center [662, 362] width 135 height 25
click at [637, 413] on div "Active * Type Cannabis Select type Cannabis Non-Inventory Raw Materials Supplie…" at bounding box center [522, 305] width 457 height 622
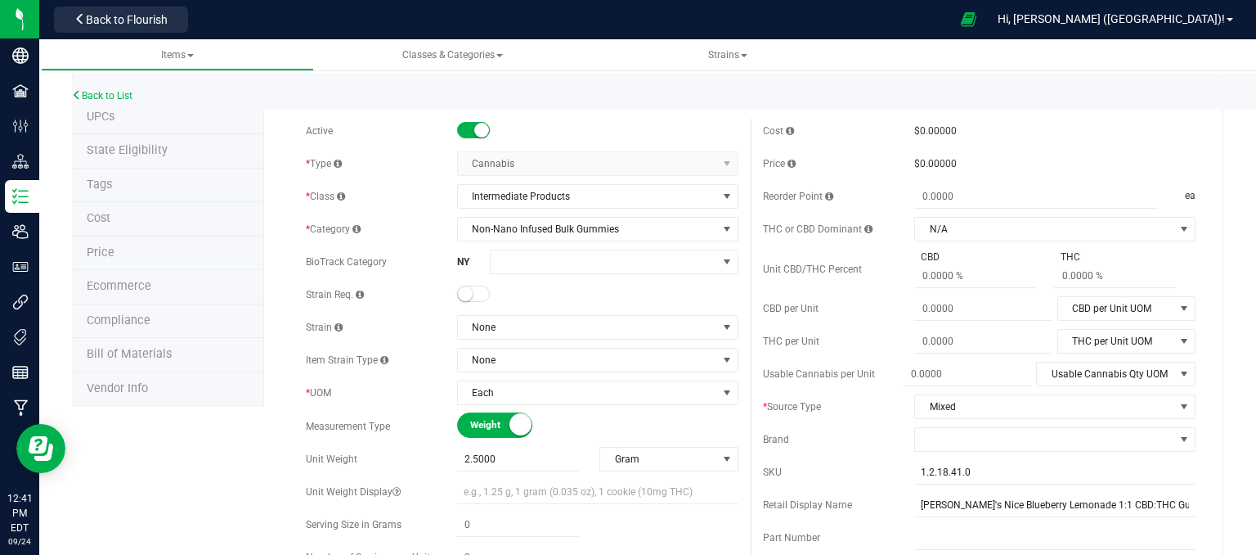
scroll to position [0, 0]
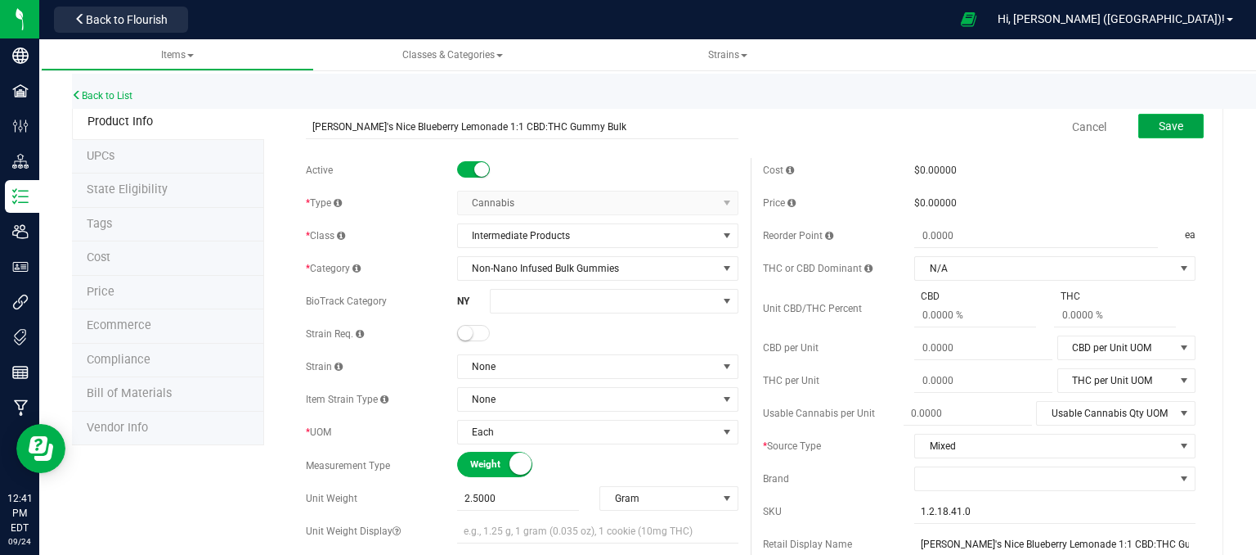
click at [1150, 133] on button "Save" at bounding box center [1171, 126] width 65 height 25
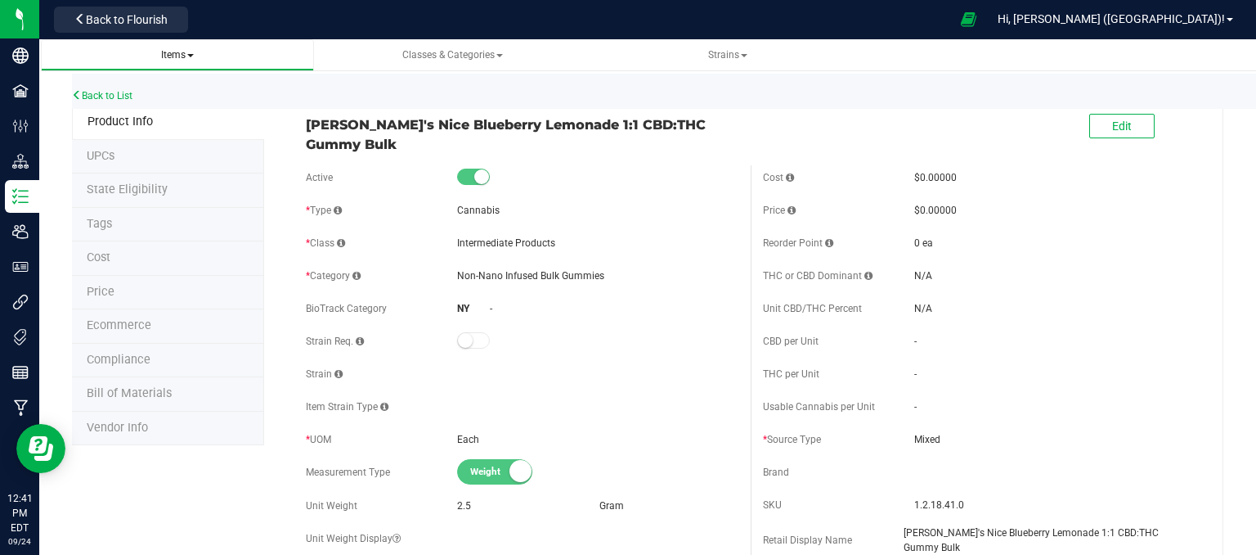
click at [190, 58] on span "Items" at bounding box center [177, 54] width 33 height 11
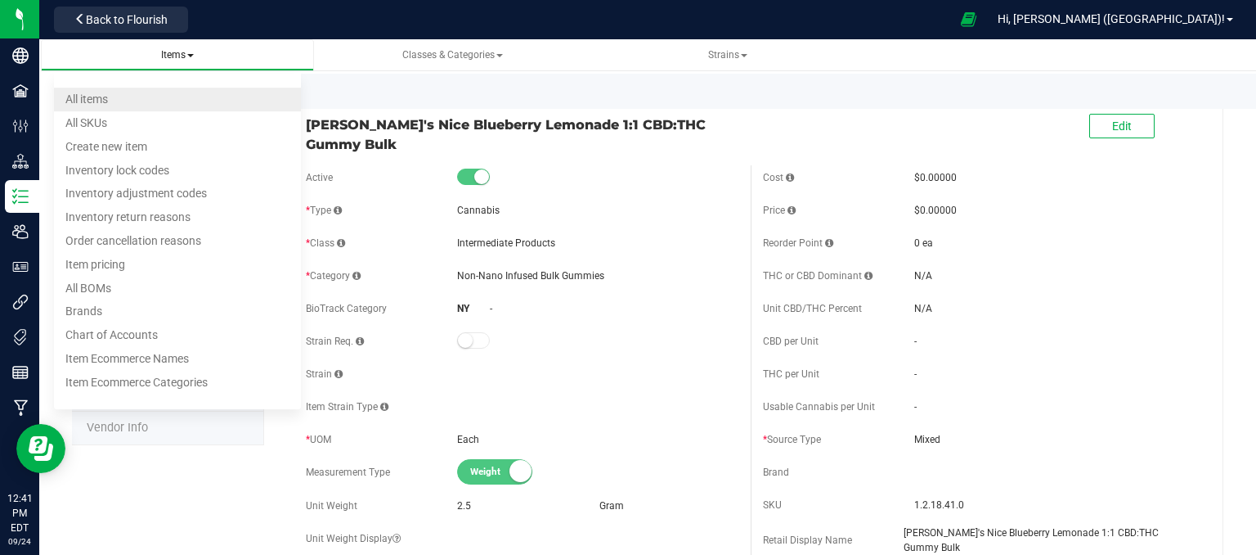
click at [170, 102] on li "All items" at bounding box center [178, 100] width 248 height 24
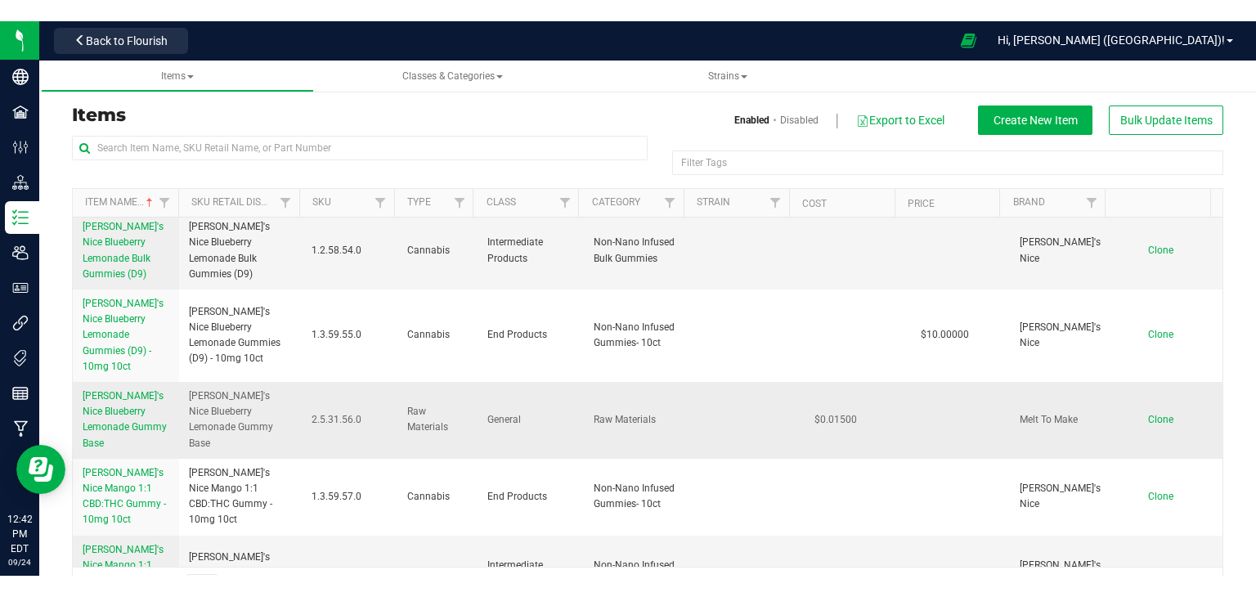
scroll to position [2127, 0]
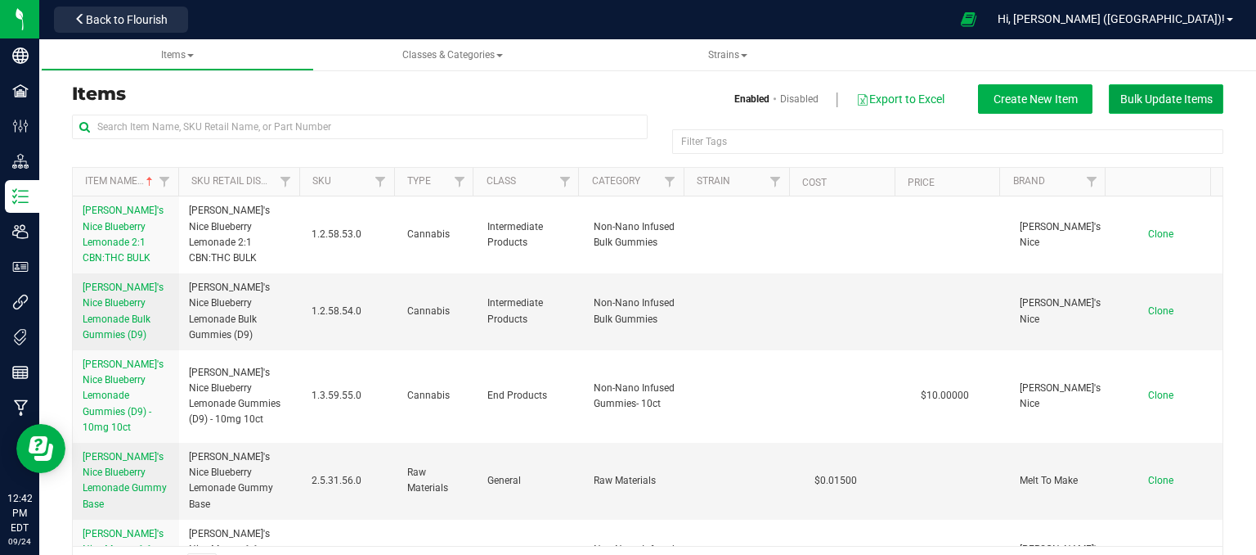
click at [1121, 101] on span "Bulk Update Items" at bounding box center [1167, 98] width 92 height 13
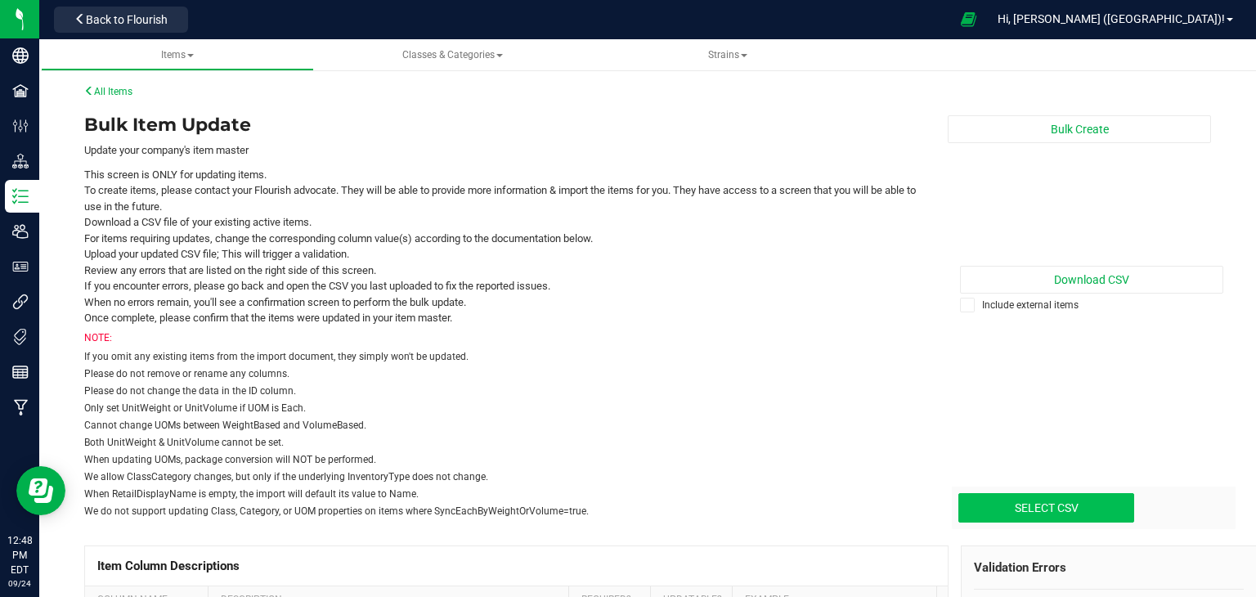
type input "C:\fakepath\update-items_[DATE].csv"
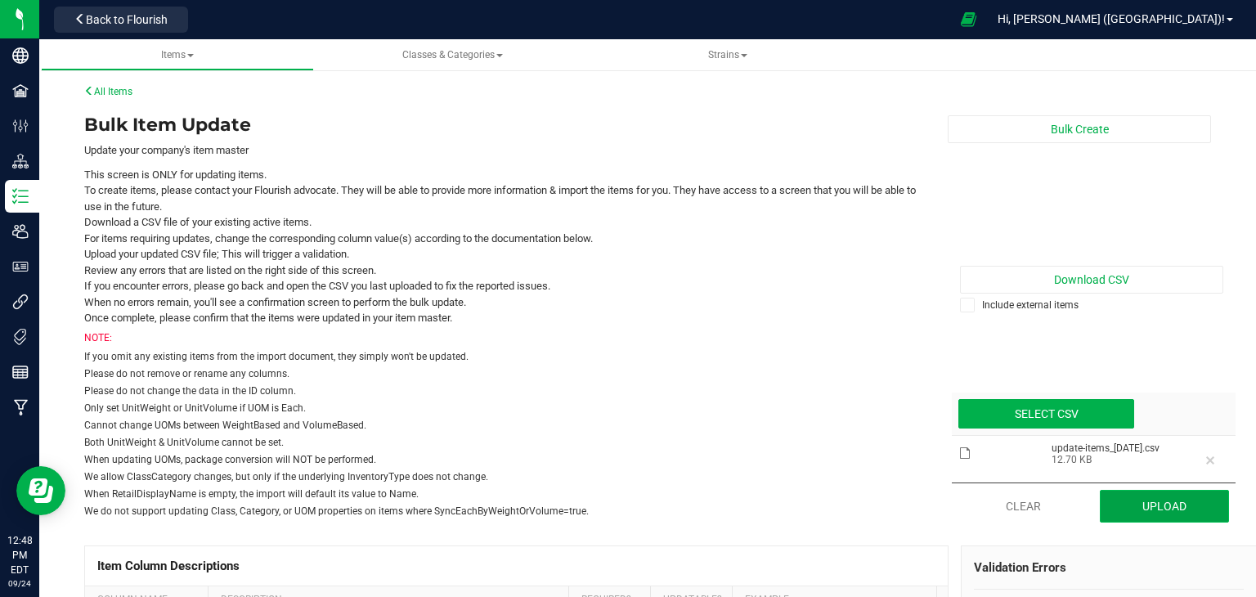
click at [1139, 509] on button "Upload" at bounding box center [1165, 506] width 130 height 33
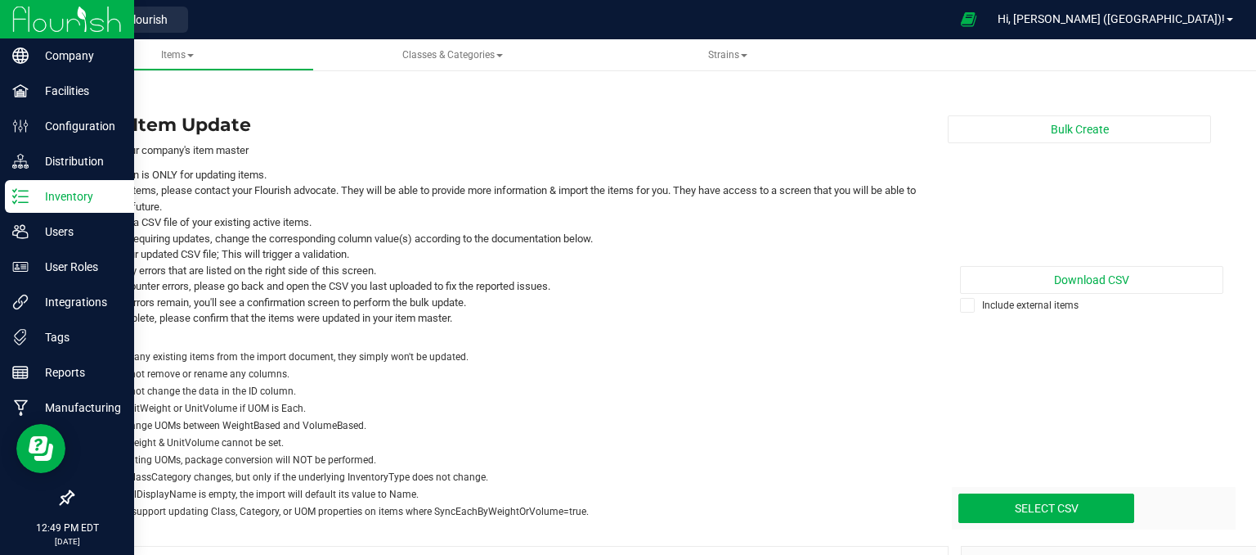
click at [35, 195] on p "Inventory" at bounding box center [78, 196] width 98 height 20
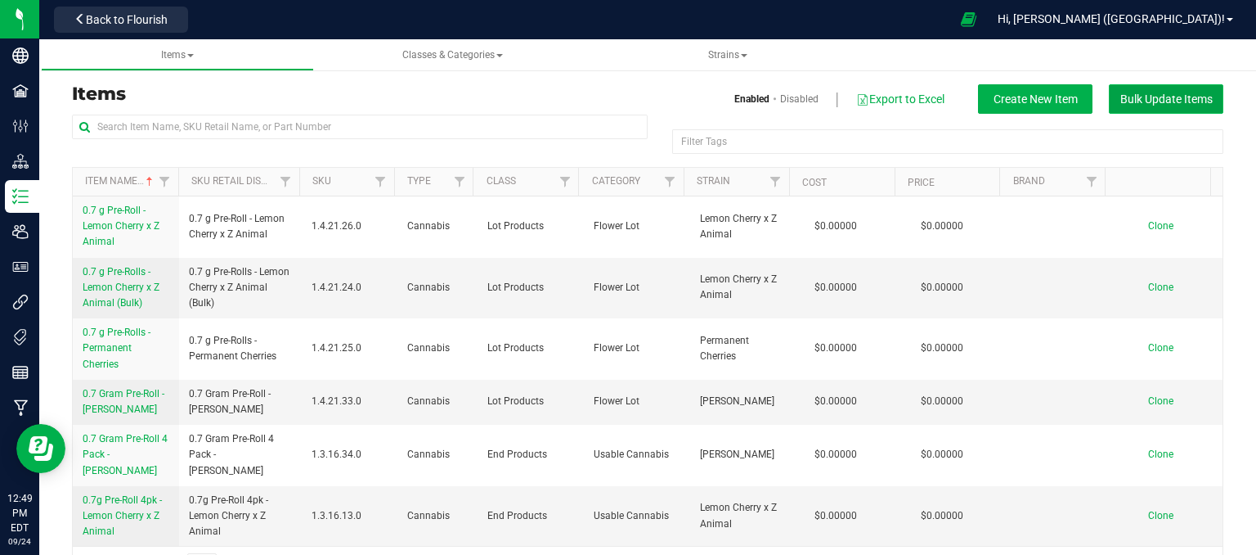
click at [1121, 101] on span "Bulk Update Items" at bounding box center [1167, 98] width 92 height 13
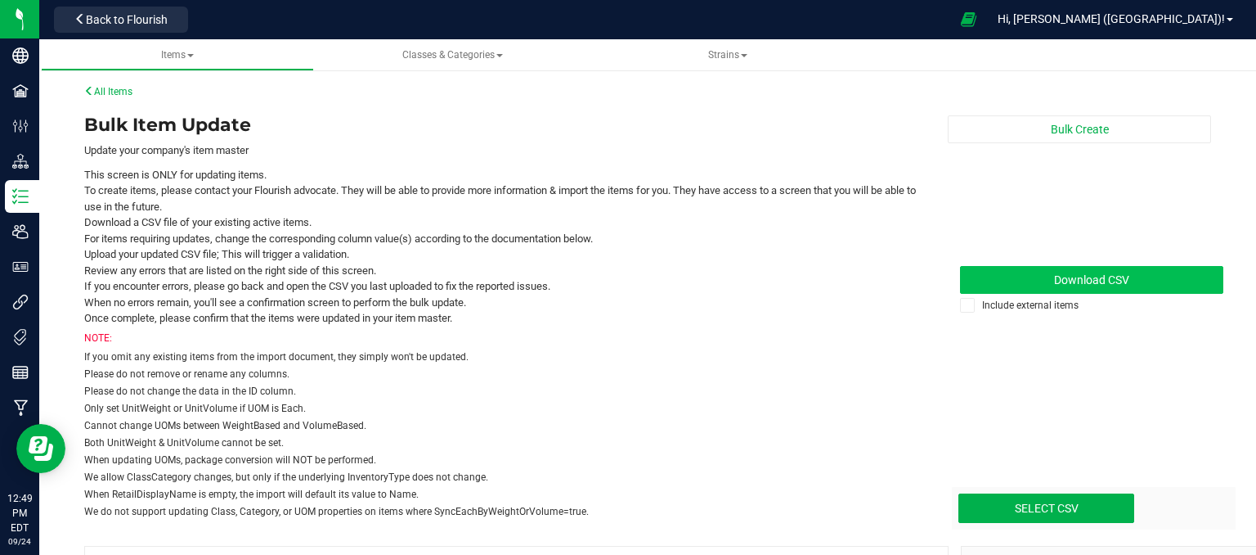
click at [1099, 282] on span "Download CSV" at bounding box center [1091, 279] width 75 height 13
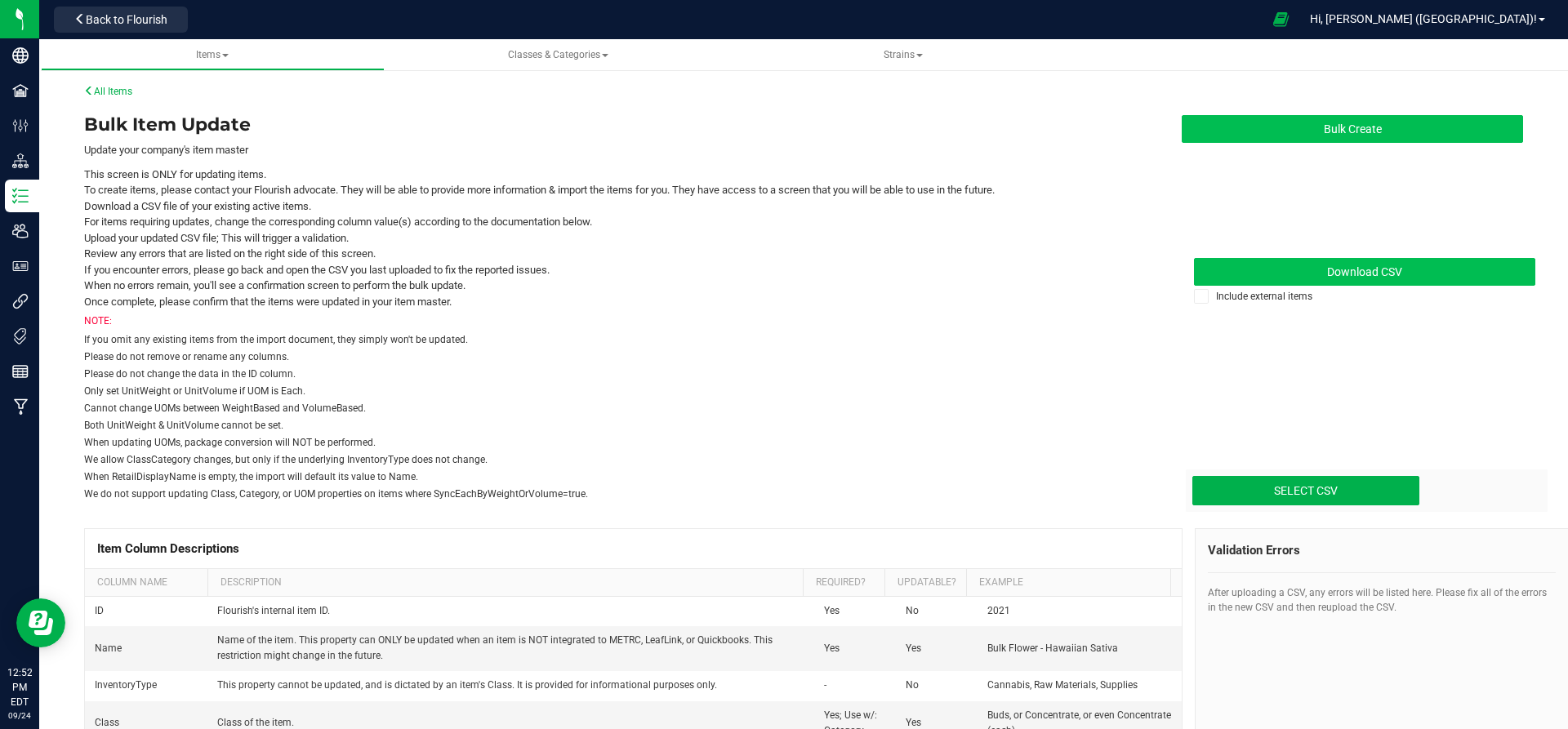
click at [1254, 134] on button "Bulk Create" at bounding box center [1353, 129] width 342 height 28
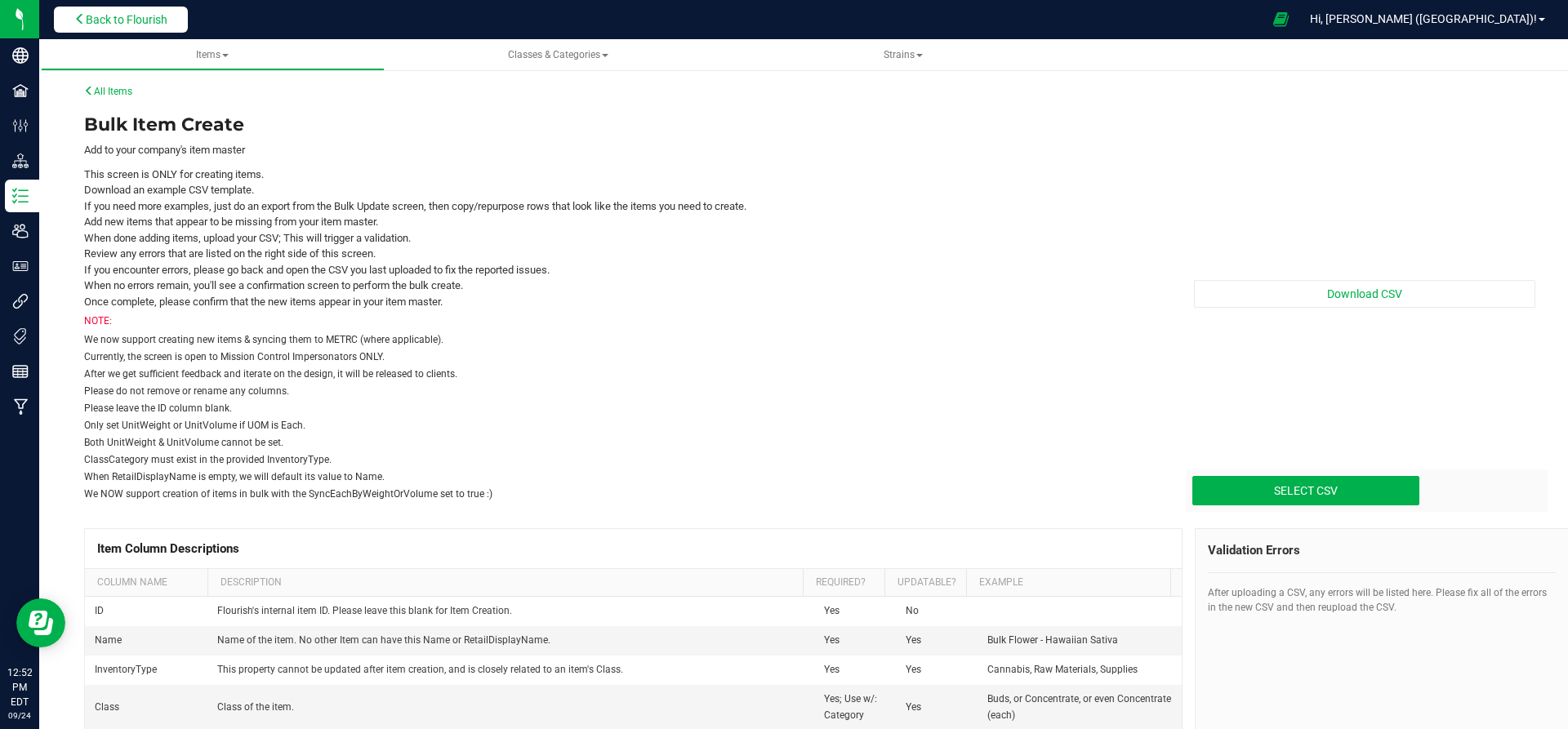
click at [160, 25] on span "Back to Flourish" at bounding box center [127, 19] width 82 height 13
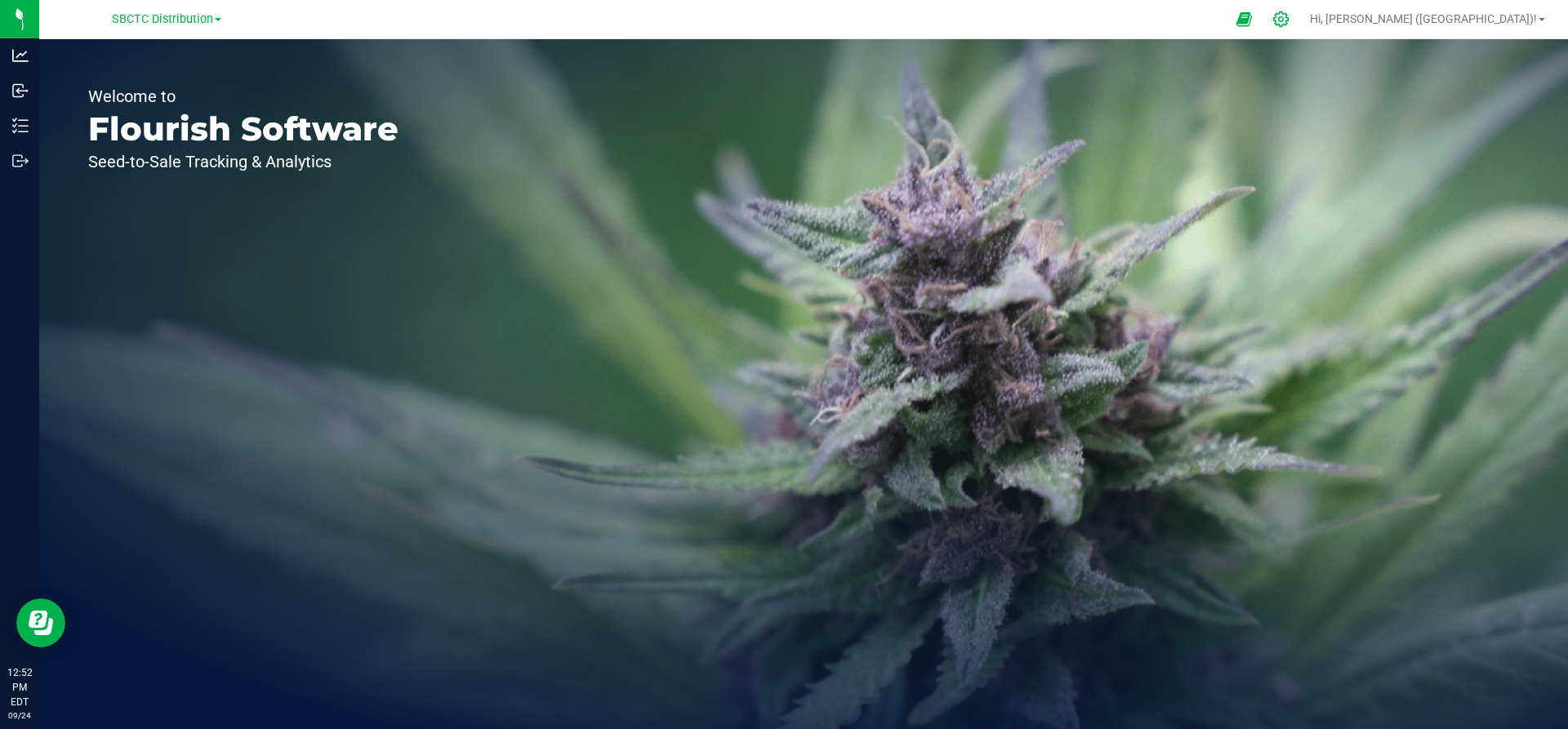
click at [1254, 21] on icon at bounding box center [1280, 19] width 17 height 17
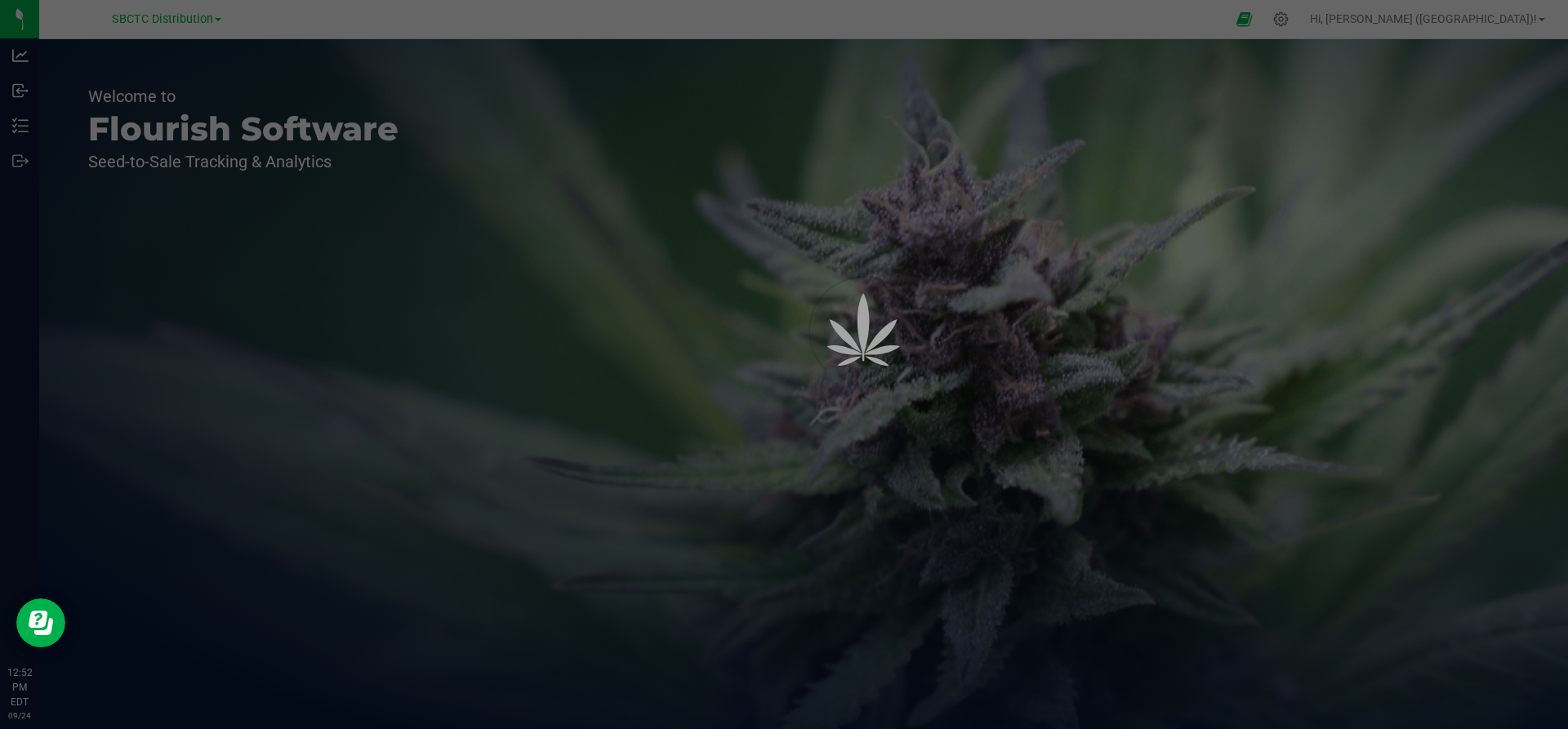
click at [1254, 231] on div at bounding box center [784, 364] width 1568 height 729
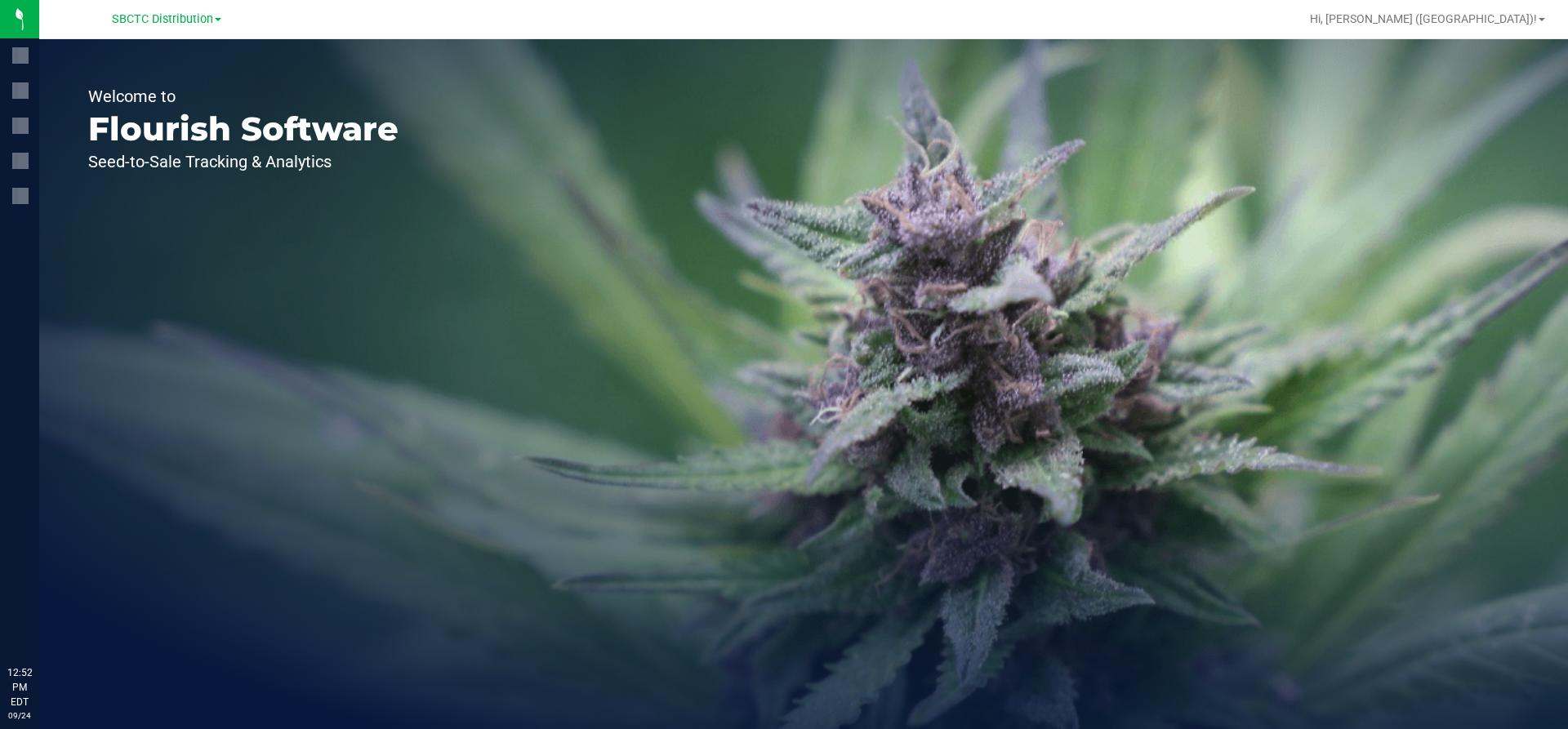
click at [1501, 18] on span "Hi, [PERSON_NAME] ([GEOGRAPHIC_DATA])!" at bounding box center [1423, 18] width 227 height 13
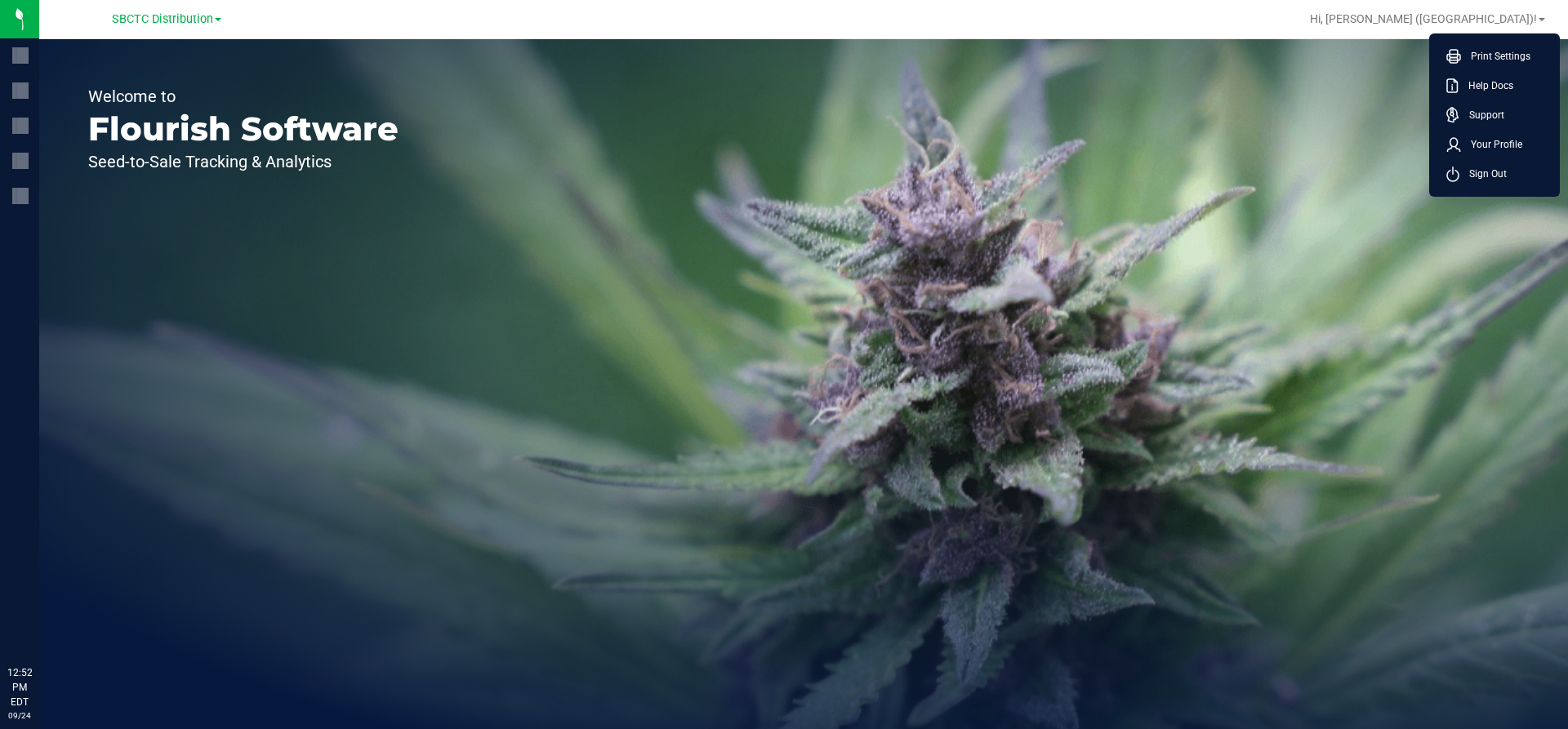
click at [1299, 19] on div at bounding box center [796, 19] width 1008 height 32
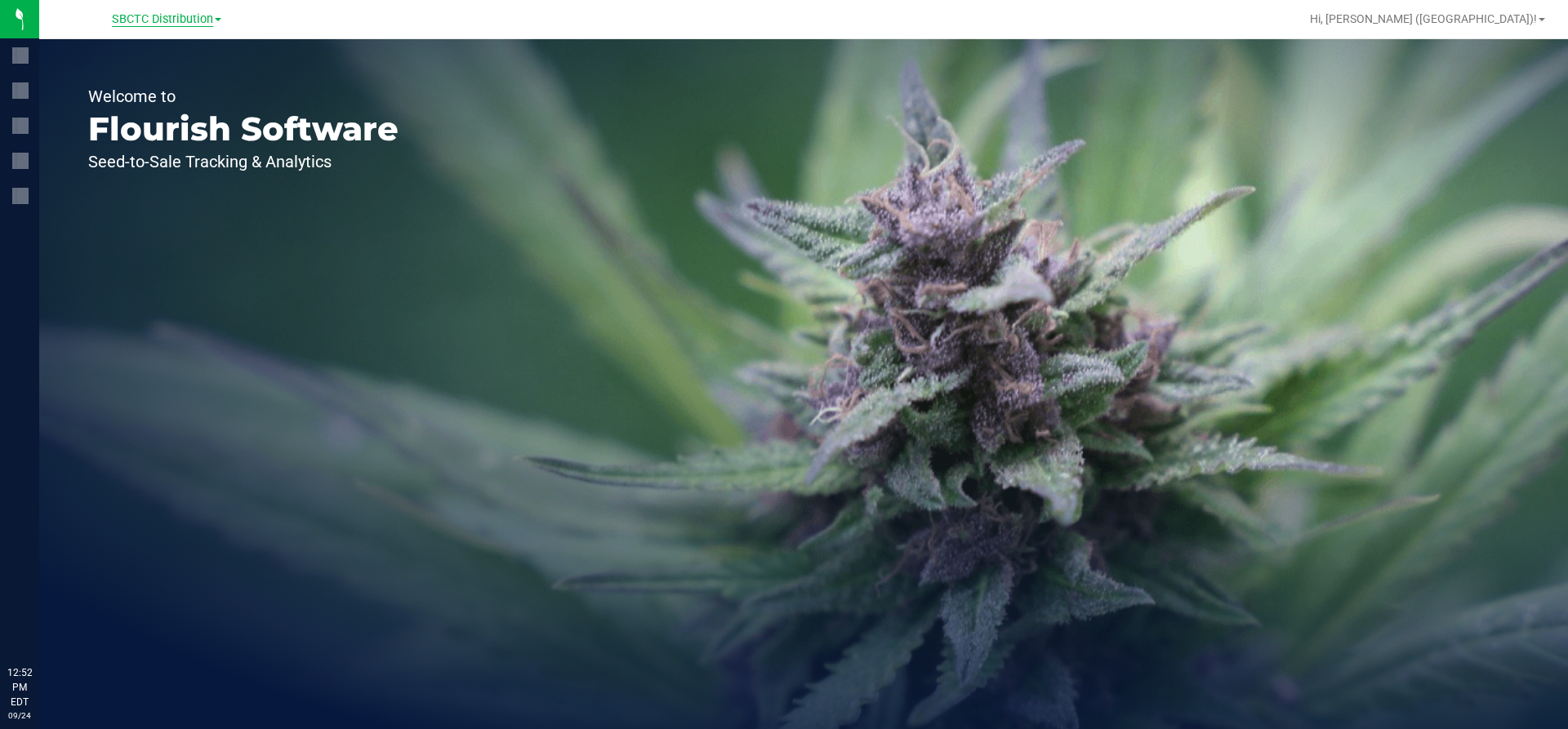
click at [182, 25] on span "SBCTC Distribution" at bounding box center [162, 19] width 101 height 15
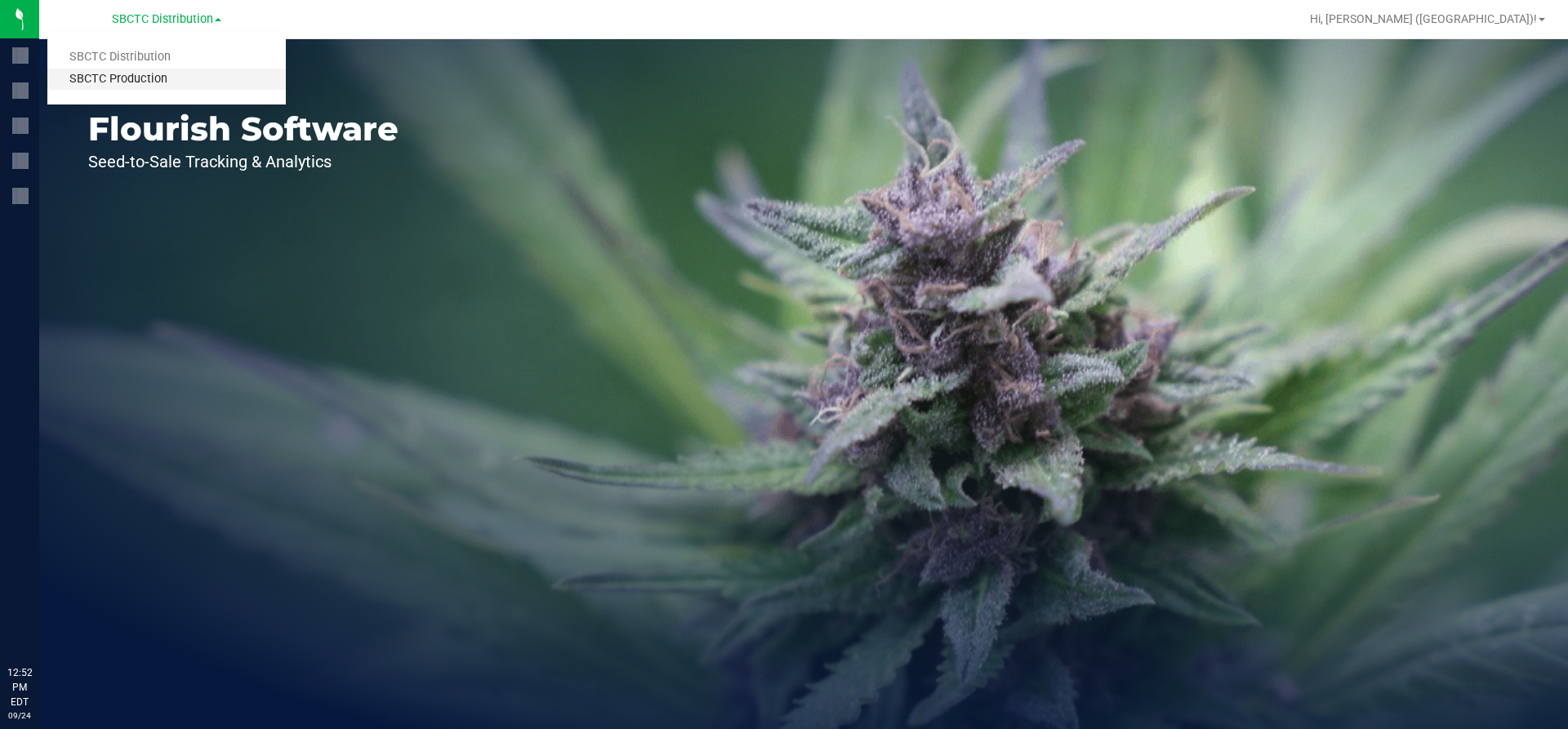
click at [164, 83] on link "SBCTC Production" at bounding box center [166, 80] width 239 height 22
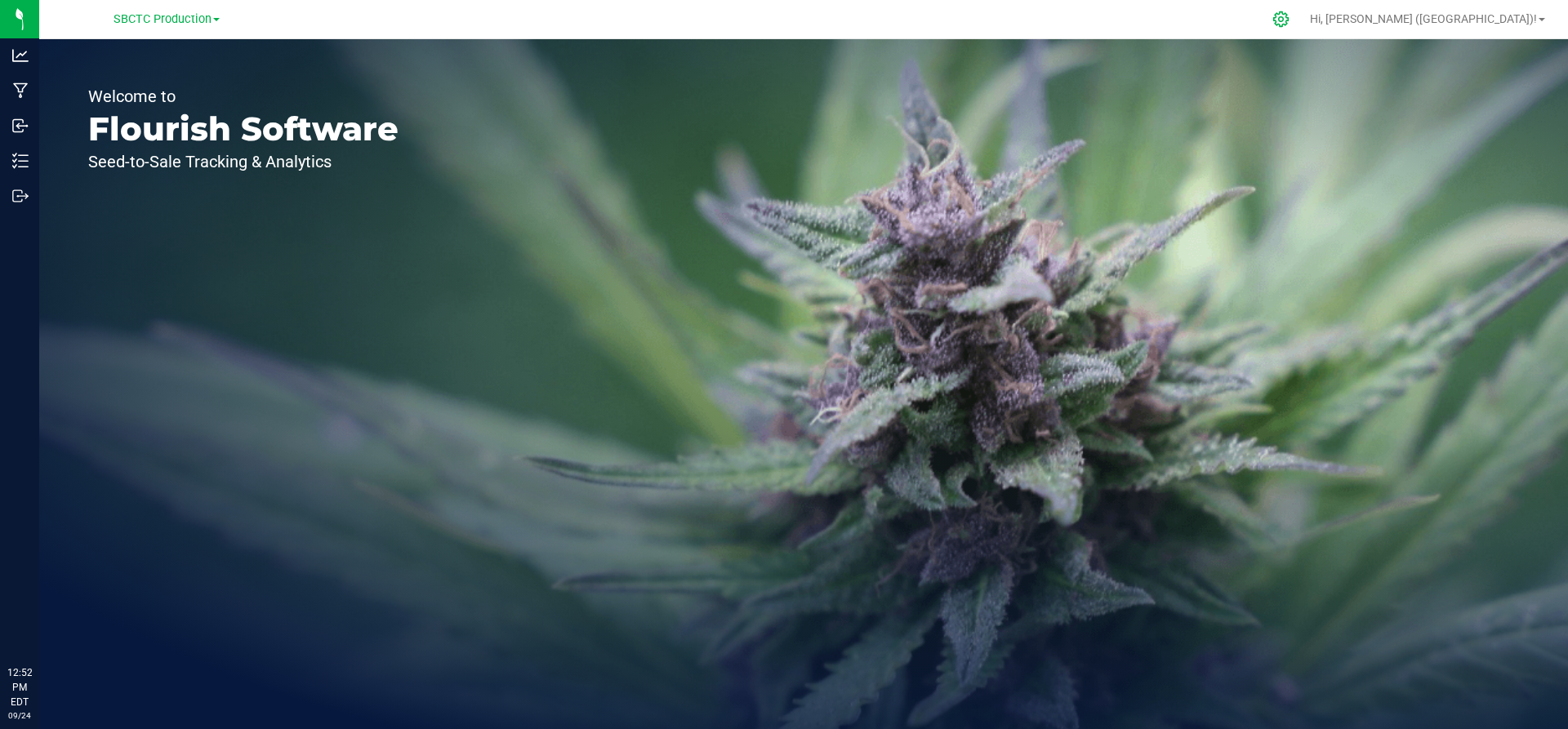
click at [1293, 22] on div at bounding box center [1281, 19] width 23 height 17
click at [1290, 17] on icon at bounding box center [1280, 19] width 17 height 17
click at [1416, 127] on div "Welcome to Flourish Software Seed-to-Sale Tracking & Analytics" at bounding box center [803, 383] width 1529 height 690
click at [1290, 18] on icon at bounding box center [1280, 19] width 17 height 17
click at [1421, 92] on div "Welcome to Flourish Software Seed-to-Sale Tracking & Analytics" at bounding box center [803, 383] width 1529 height 690
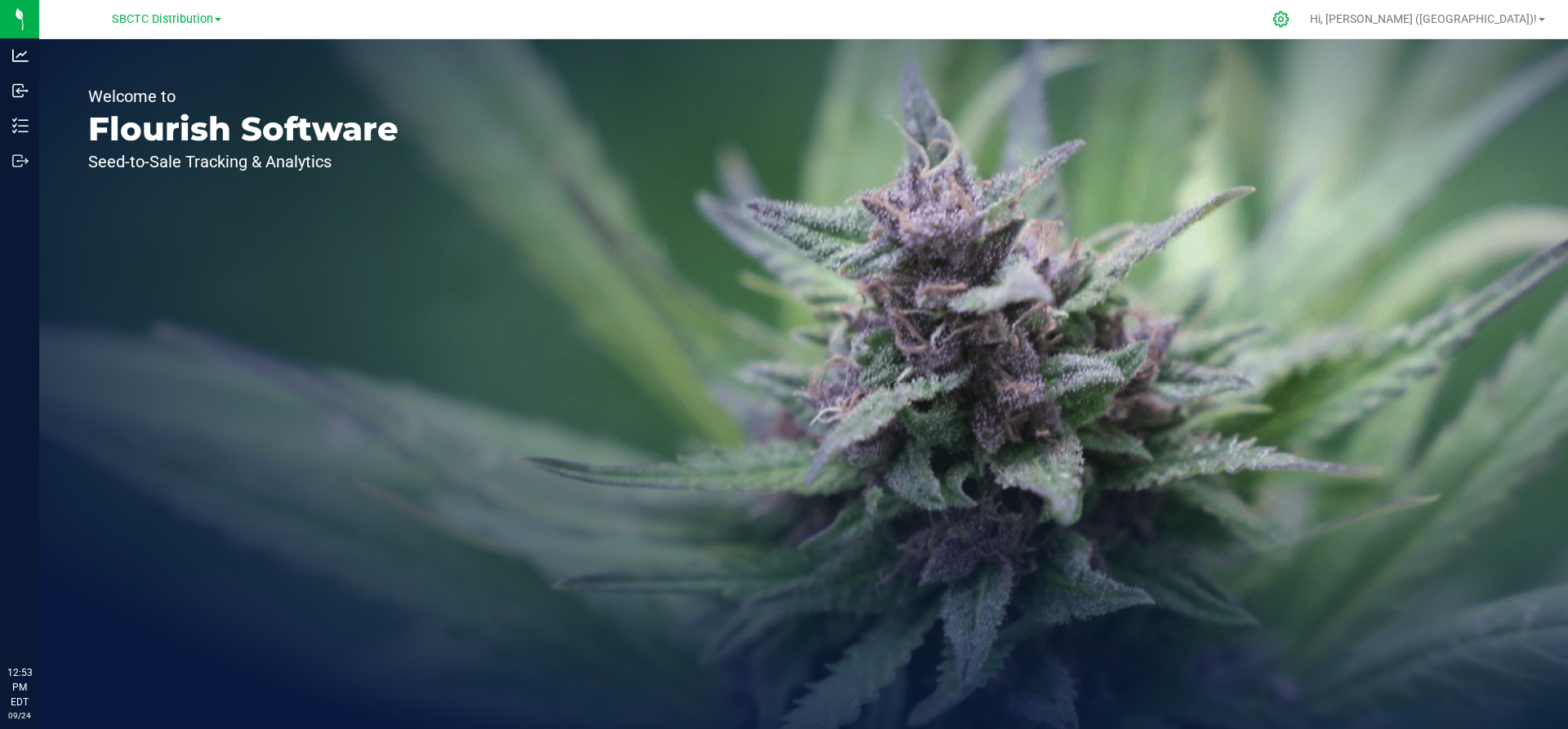
click at [1289, 21] on icon at bounding box center [1281, 19] width 16 height 16
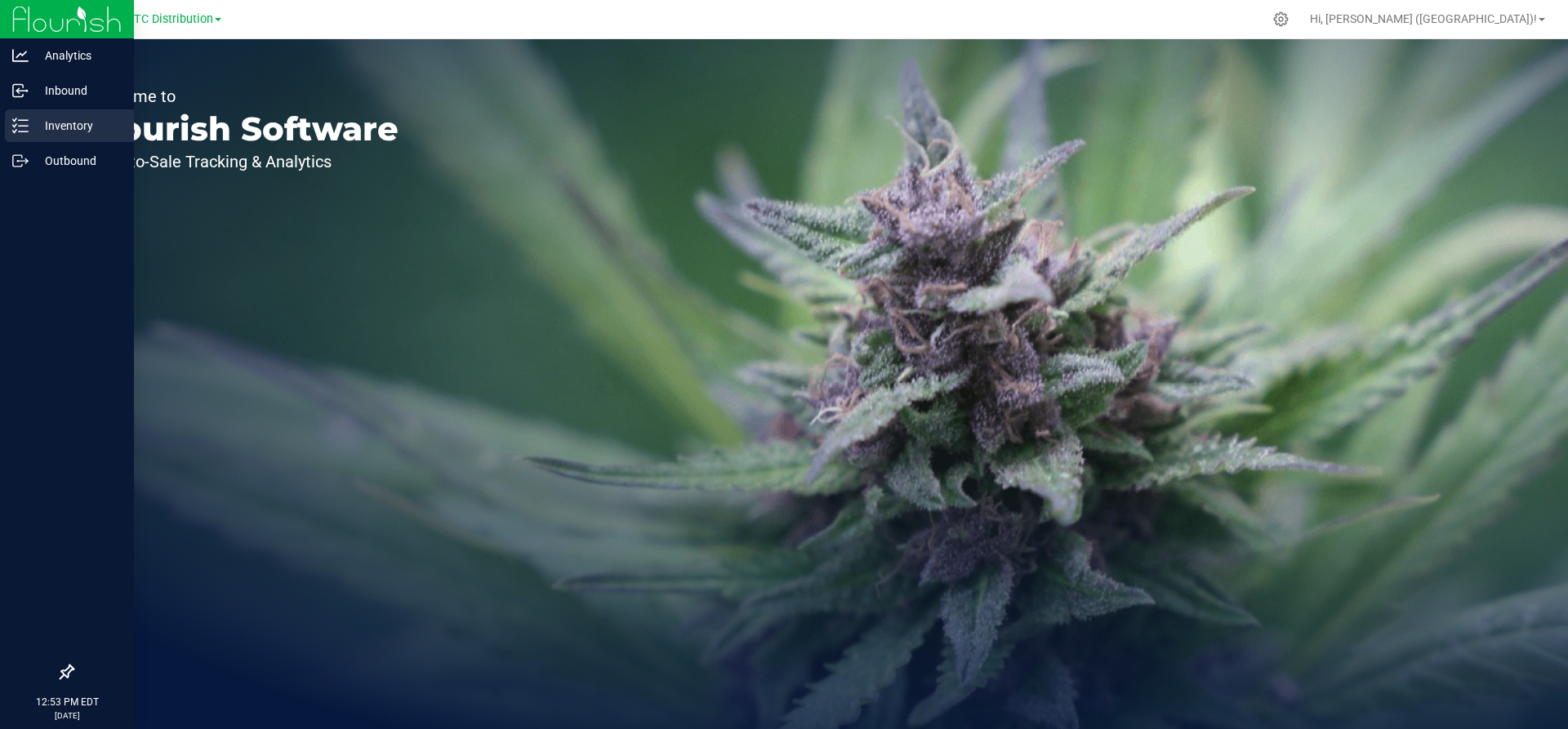
click at [31, 124] on p "Inventory" at bounding box center [78, 126] width 98 height 20
click at [63, 124] on p "Inventory" at bounding box center [78, 126] width 98 height 20
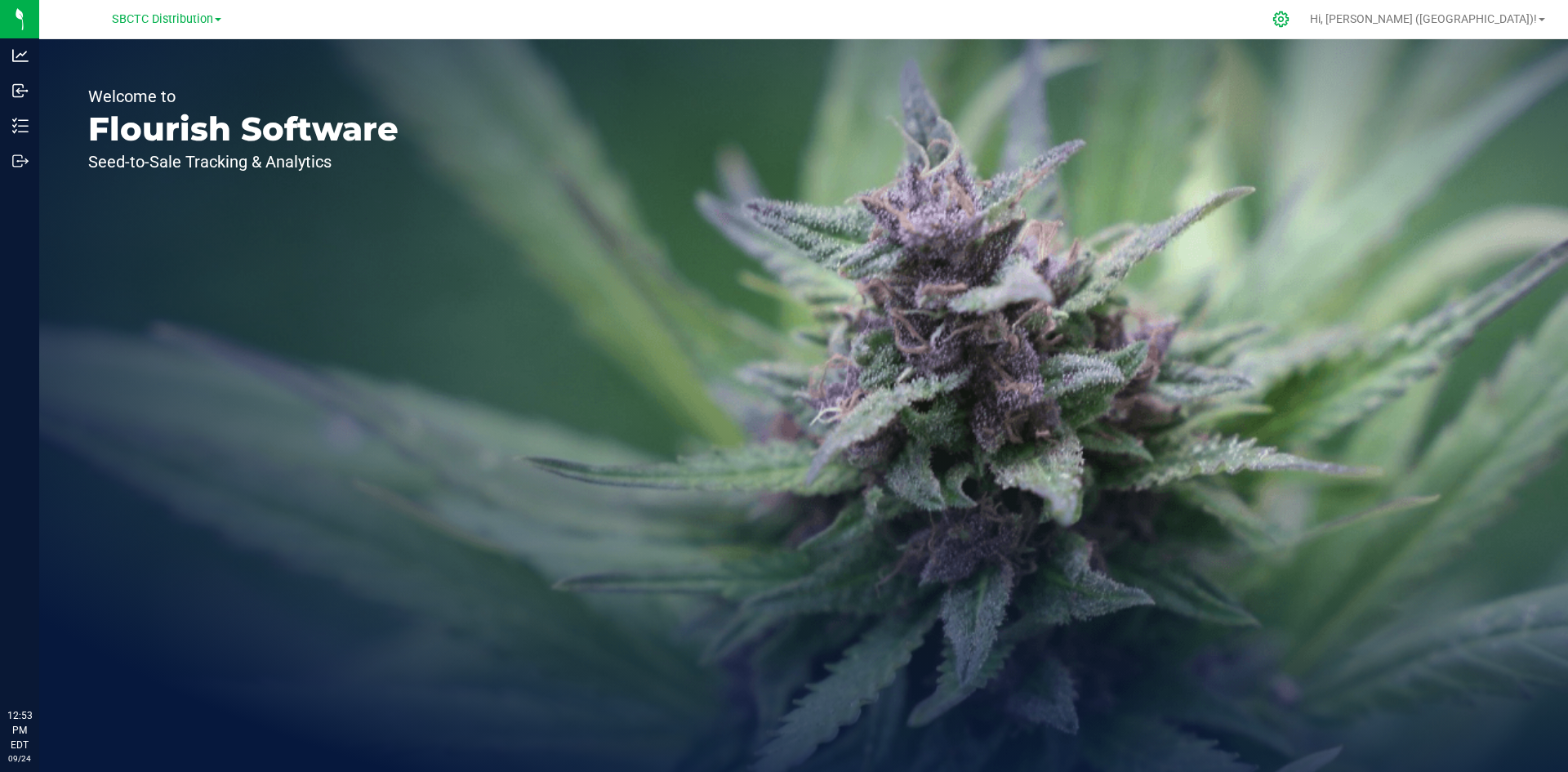
click at [1293, 25] on div at bounding box center [1281, 19] width 23 height 17
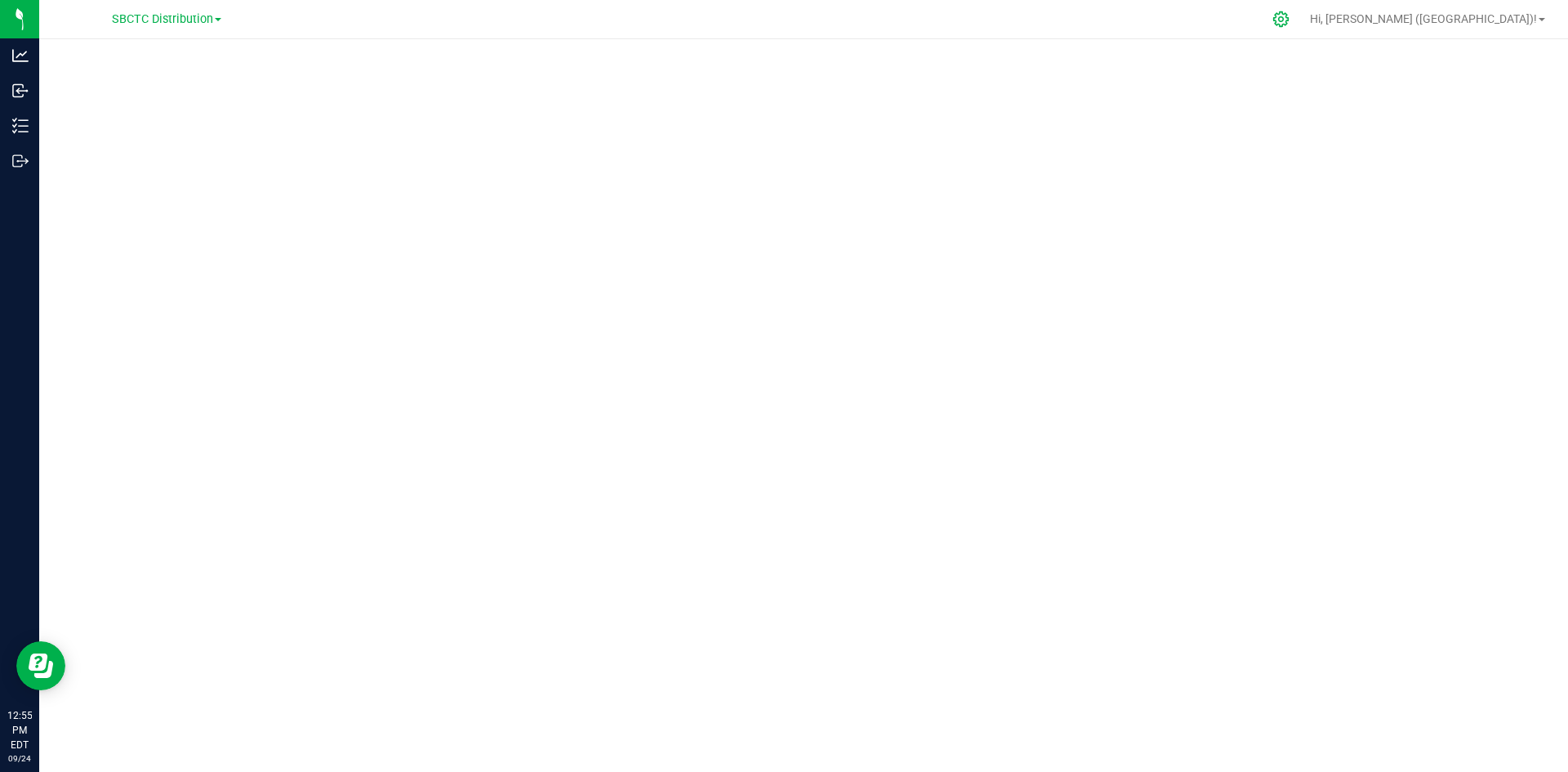
click at [1289, 25] on icon at bounding box center [1281, 19] width 16 height 16
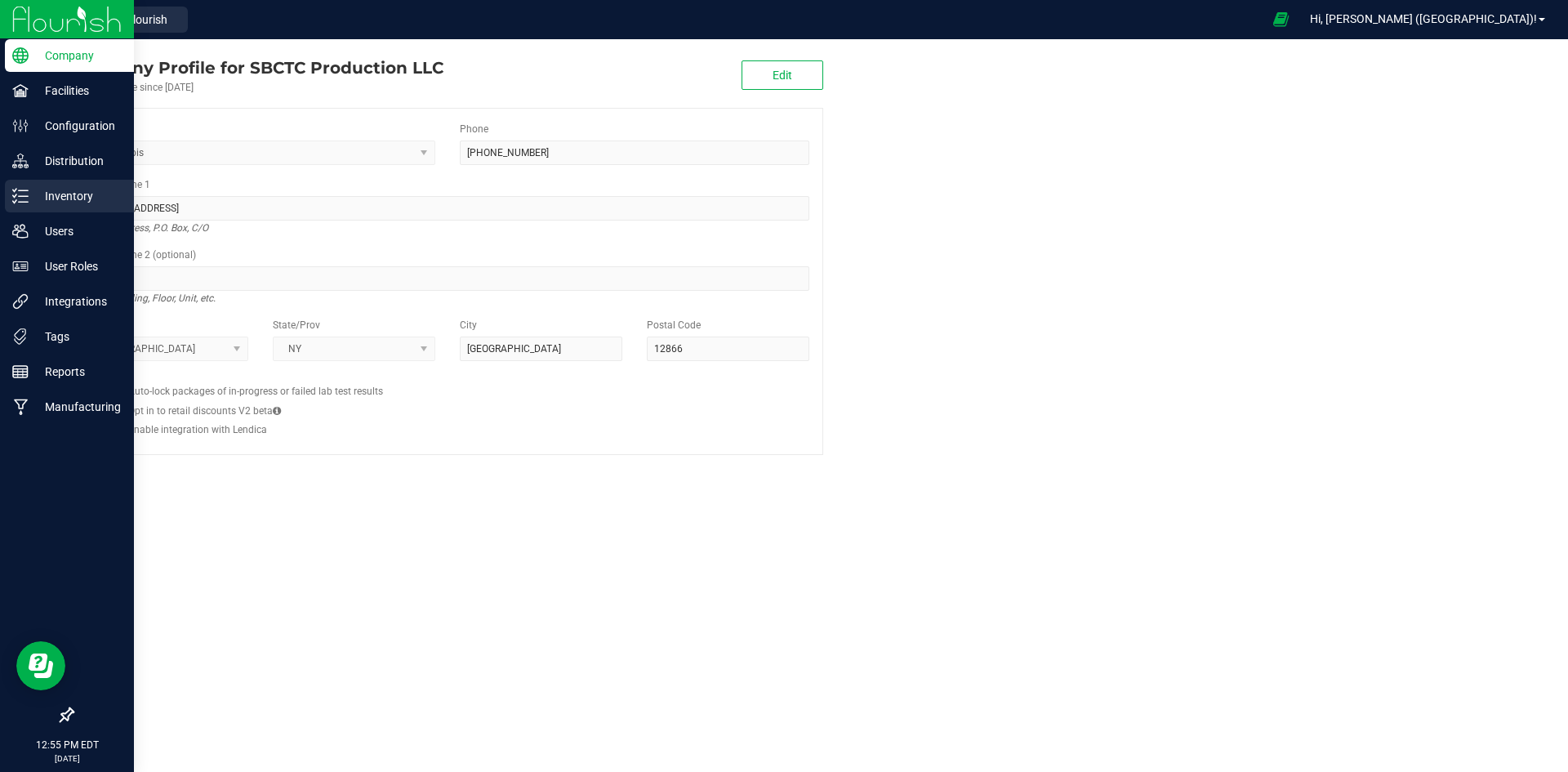
click at [87, 204] on p "Inventory" at bounding box center [78, 196] width 98 height 20
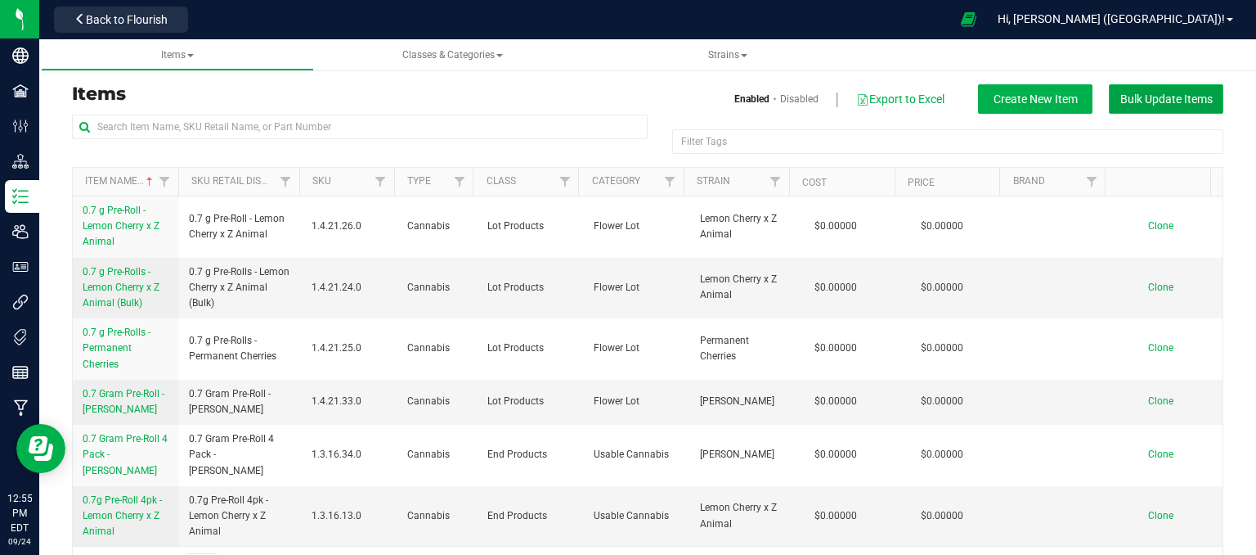
click at [1121, 99] on span "Bulk Update Items" at bounding box center [1167, 98] width 92 height 13
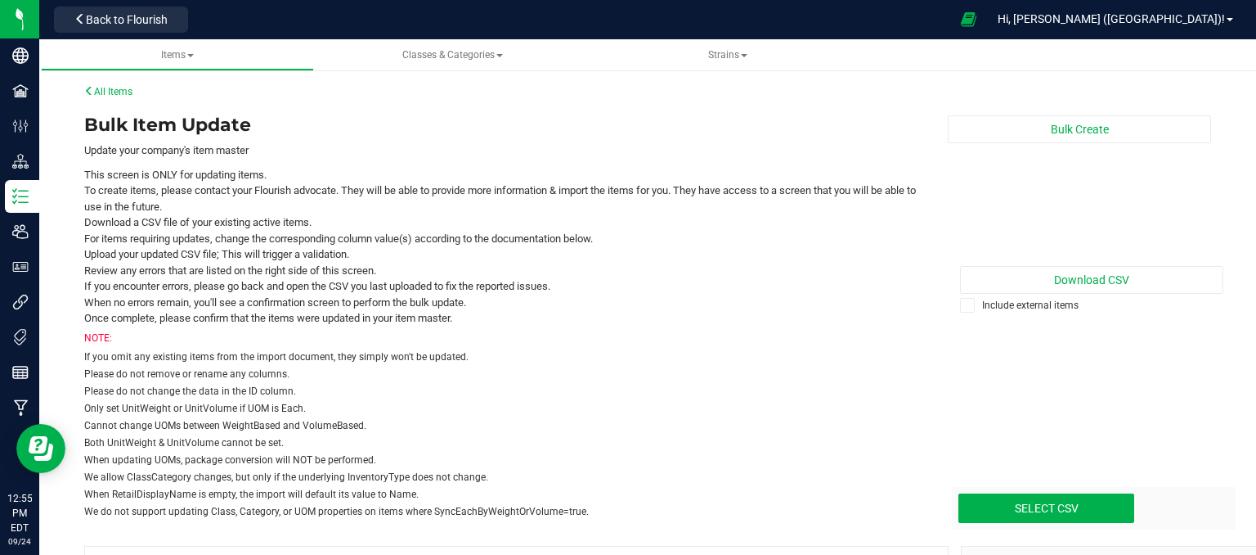
click at [1063, 169] on div "Bulk Create Download CSV Include external items Select CSV Drop files here to u…" at bounding box center [1080, 316] width 288 height 410
type input "C:\fakepath\update-items_2025-09-24 (1).csv"
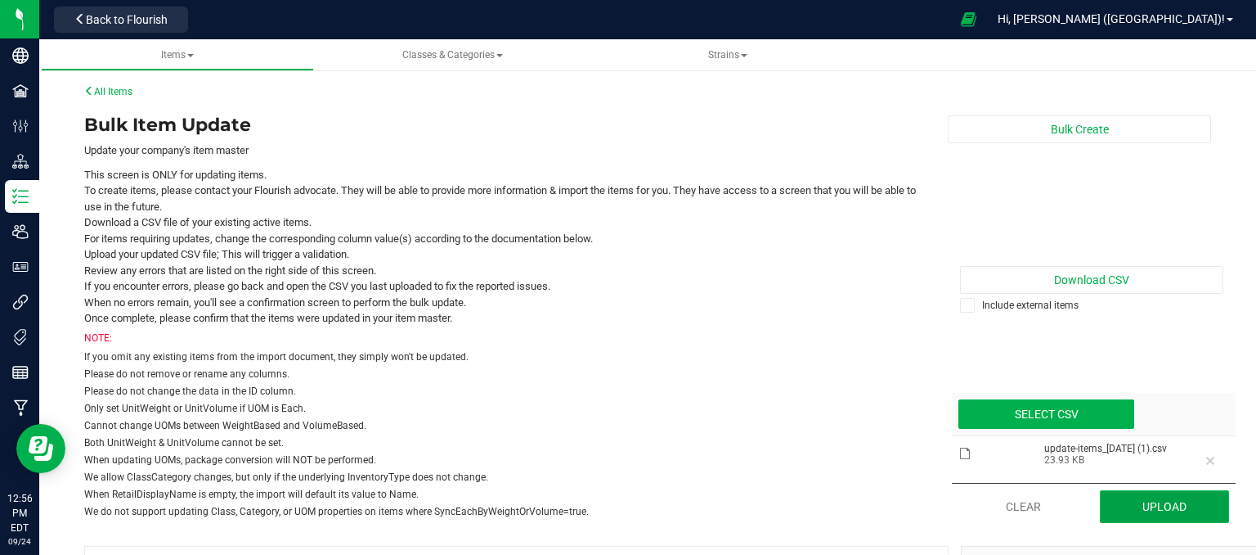
click at [1138, 512] on button "Upload" at bounding box center [1165, 506] width 130 height 33
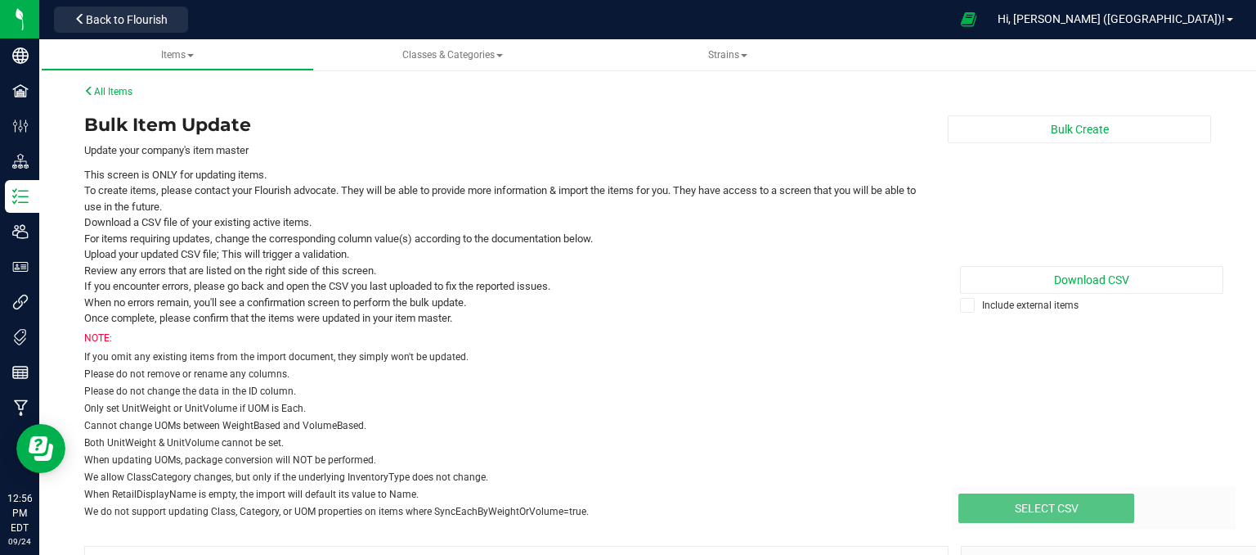
scroll to position [164, 0]
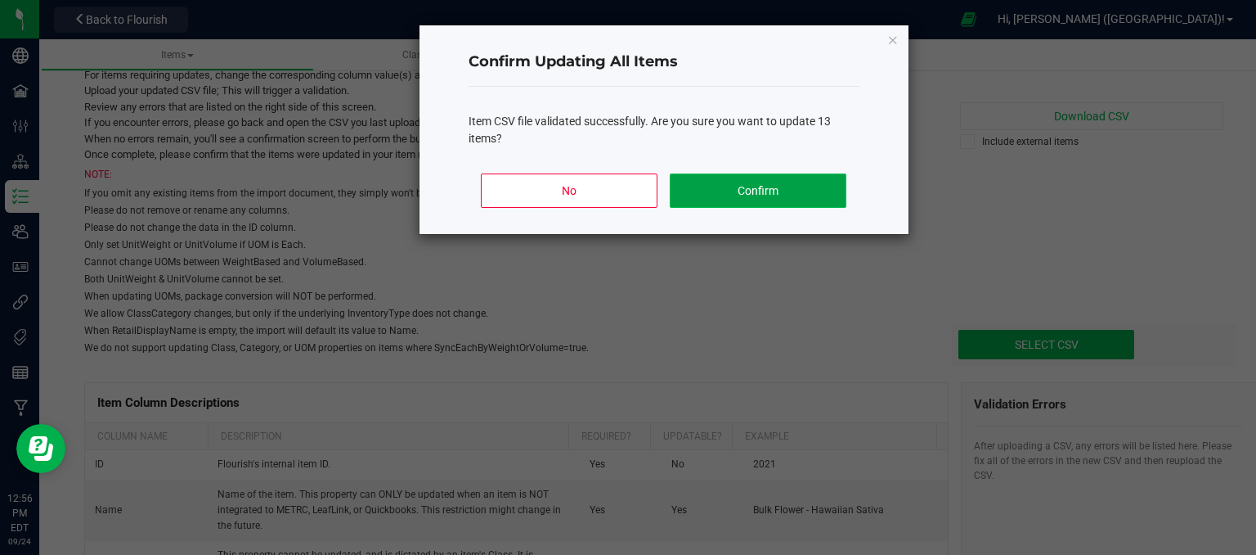
click at [762, 187] on button "Confirm" at bounding box center [758, 190] width 176 height 34
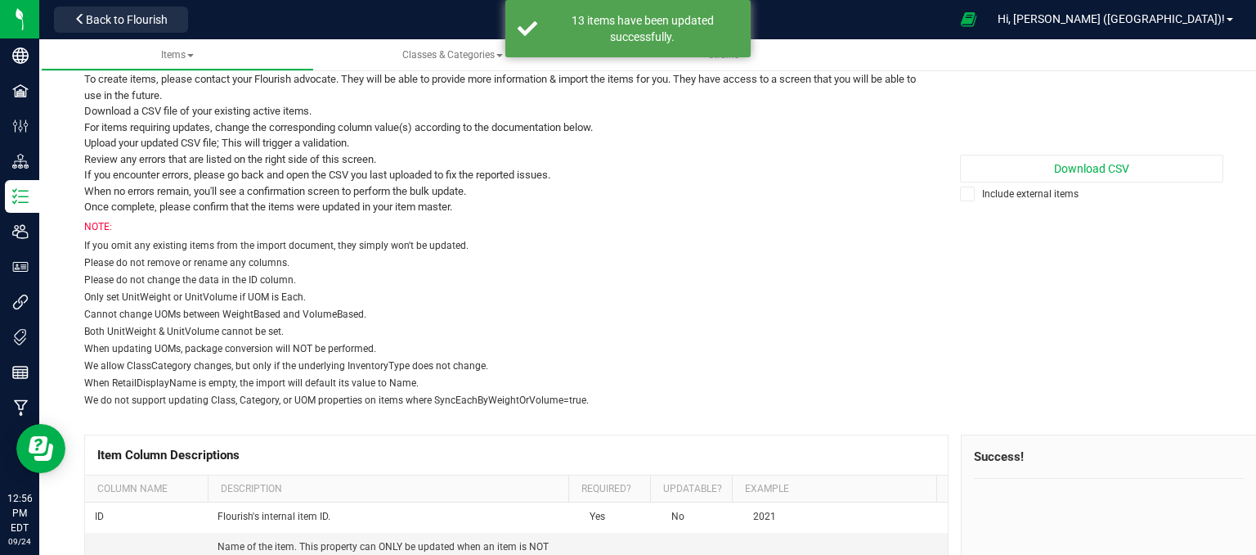
scroll to position [0, 0]
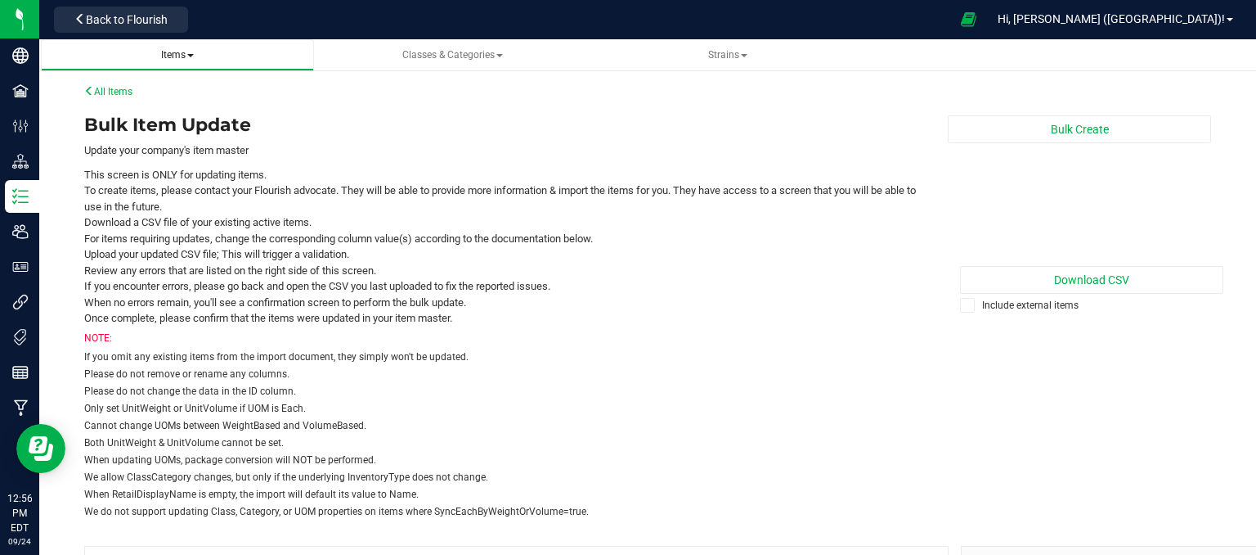
click at [164, 53] on span "Items" at bounding box center [177, 54] width 33 height 11
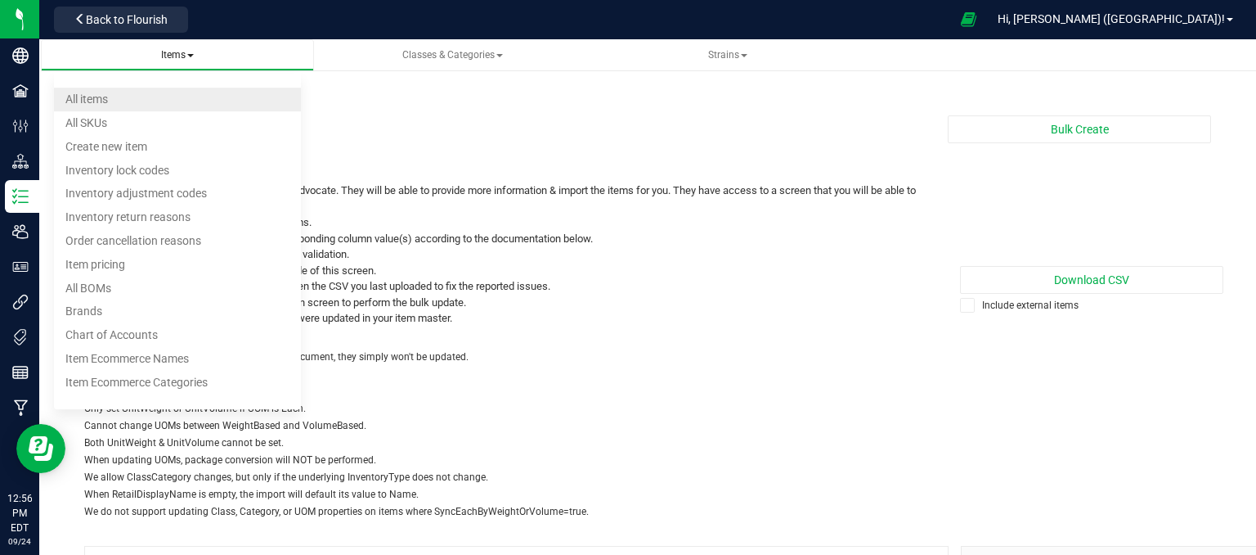
click at [146, 95] on li "All items" at bounding box center [178, 100] width 248 height 24
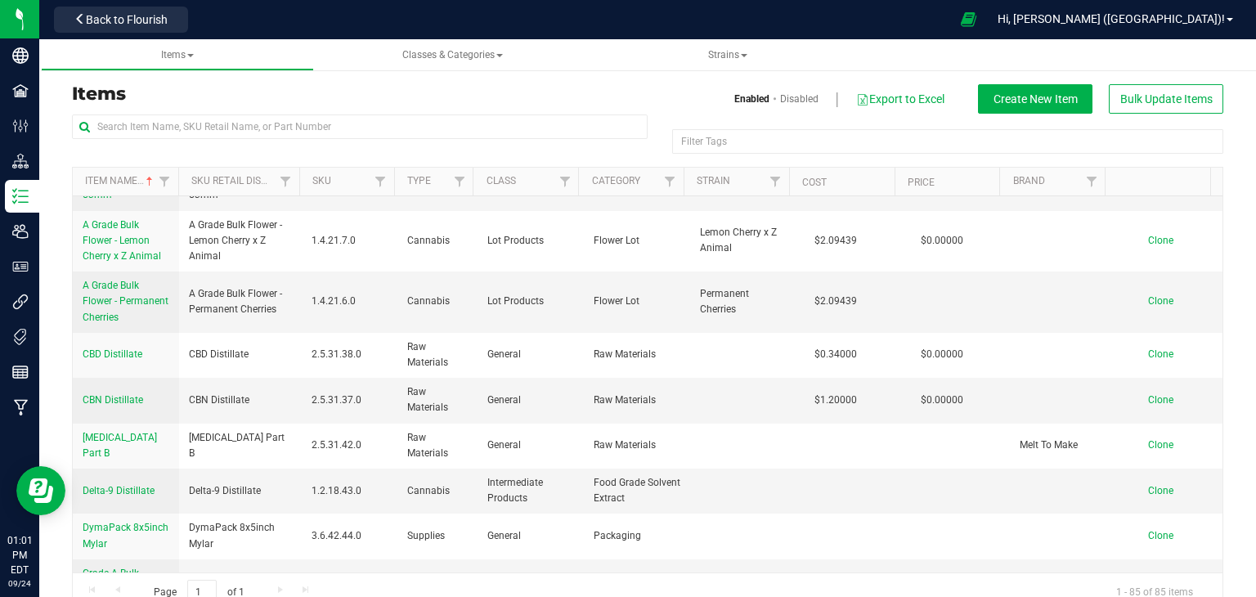
scroll to position [736, 0]
